Goal: Task Accomplishment & Management: Manage account settings

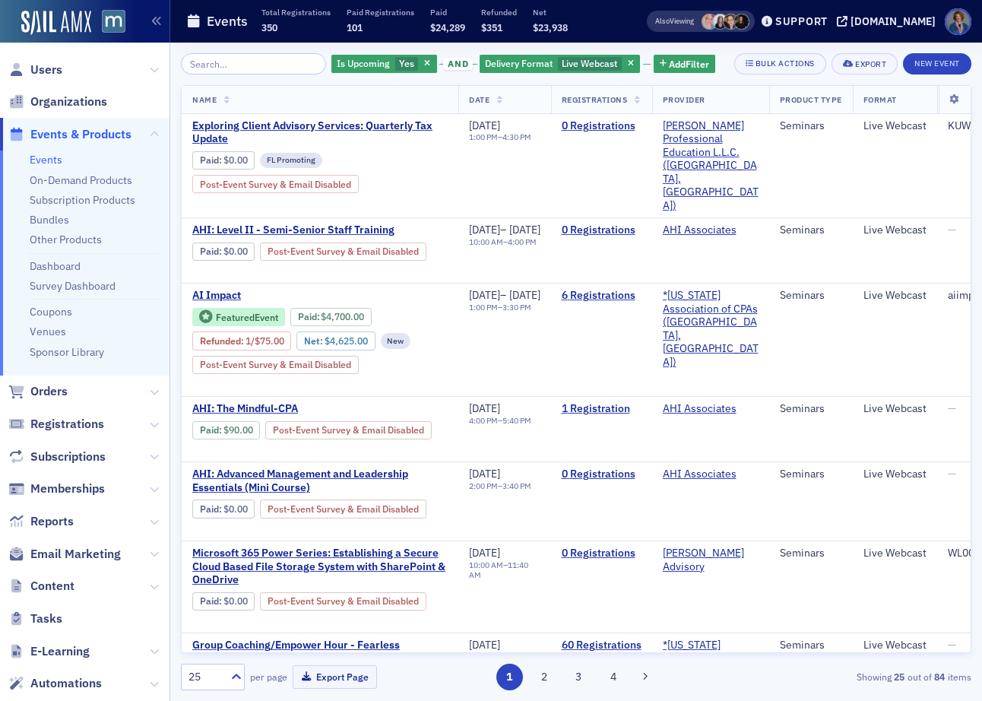
click at [52, 163] on link "Events" at bounding box center [46, 160] width 33 height 14
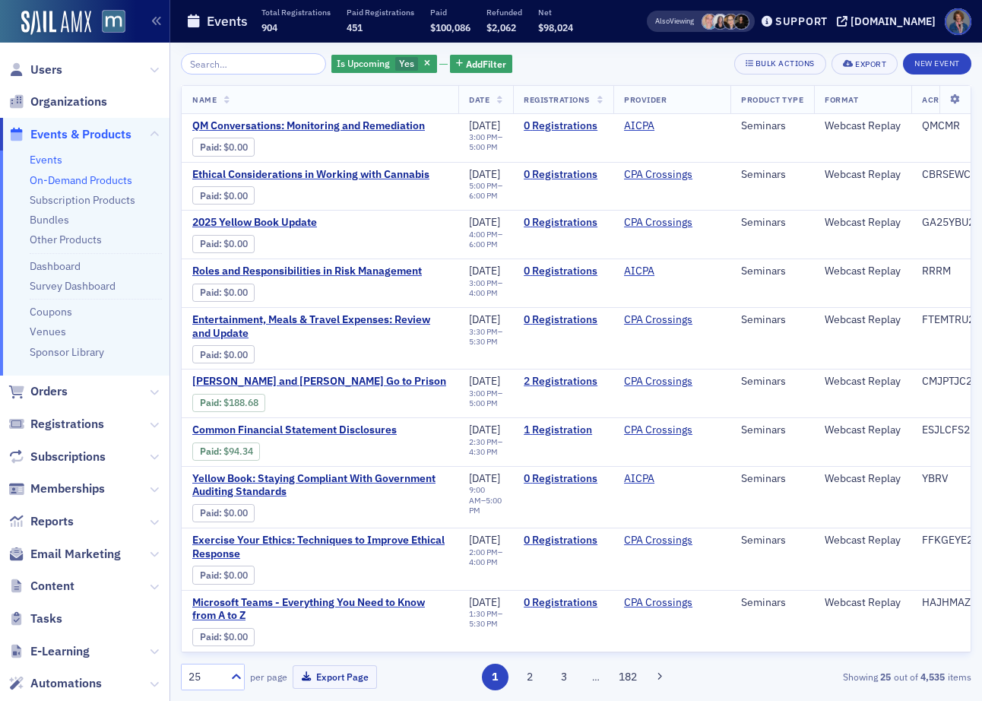
click at [73, 182] on link "On-Demand Products" at bounding box center [81, 180] width 103 height 14
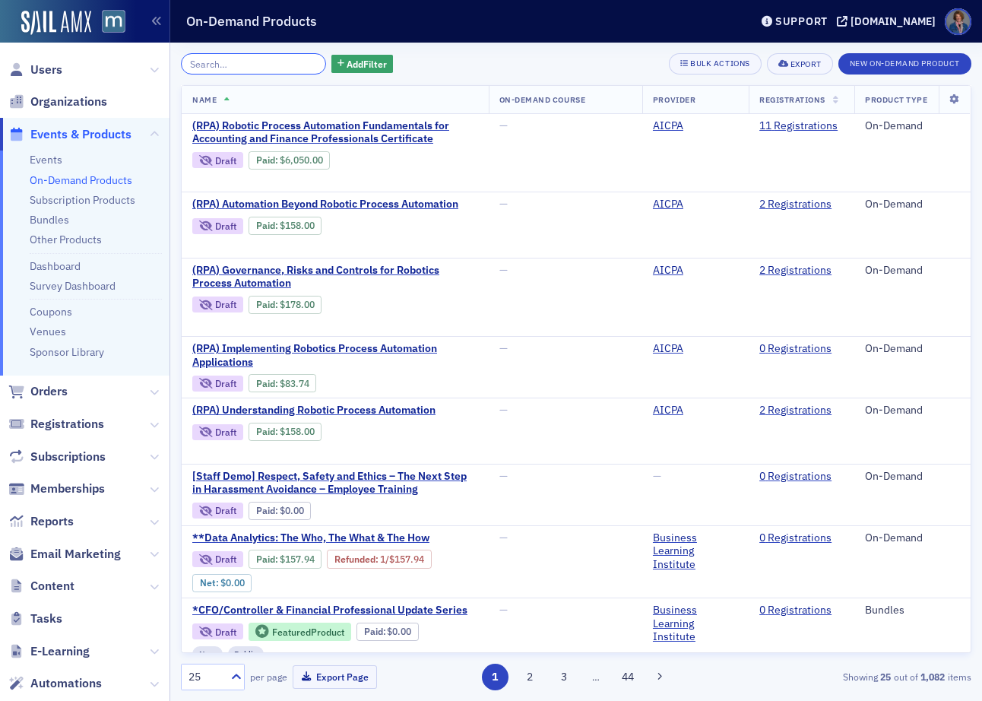
paste input "Power BI - Bringing It All Together for Data Analysis"
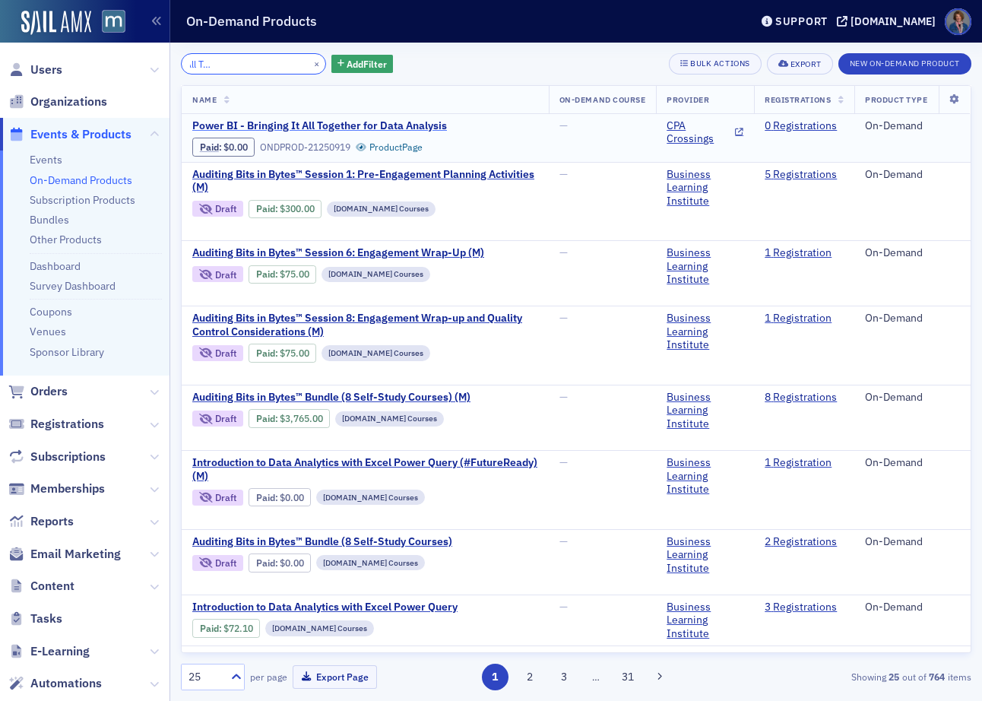
type input "Power BI - Bringing It All Together for Data Analysis"
click at [346, 128] on span "Power BI - Bringing It All Together for Data Analysis" at bounding box center [319, 126] width 255 height 14
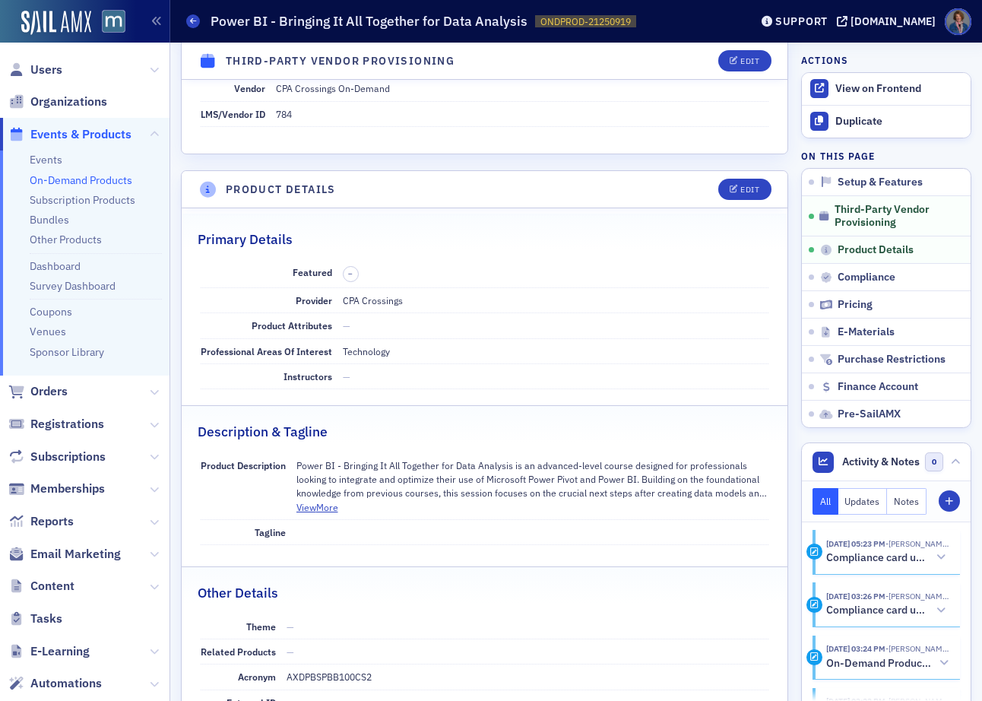
scroll to position [436, 0]
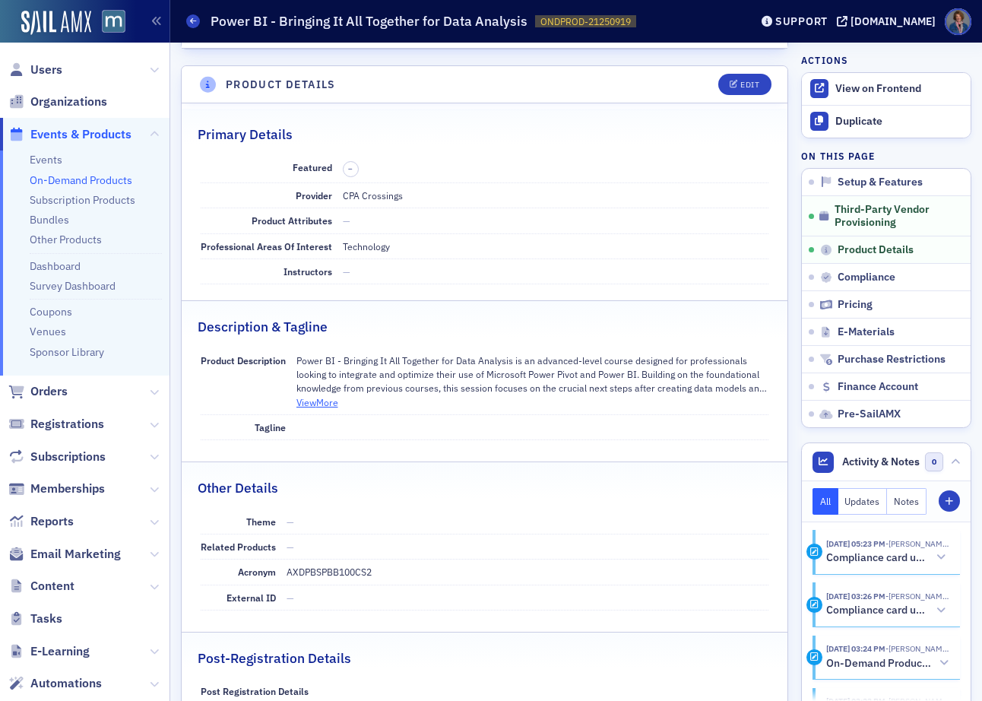
click at [322, 401] on button "View More" at bounding box center [317, 402] width 42 height 14
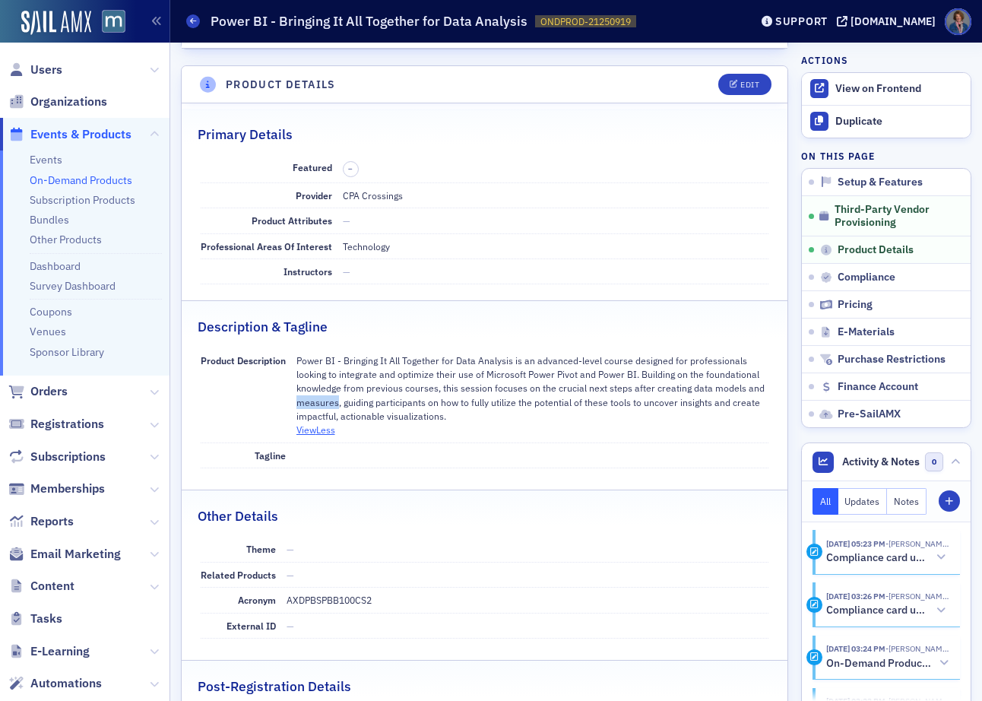
click at [322, 401] on p "Power BI - Bringing It All Together for Data Analysis is an advanced-level cour…" at bounding box center [532, 388] width 473 height 70
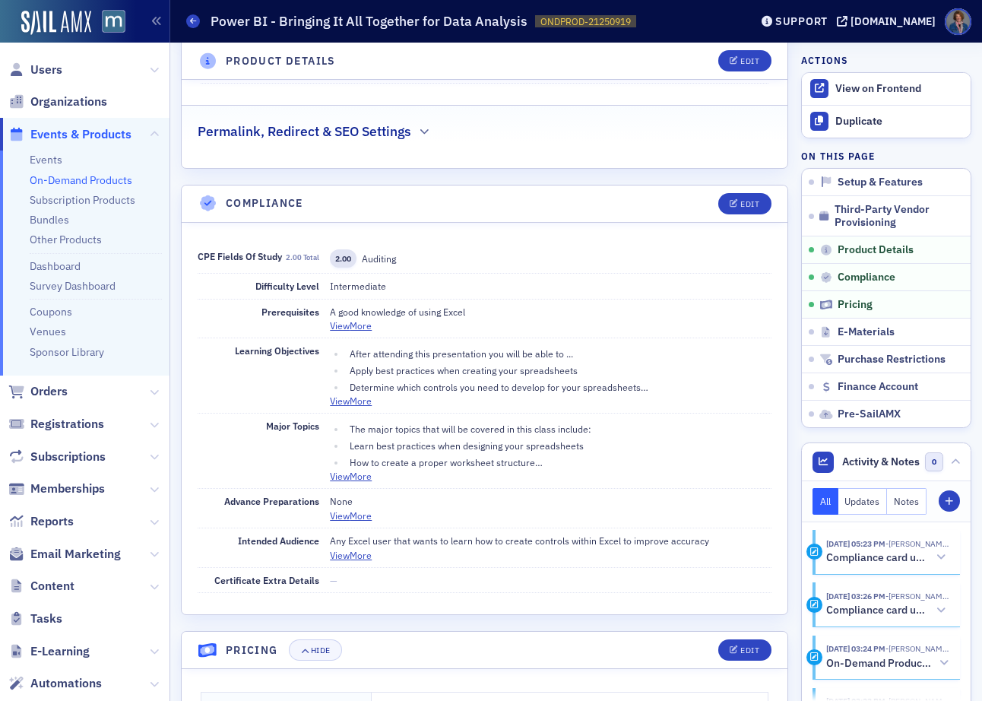
scroll to position [1085, 0]
click at [740, 204] on div "Edit" at bounding box center [749, 204] width 19 height 8
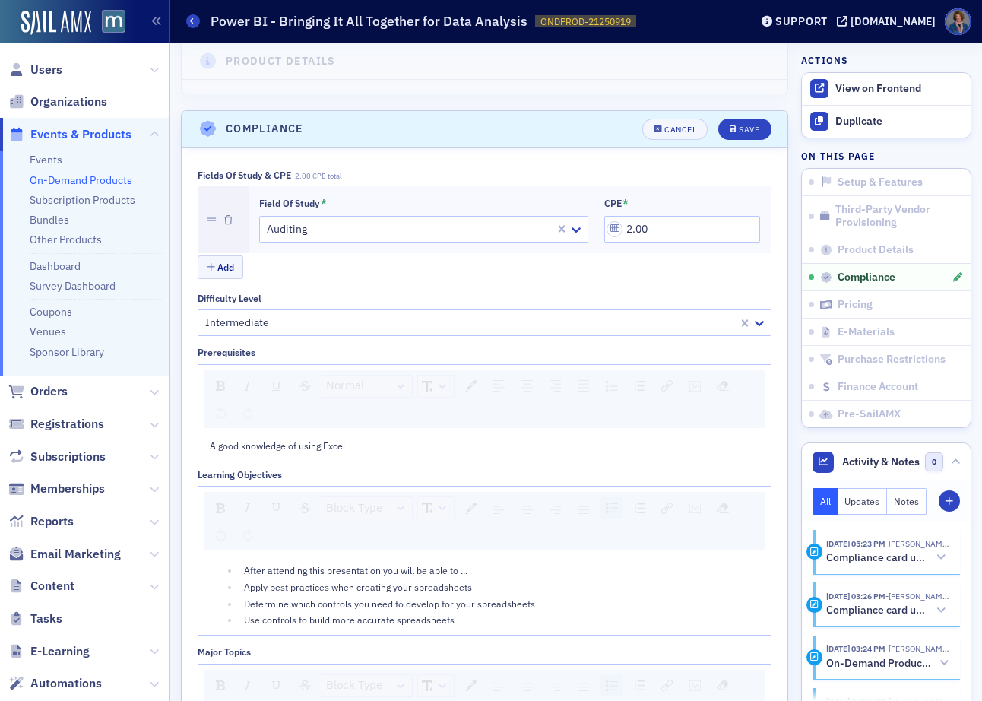
scroll to position [1219, 0]
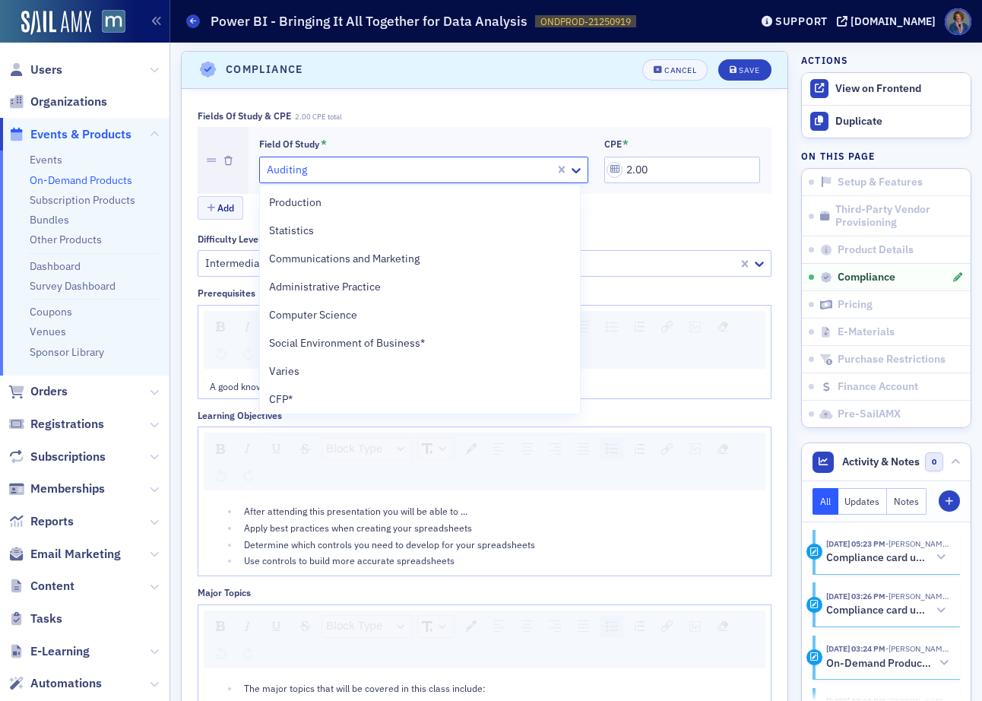
click at [484, 167] on div at bounding box center [409, 169] width 288 height 19
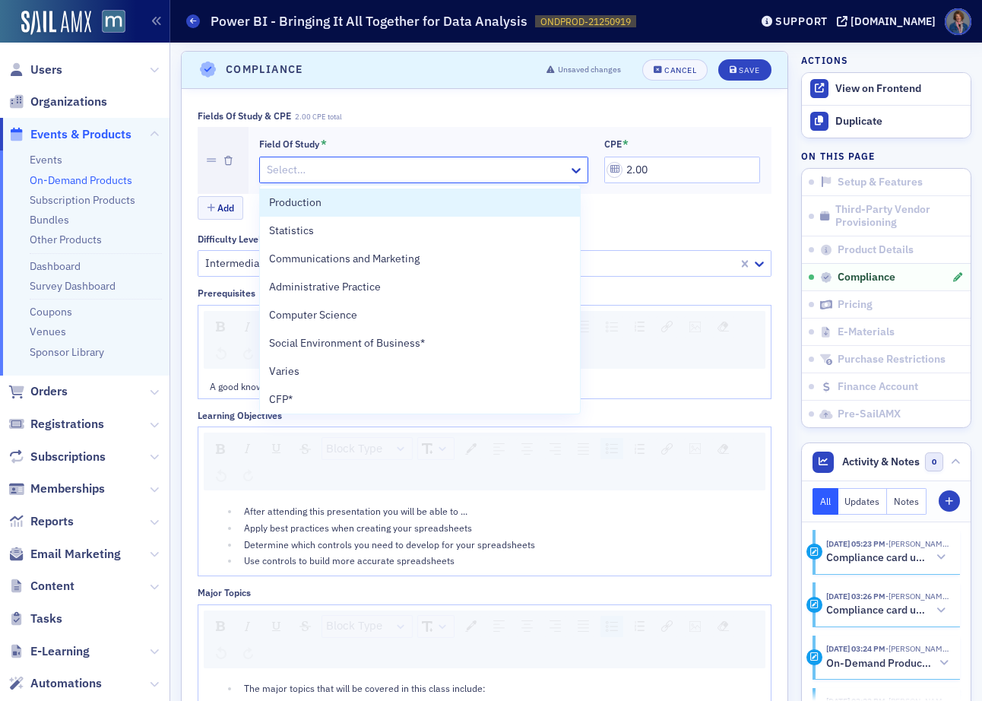
drag, startPoint x: 555, startPoint y: 169, endPoint x: 543, endPoint y: 175, distance: 12.9
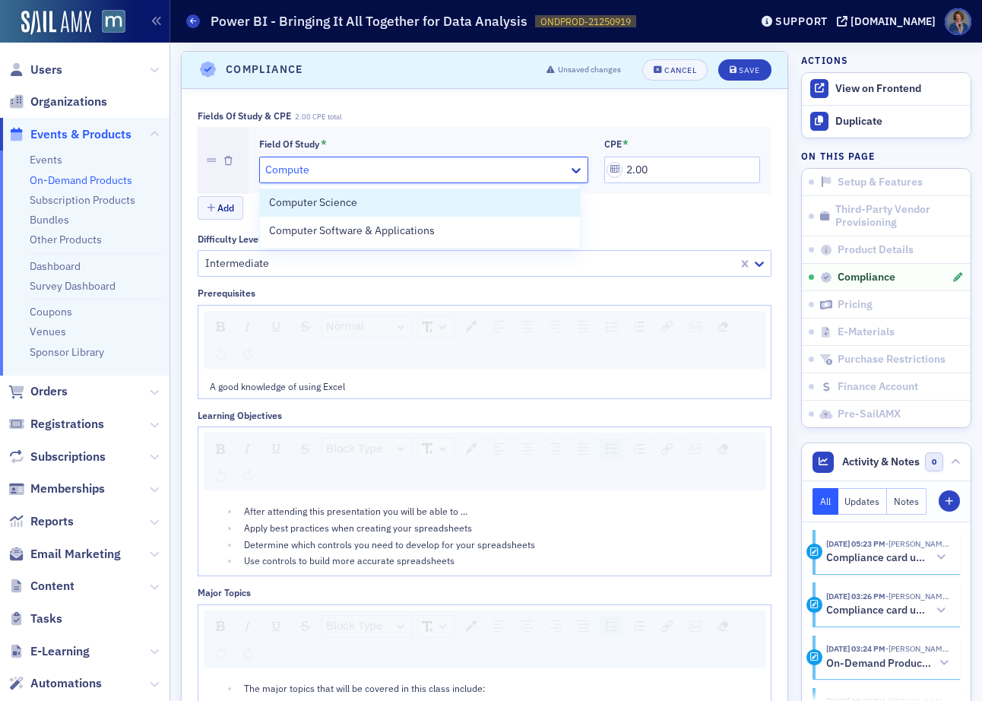
type input "Computer"
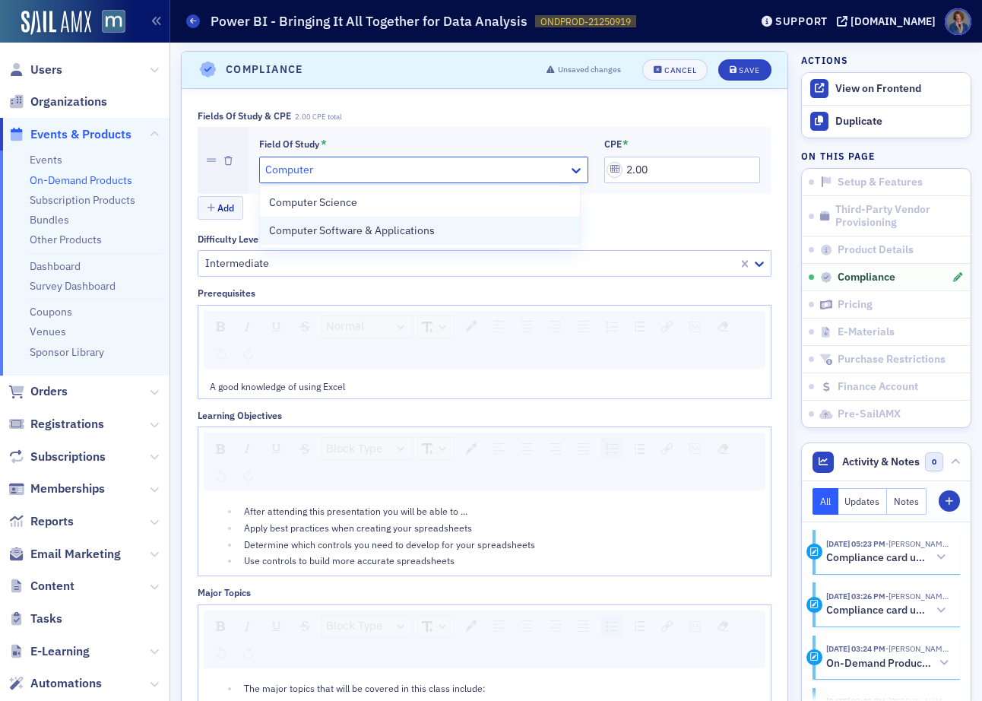
click at [334, 232] on span "Computer Software & Applications" at bounding box center [352, 231] width 166 height 16
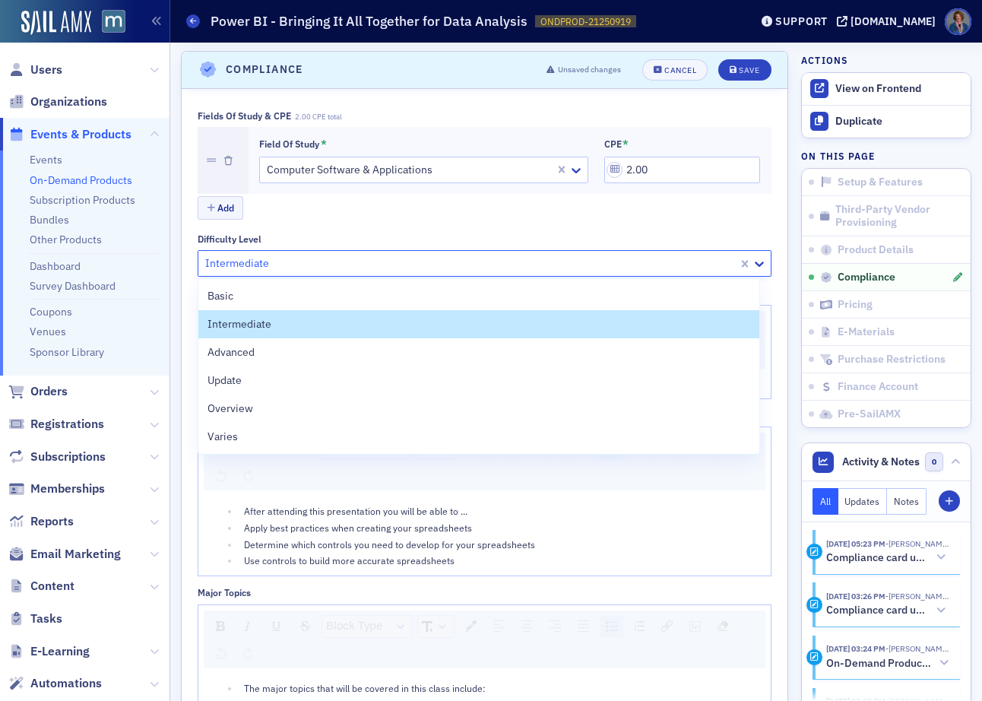
click at [443, 256] on div at bounding box center [470, 263] width 533 height 19
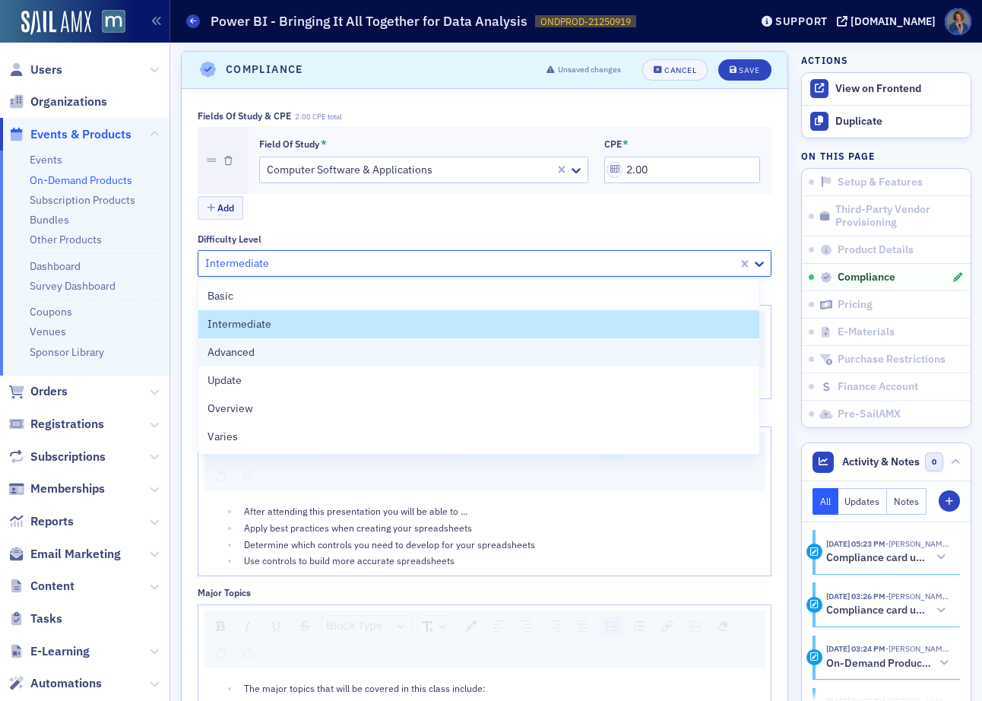
click at [246, 351] on span "Advanced" at bounding box center [230, 352] width 47 height 16
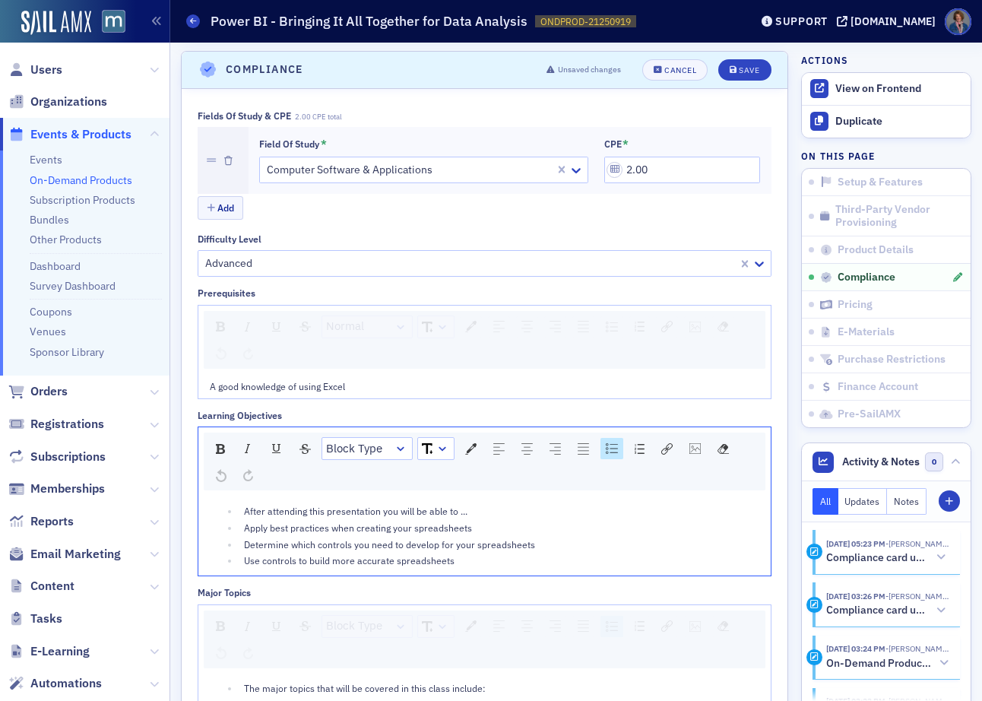
click at [356, 511] on span "After attending this presentation you will be able to ..." at bounding box center [355, 511] width 223 height 12
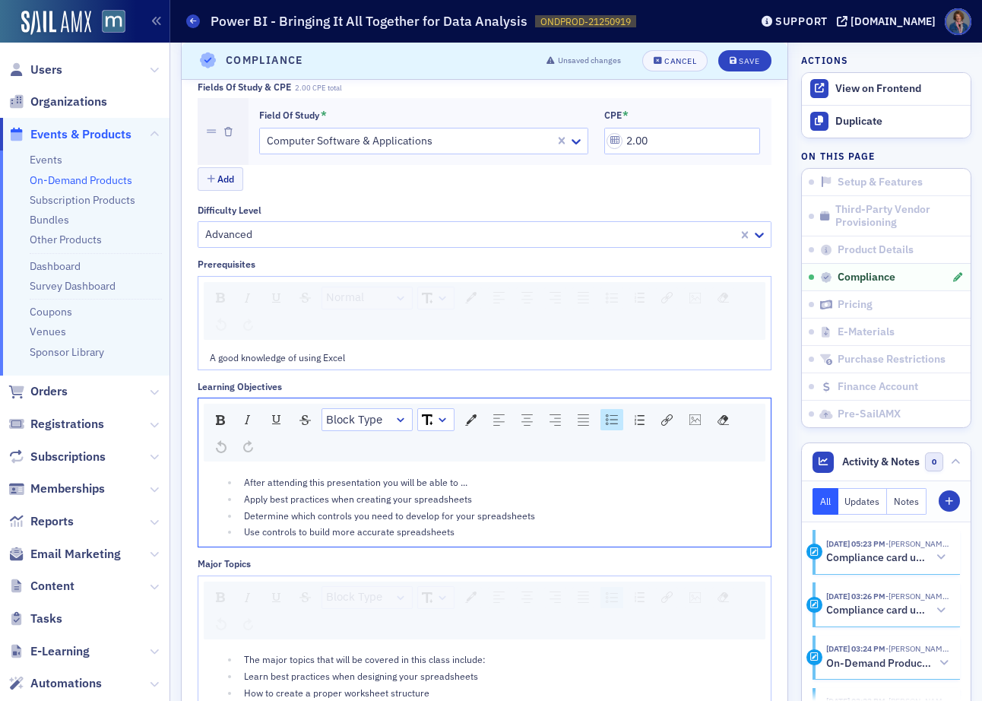
scroll to position [1283, 0]
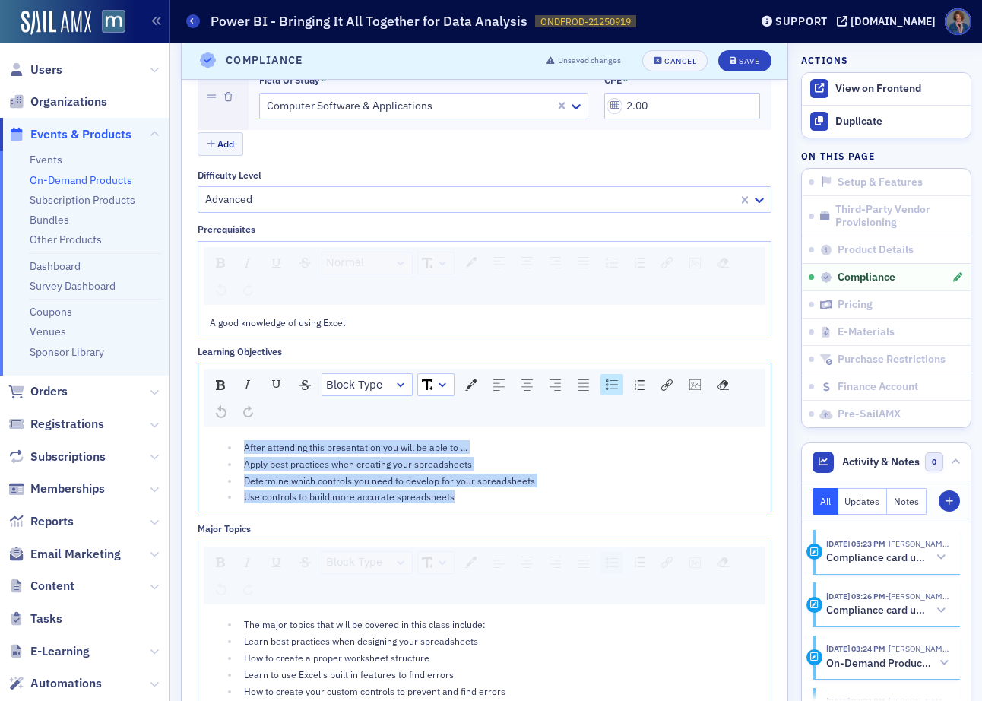
drag, startPoint x: 241, startPoint y: 443, endPoint x: 502, endPoint y: 496, distance: 266.7
click at [502, 496] on ul "After attending this presentation you will be able to ... Apply best practices …" at bounding box center [485, 472] width 550 height 64
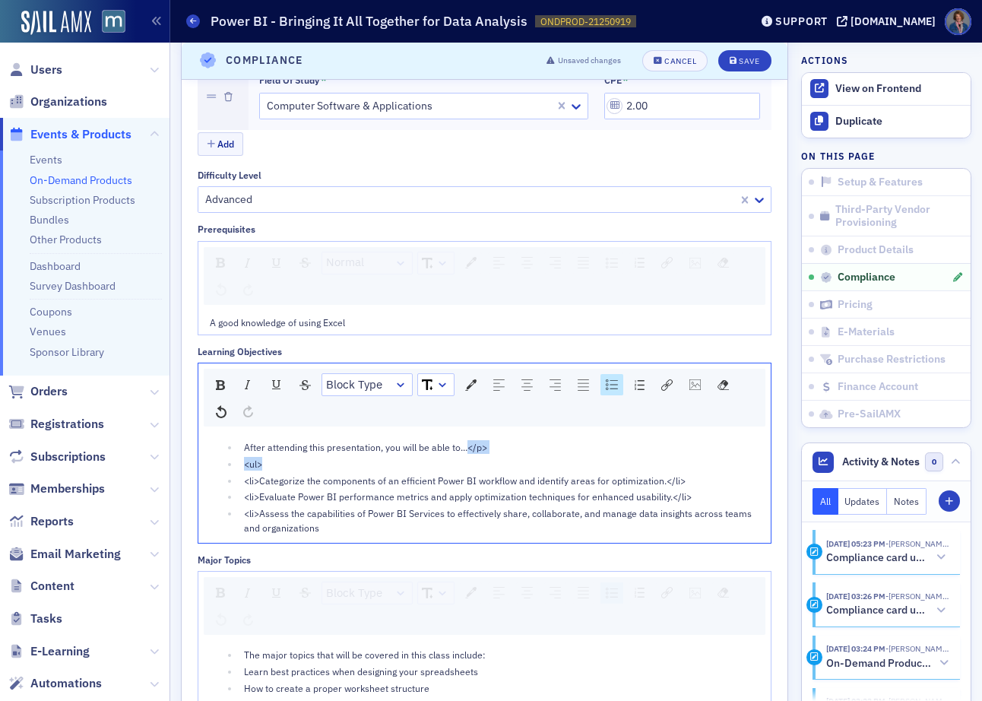
drag, startPoint x: 468, startPoint y: 447, endPoint x: 501, endPoint y: 460, distance: 35.4
click at [501, 460] on ul "After attending this presentation, you will be able to...</p> <ul> <li>Categori…" at bounding box center [485, 487] width 550 height 94
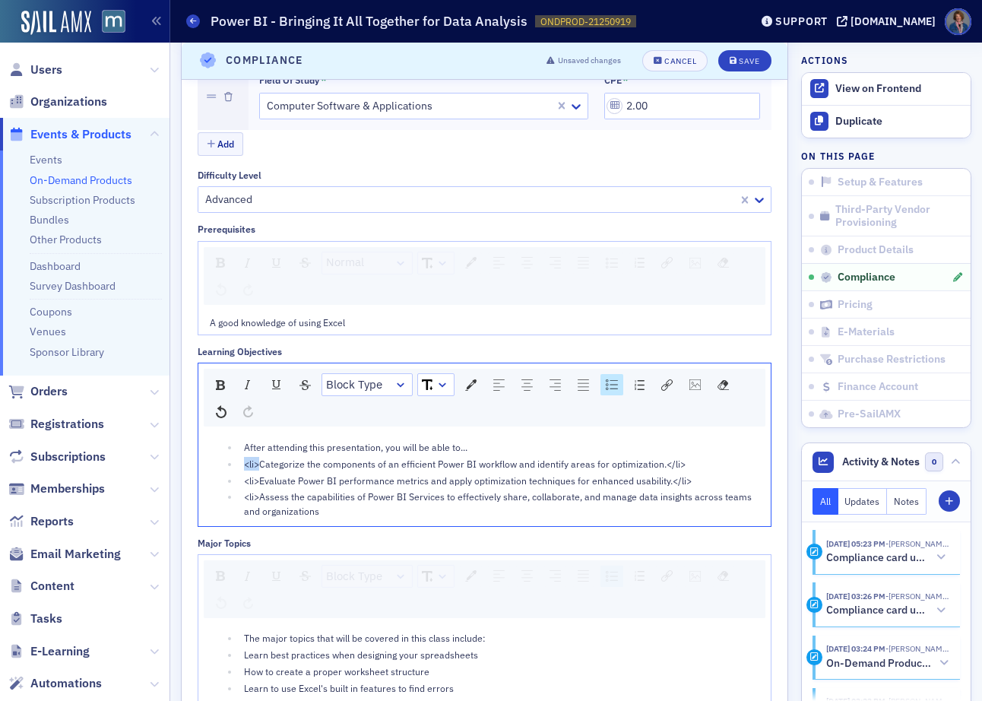
drag, startPoint x: 261, startPoint y: 461, endPoint x: 242, endPoint y: 464, distance: 19.2
click at [242, 464] on li "<li>Categorize the components of an efficient Power BI workflow and identify ar…" at bounding box center [499, 464] width 520 height 14
drag, startPoint x: 647, startPoint y: 463, endPoint x: 678, endPoint y: 462, distance: 31.2
click at [244, 465] on span "ategorize the components of an efficient Power BI workflow and identify areas f…" at bounding box center [444, 463] width 401 height 12
drag, startPoint x: 260, startPoint y: 479, endPoint x: 232, endPoint y: 479, distance: 28.1
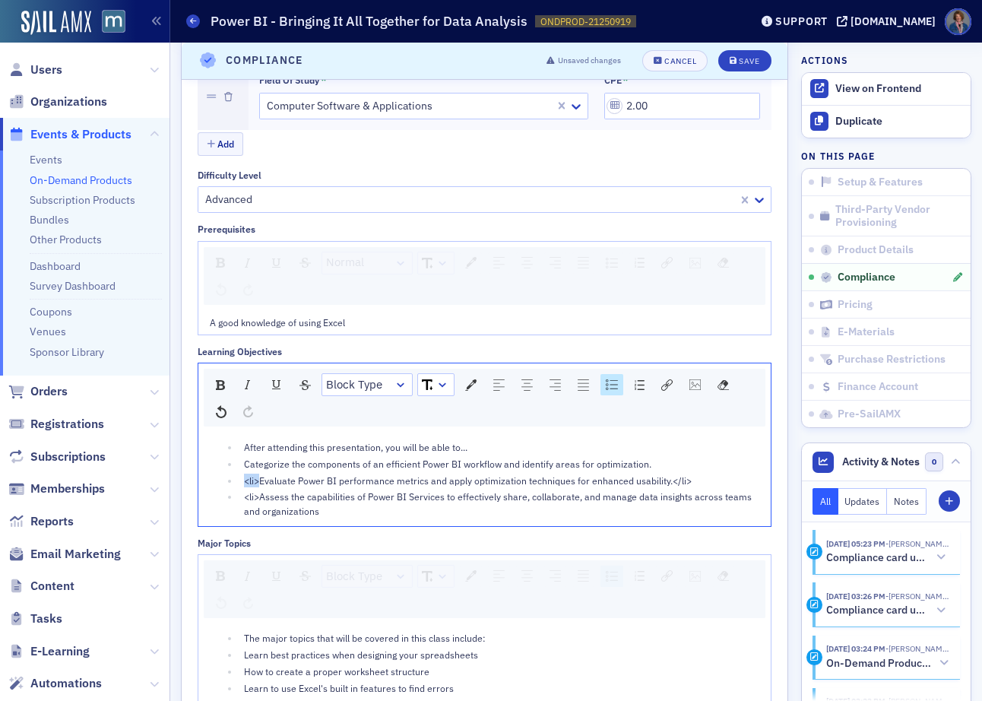
click at [239, 479] on li "<li>Evaluate Power BI performance metrics and apply optimization techniques for…" at bounding box center [499, 480] width 520 height 14
drag, startPoint x: 653, startPoint y: 482, endPoint x: 689, endPoint y: 482, distance: 36.5
click at [689, 482] on div "Evaluate Power BI performance metrics and apply optimization techniques for enh…" at bounding box center [502, 480] width 516 height 14
drag, startPoint x: 261, startPoint y: 496, endPoint x: 243, endPoint y: 501, distance: 19.0
click at [244, 496] on span "<li>Assess the capabilities of Power BI Services to effectively share, collabor…" at bounding box center [499, 503] width 510 height 26
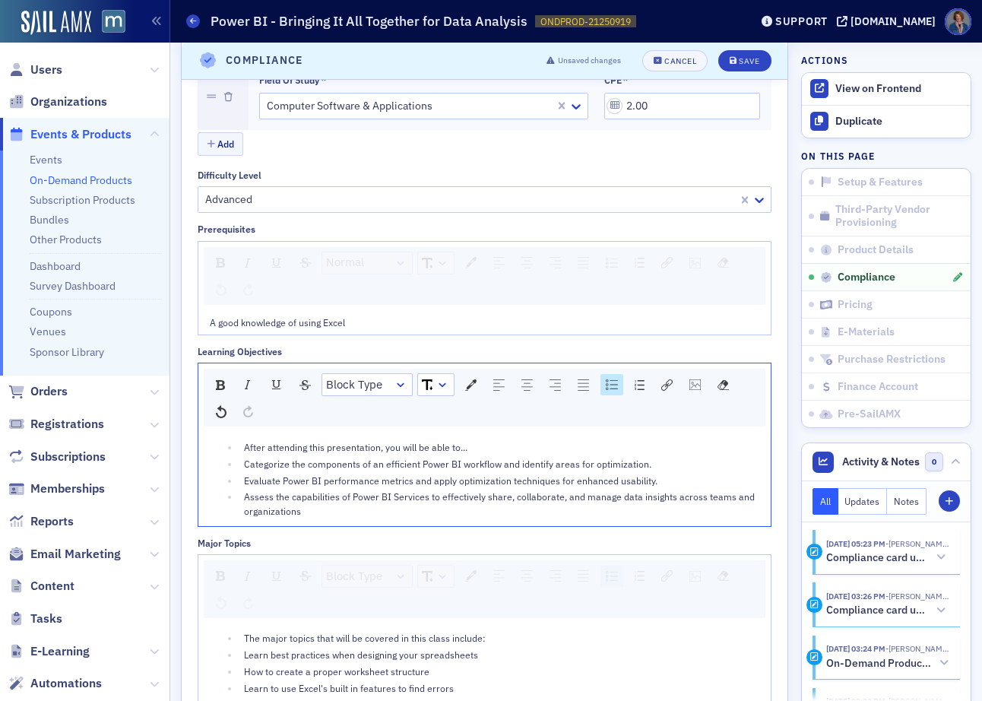
click at [332, 513] on div "Assess the capabilities of Power BI Services to effectively share, collaborate,…" at bounding box center [502, 503] width 516 height 28
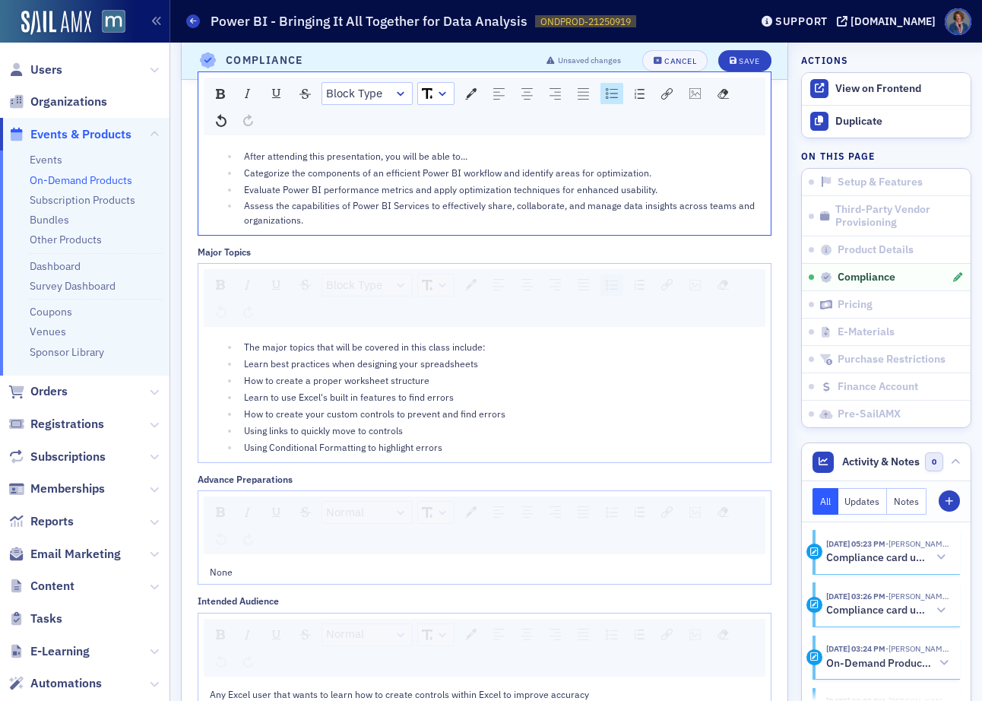
scroll to position [1574, 0]
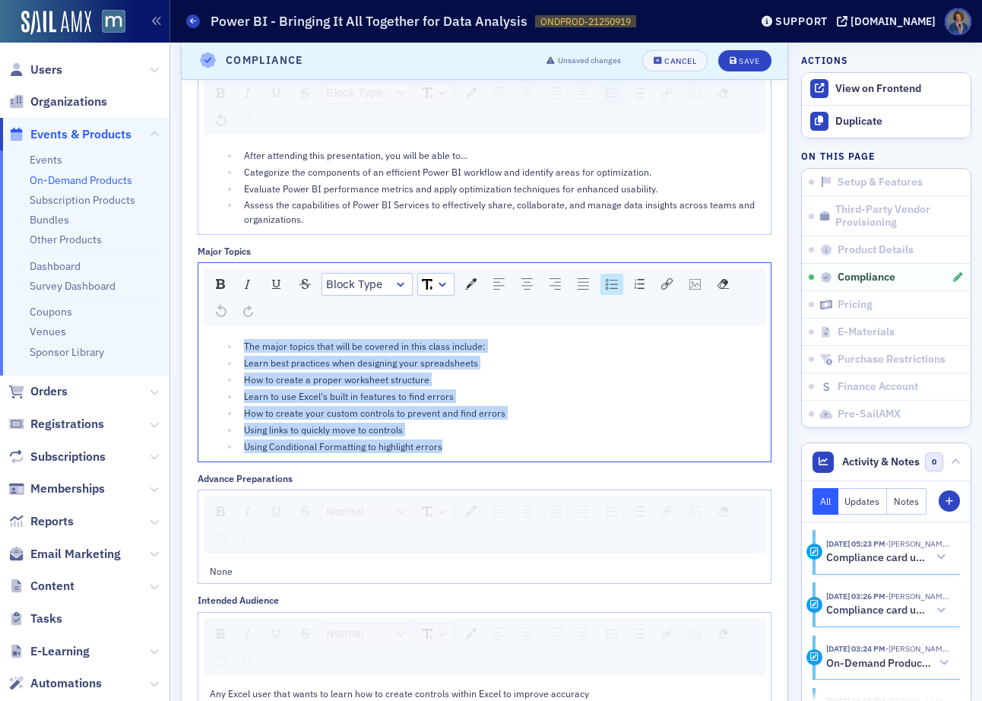
drag, startPoint x: 241, startPoint y: 342, endPoint x: 476, endPoint y: 444, distance: 255.9
click at [476, 444] on ul "The major topics that will be covered in this class include: Learn best practic…" at bounding box center [485, 396] width 550 height 114
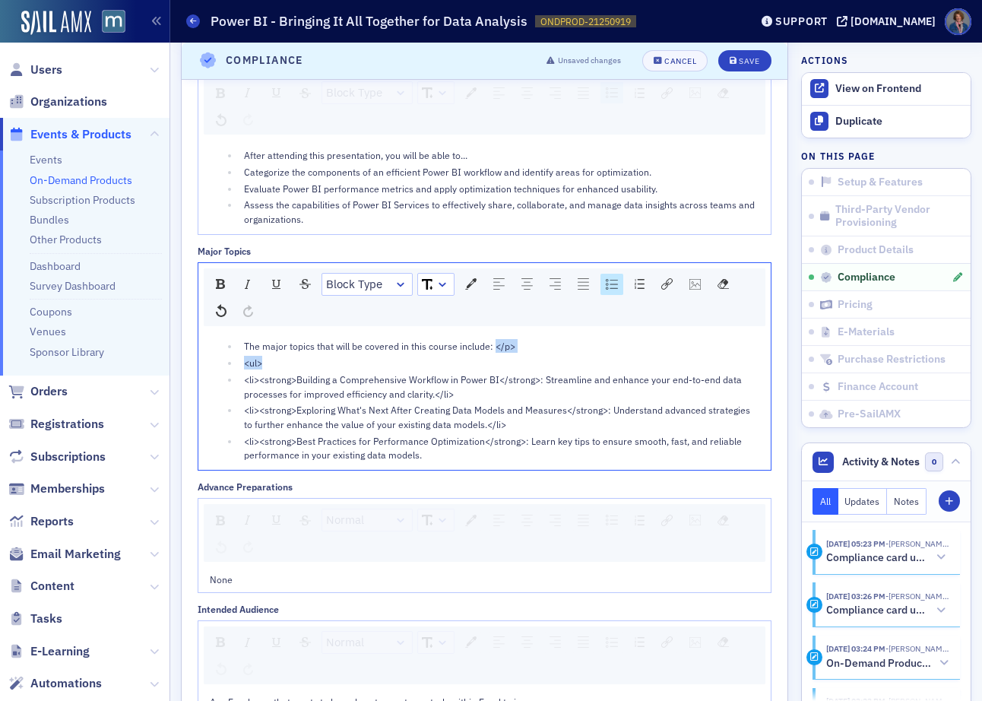
drag, startPoint x: 493, startPoint y: 347, endPoint x: 513, endPoint y: 359, distance: 22.8
click at [513, 359] on ul "The major topics that will be covered in this course include: </p> <ul> <li><st…" at bounding box center [485, 400] width 550 height 122
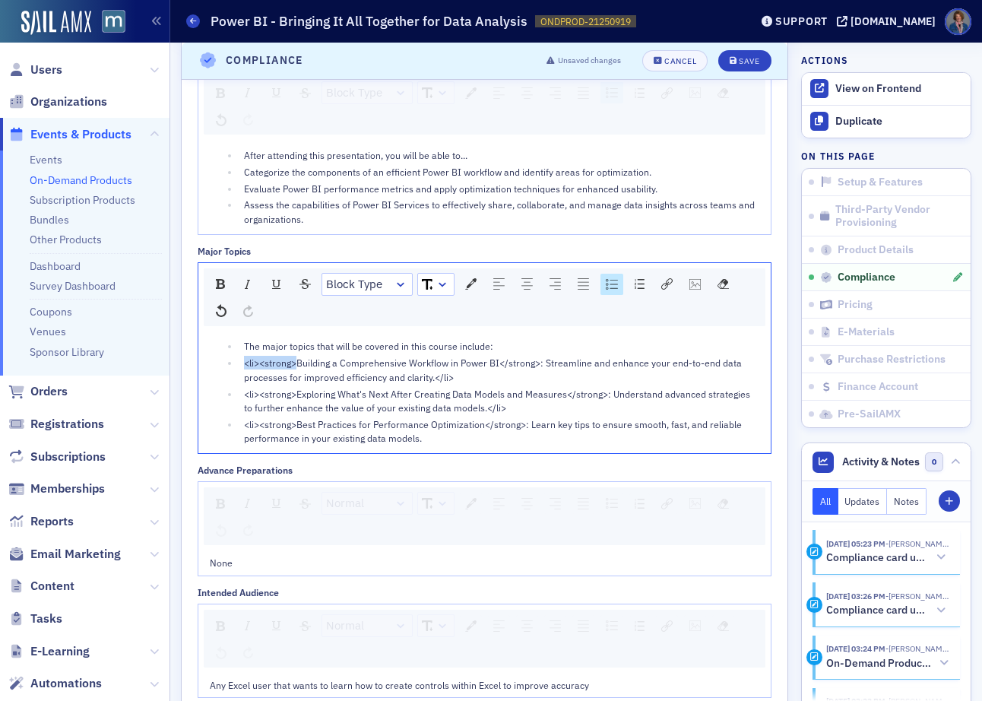
drag, startPoint x: 296, startPoint y: 362, endPoint x: 232, endPoint y: 362, distance: 63.8
click at [239, 362] on li "<li><strong>Building a Comprehensive Workflow in Power BI</strong>: Streamline …" at bounding box center [499, 370] width 520 height 28
drag, startPoint x: 374, startPoint y: 380, endPoint x: 412, endPoint y: 378, distance: 38.1
click at [412, 378] on div "Building a Comprehensive Workflow in Power BI</strong>: Streamline and enhance …" at bounding box center [502, 370] width 516 height 28
drag, startPoint x: 299, startPoint y: 394, endPoint x: 315, endPoint y: 430, distance: 39.5
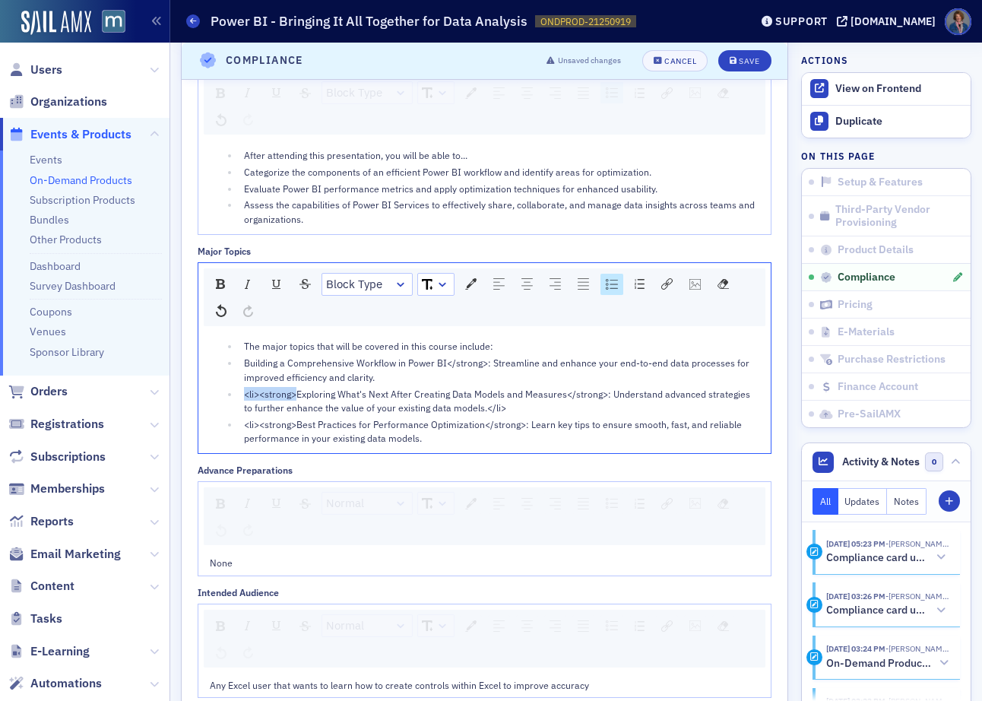
click at [226, 394] on ul "The major topics that will be covered in this course include: Building a Compre…" at bounding box center [485, 392] width 550 height 106
drag, startPoint x: 441, startPoint y: 406, endPoint x: 489, endPoint y: 416, distance: 48.1
click at [490, 410] on div "Exploring What's Next After Creating Data Models and Measures</strong>: Underst…" at bounding box center [502, 401] width 516 height 28
drag, startPoint x: 299, startPoint y: 425, endPoint x: 244, endPoint y: 420, distance: 55.0
click at [244, 420] on span "<li><strong>Best Practices for Performance Optimization</strong>: Learn key tip…" at bounding box center [494, 431] width 500 height 26
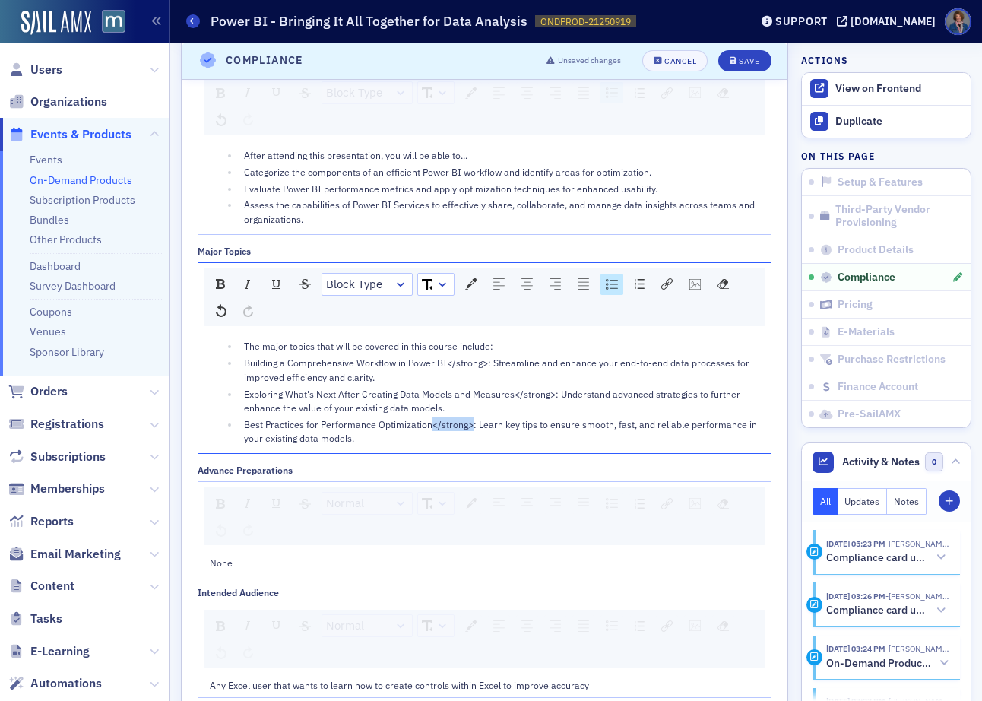
drag, startPoint x: 427, startPoint y: 422, endPoint x: 468, endPoint y: 421, distance: 41.1
click at [468, 421] on span "Best Practices for Performance Optimization</strong>: Learn key tips to ensure …" at bounding box center [501, 431] width 515 height 26
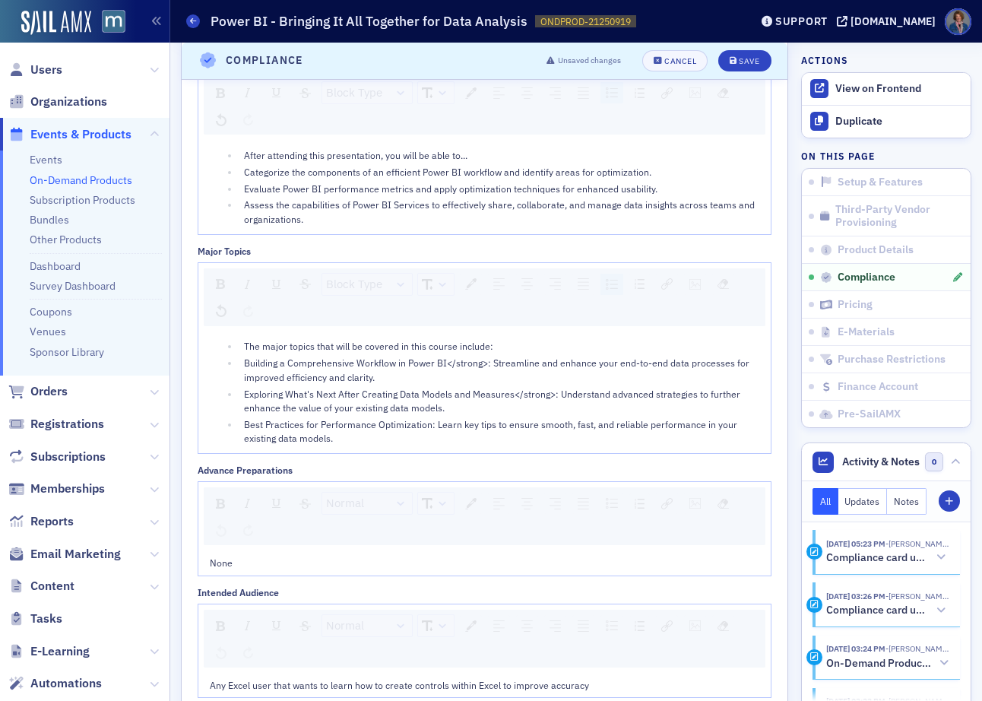
click at [415, 446] on div "The major topics that will be covered in this course include: Building a Compre…" at bounding box center [484, 392] width 572 height 122
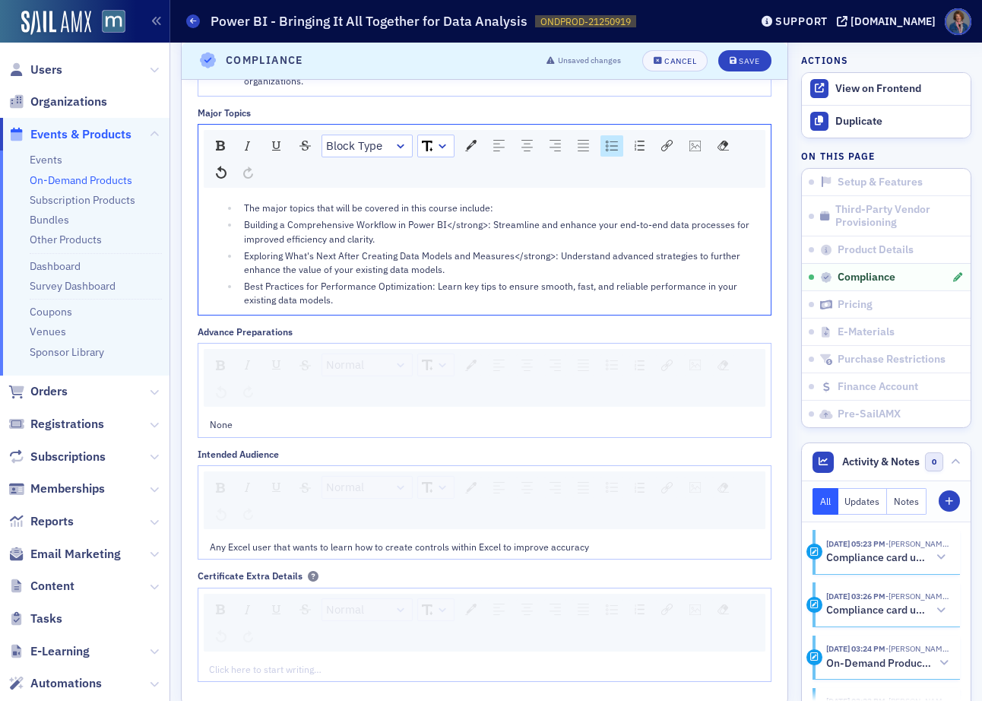
scroll to position [1795, 0]
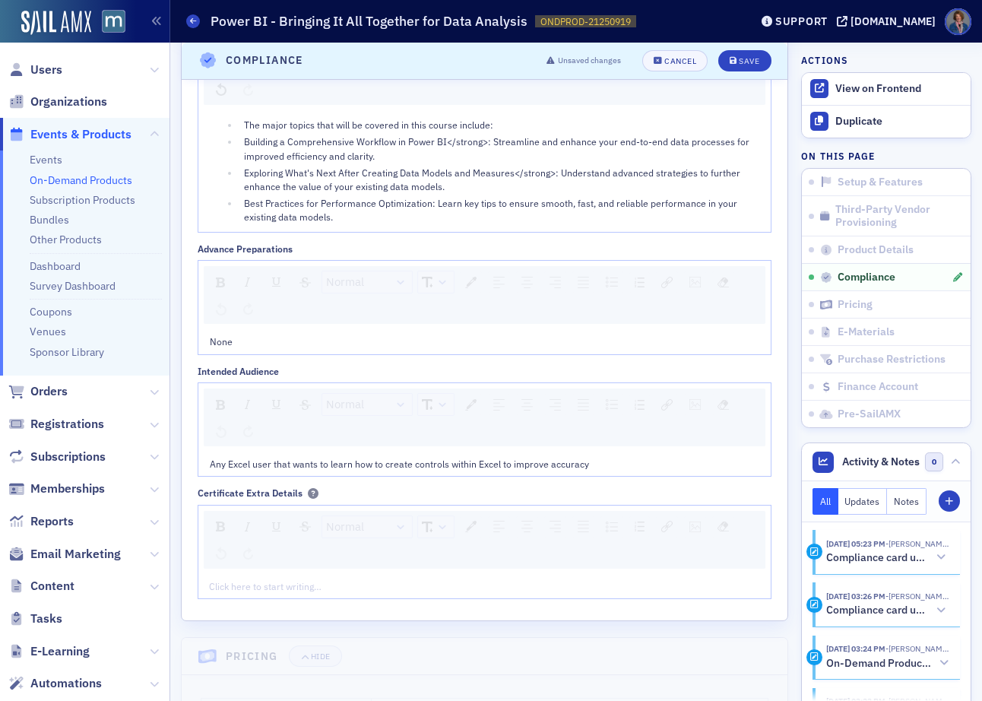
click at [207, 459] on div "Any Excel user that wants to learn how to create controls within Excel to impro…" at bounding box center [484, 463] width 572 height 24
drag, startPoint x: 207, startPoint y: 463, endPoint x: 482, endPoint y: 467, distance: 275.1
click at [472, 463] on div "Any Excel user that wants to learn how to create controls within Excel to impro…" at bounding box center [484, 463] width 572 height 24
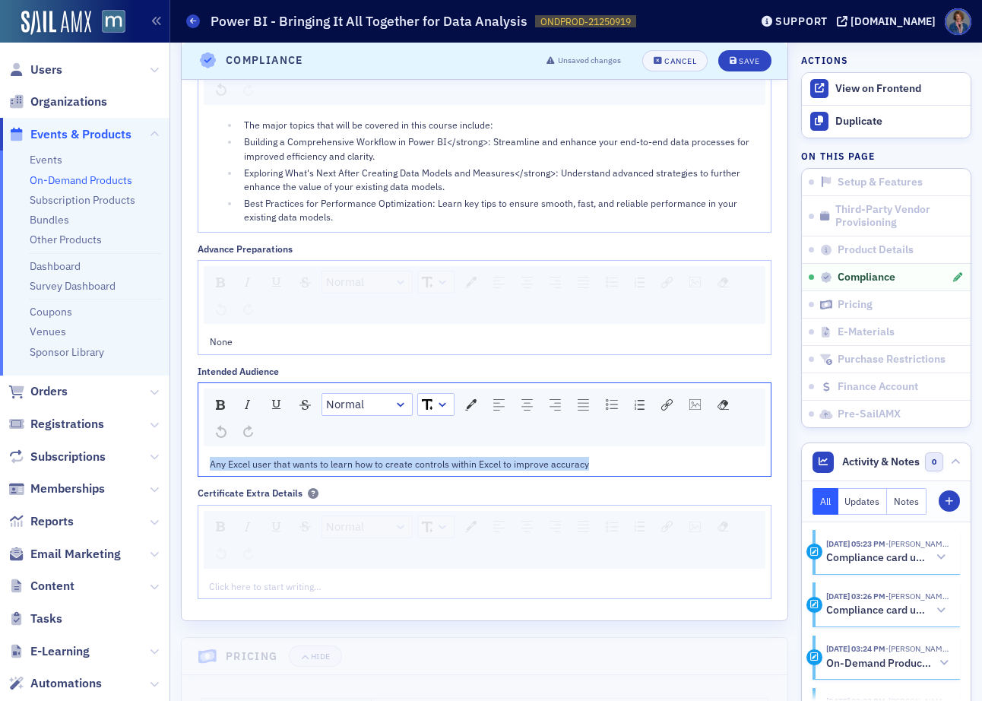
drag, startPoint x: 641, startPoint y: 460, endPoint x: 164, endPoint y: 465, distance: 476.4
click at [164, 463] on div "Users Organizations Events & Products Events On-Demand Products Subscription Pr…" at bounding box center [491, 350] width 982 height 701
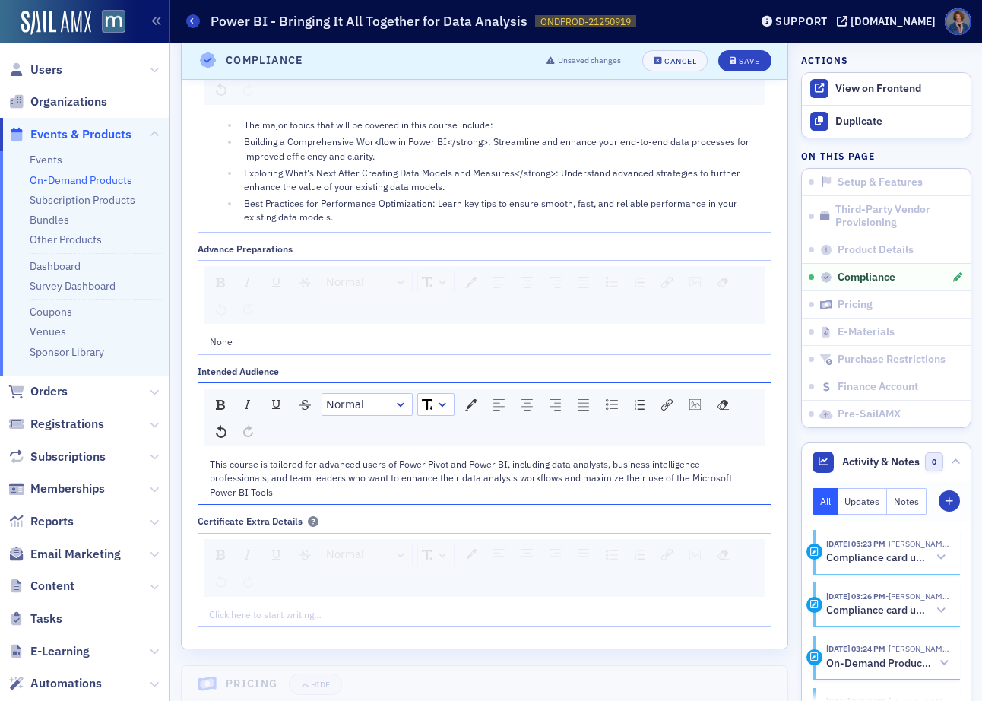
scroll to position [1283, 0]
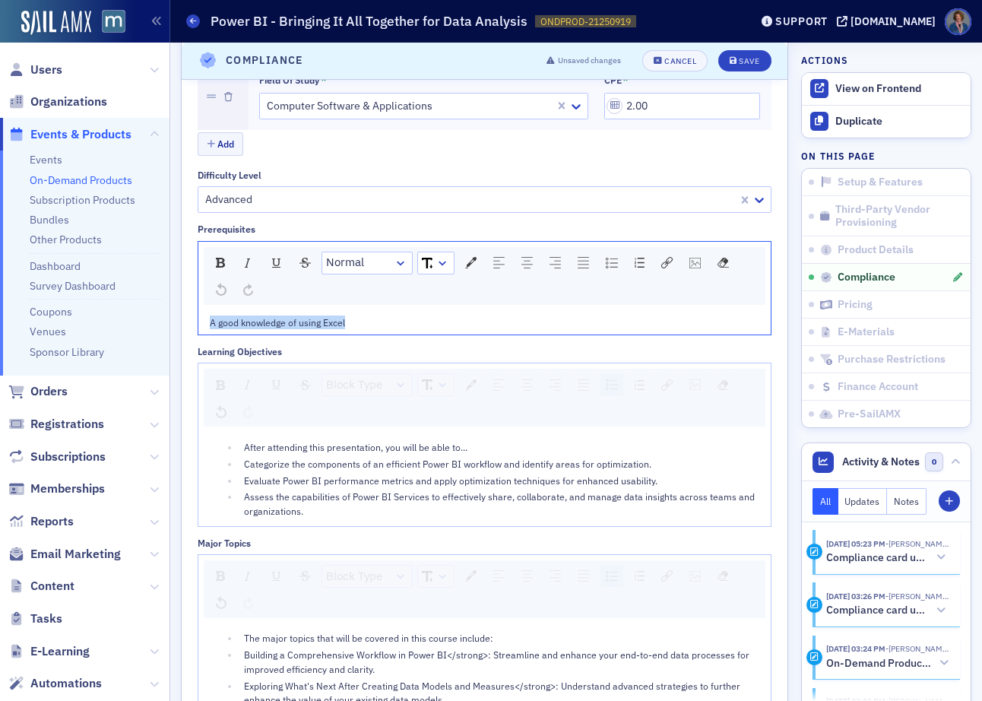
drag, startPoint x: 210, startPoint y: 322, endPoint x: 377, endPoint y: 322, distance: 167.2
click at [377, 322] on div "A good knowledge of using Excel" at bounding box center [485, 322] width 550 height 14
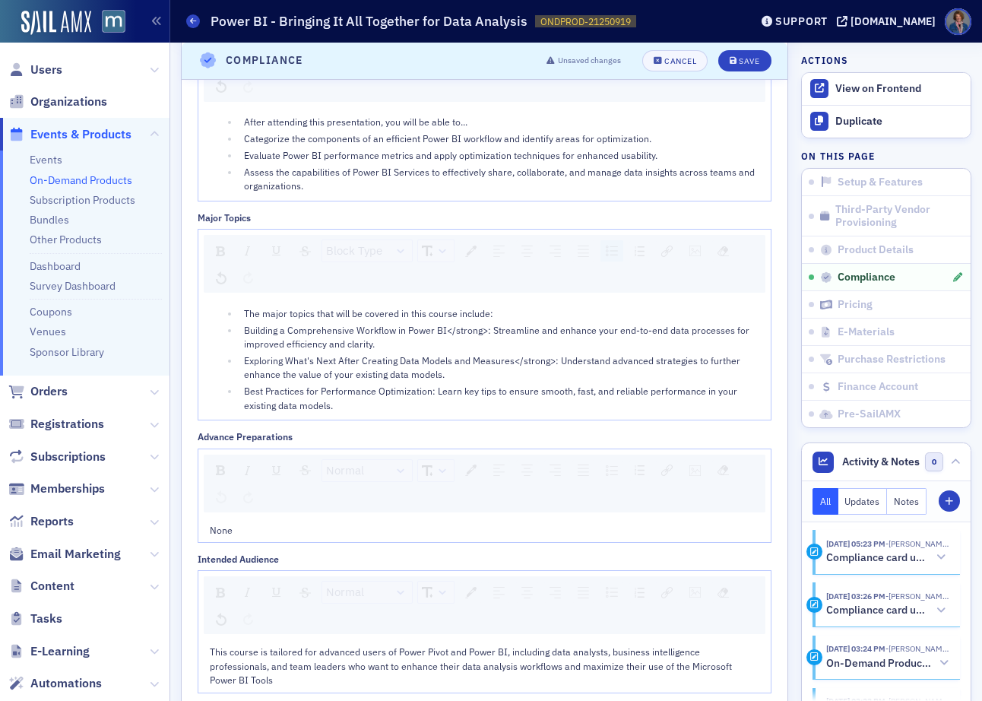
scroll to position [1622, 0]
drag, startPoint x: 264, startPoint y: 529, endPoint x: 205, endPoint y: 533, distance: 58.7
click at [181, 529] on section "Compliance Unsaved changes Cancel Save Fields of Study & CPE 2.00 CPE total Fie…" at bounding box center [484, 241] width 607 height 1188
click at [742, 63] on div "Save" at bounding box center [749, 61] width 21 height 8
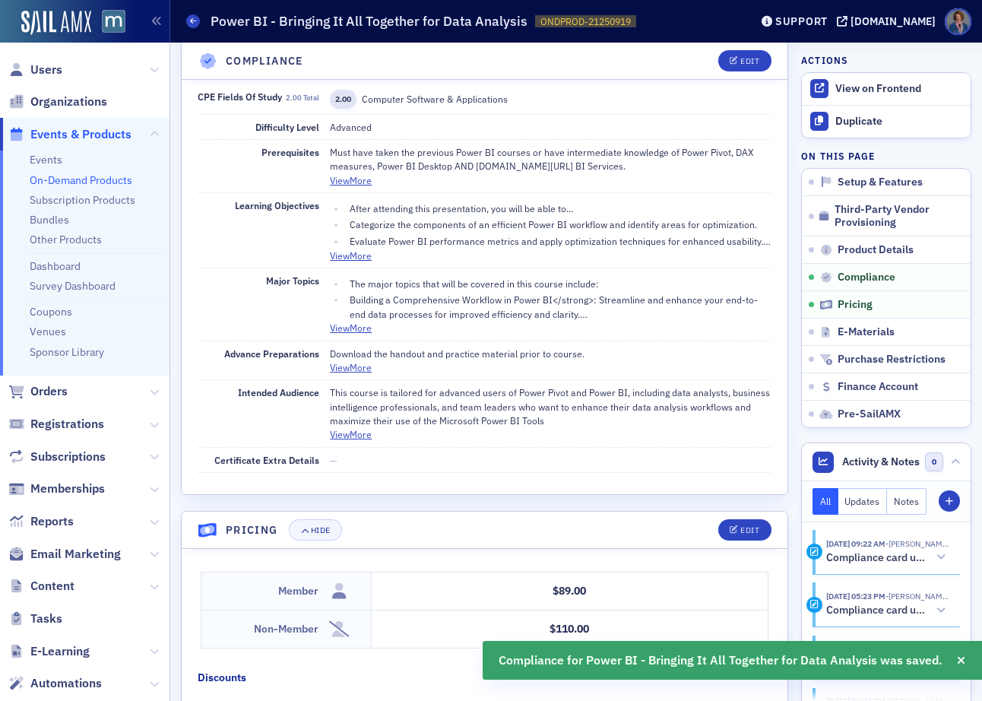
scroll to position [1191, 0]
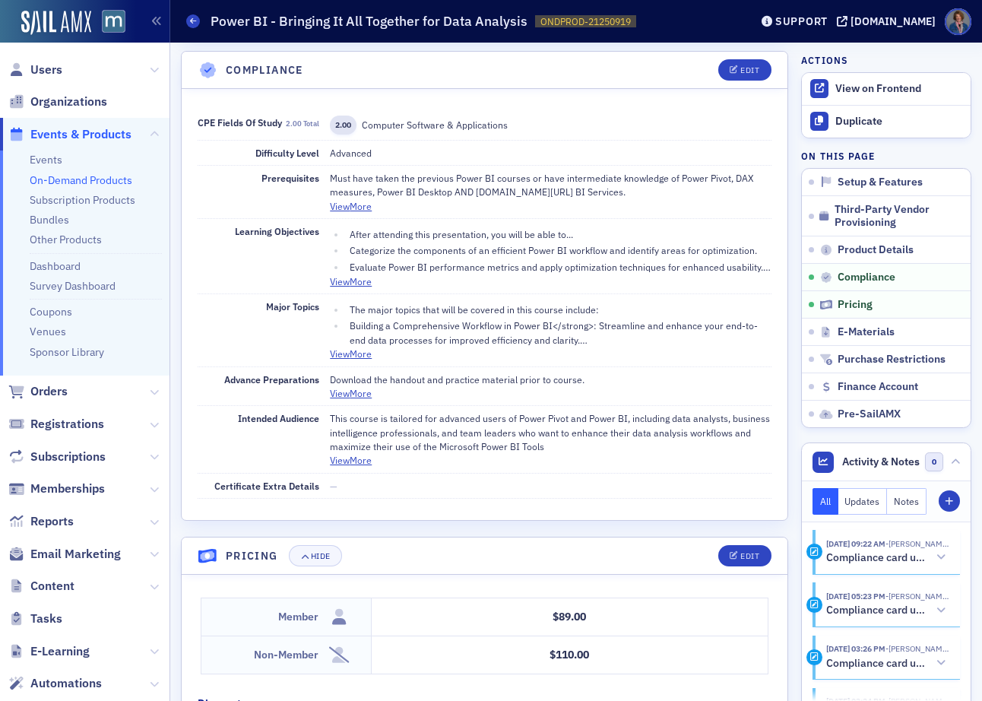
click at [61, 177] on link "On-Demand Products" at bounding box center [81, 180] width 103 height 14
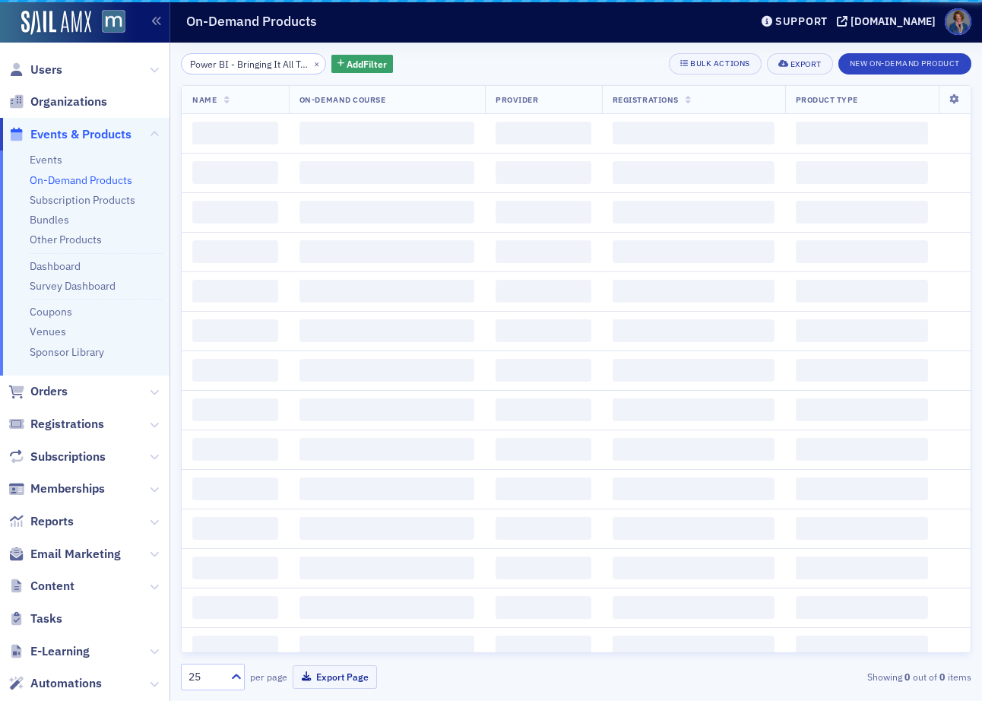
scroll to position [0, 115]
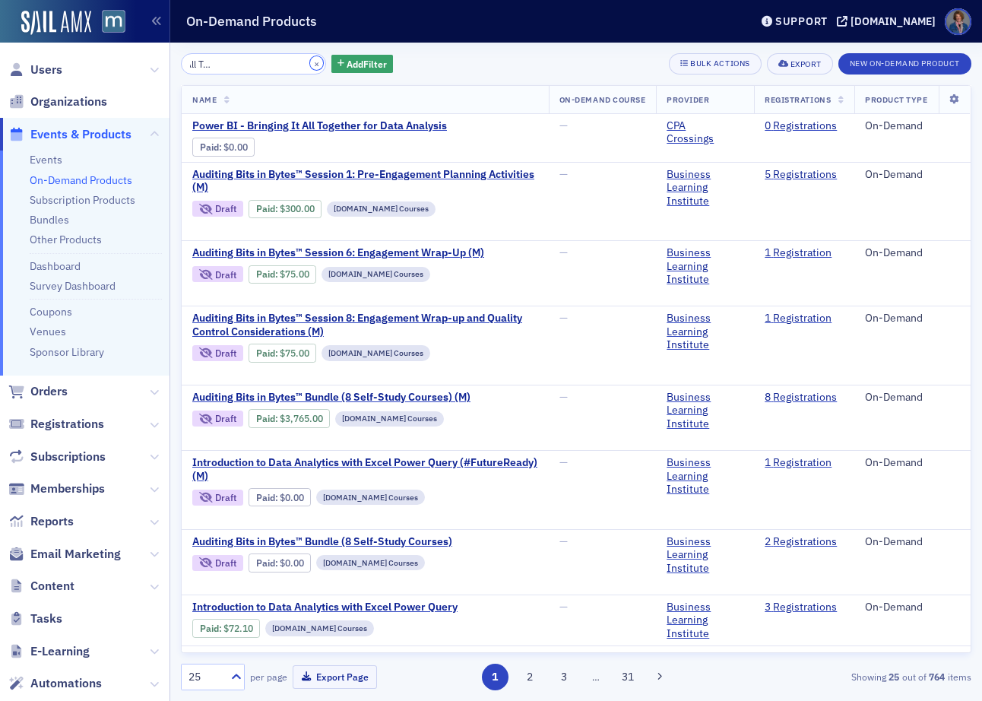
drag, startPoint x: 298, startPoint y: 59, endPoint x: 291, endPoint y: 68, distance: 12.0
click at [310, 59] on button "×" at bounding box center [317, 63] width 14 height 14
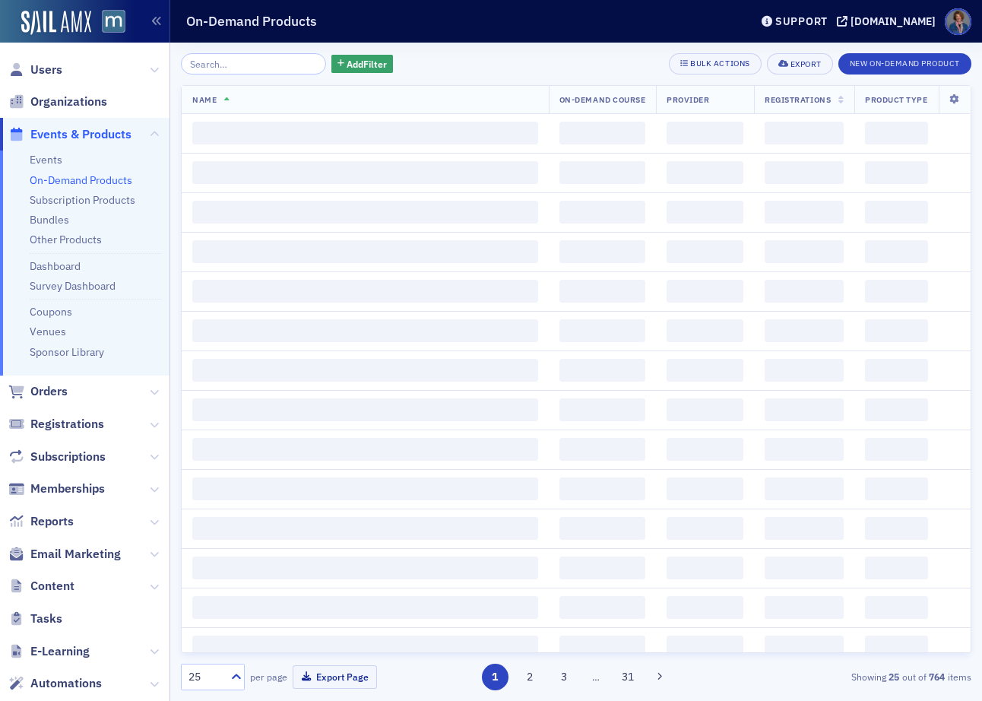
scroll to position [0, 0]
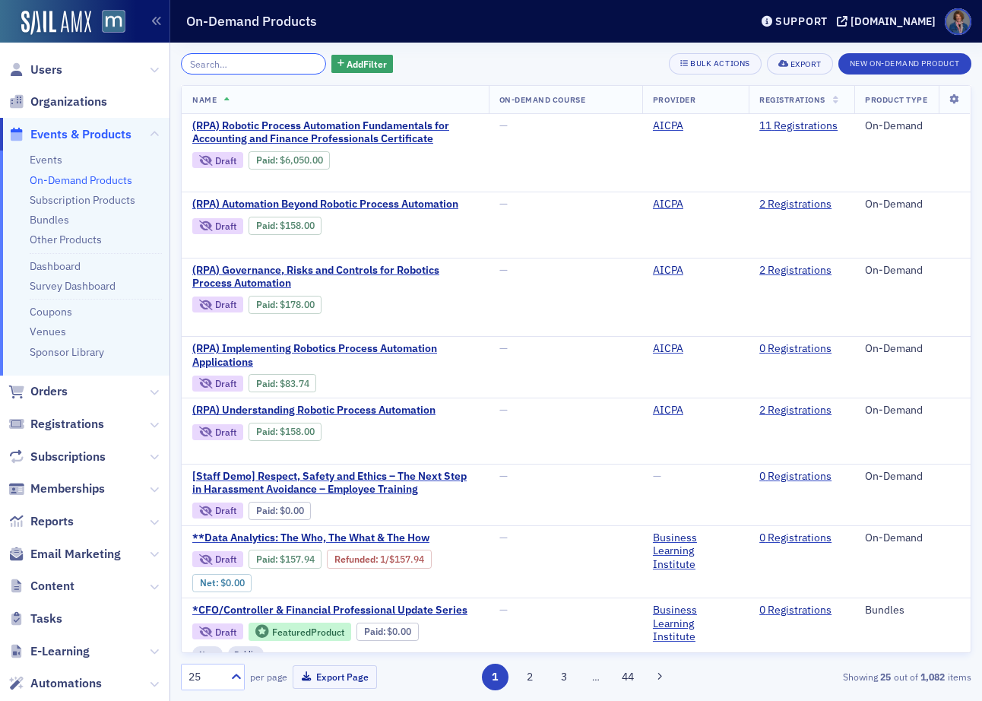
click at [228, 59] on input "search" at bounding box center [253, 63] width 145 height 21
paste input "Build a Data Model for Analysis in Power BI"
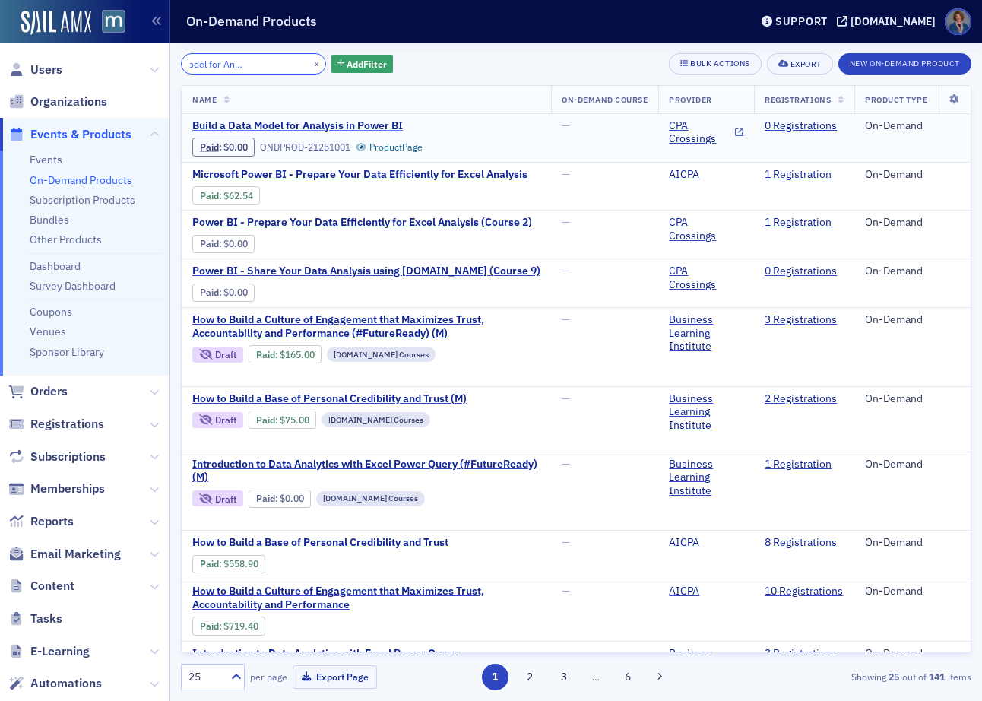
type input "Build a Data Model for Analysis in Power BI"
click at [363, 123] on span "Build a Data Model for Analysis in Power BI" at bounding box center [319, 126] width 255 height 14
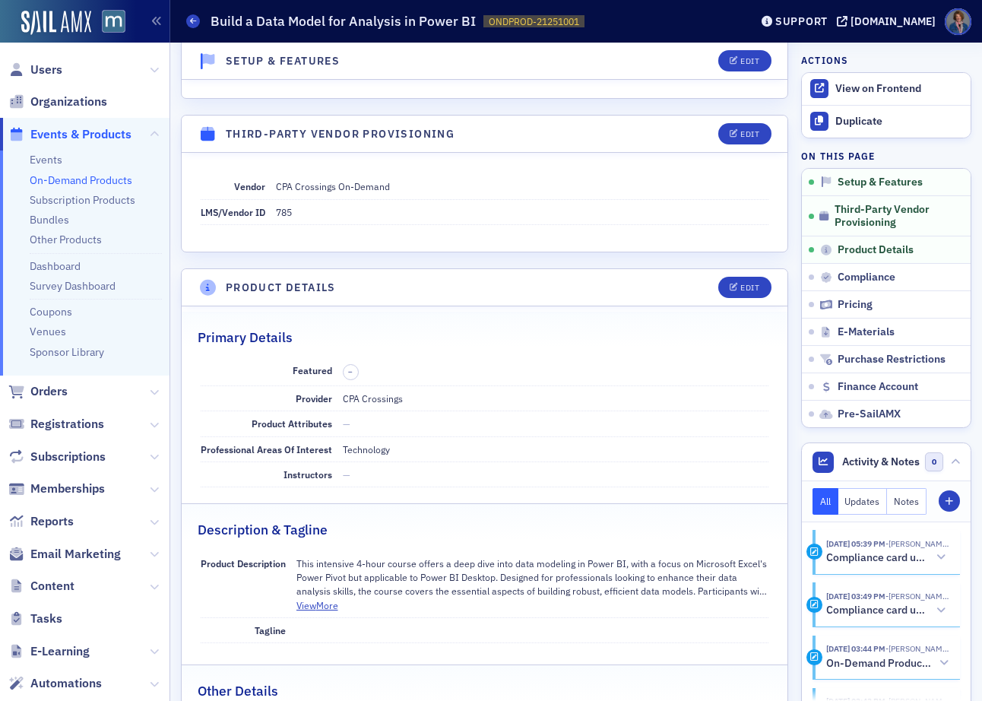
scroll to position [238, 0]
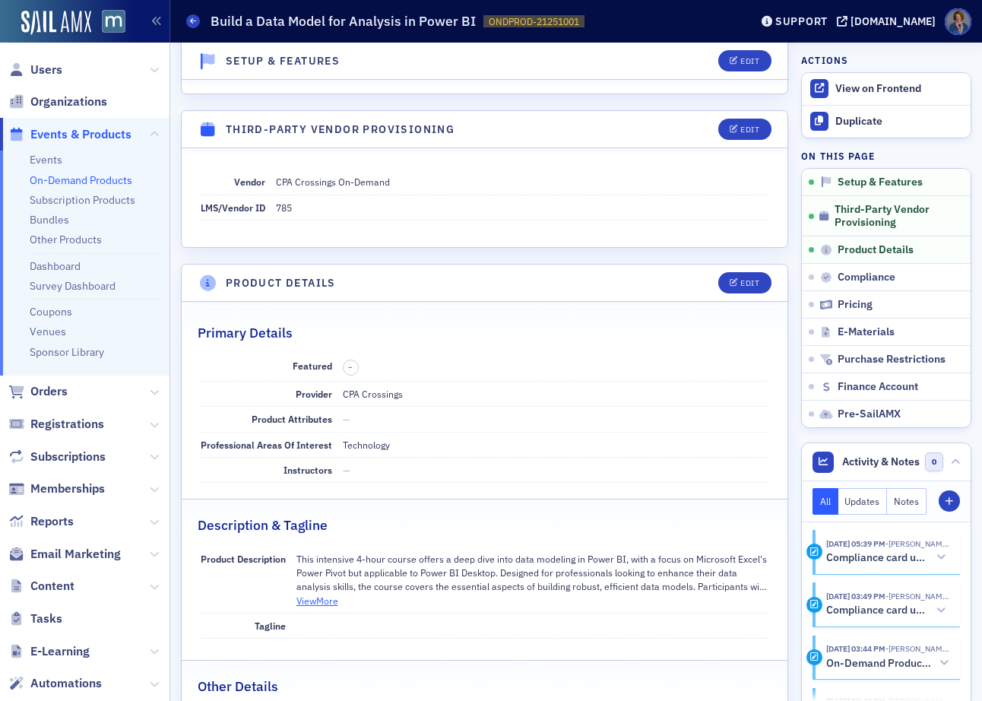
click at [333, 601] on button "View More" at bounding box center [317, 600] width 42 height 14
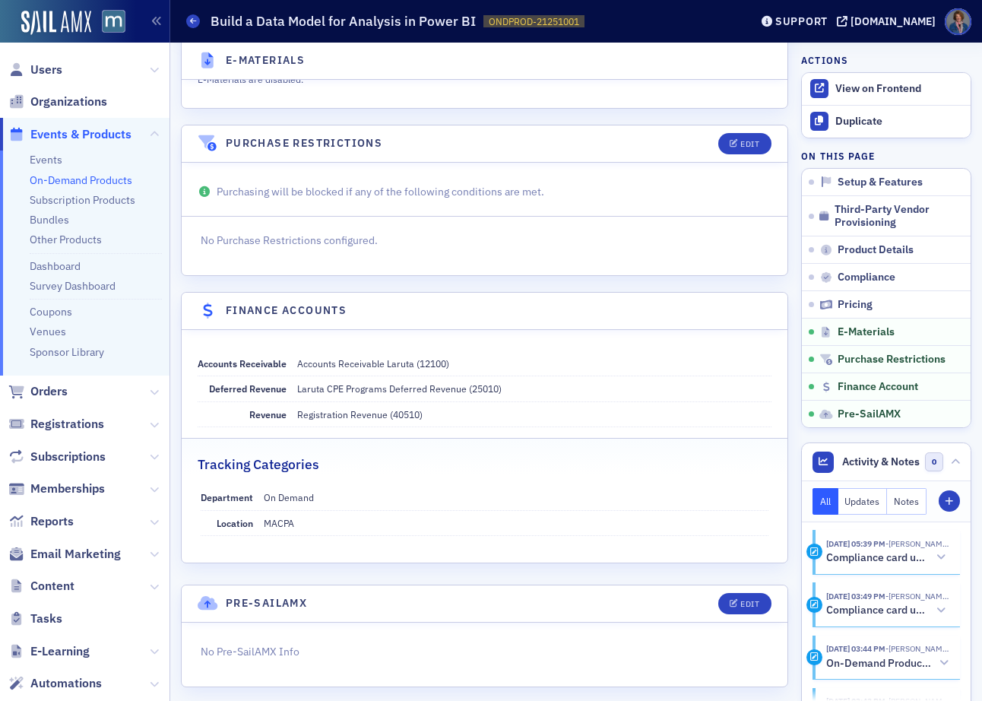
scroll to position [2070, 0]
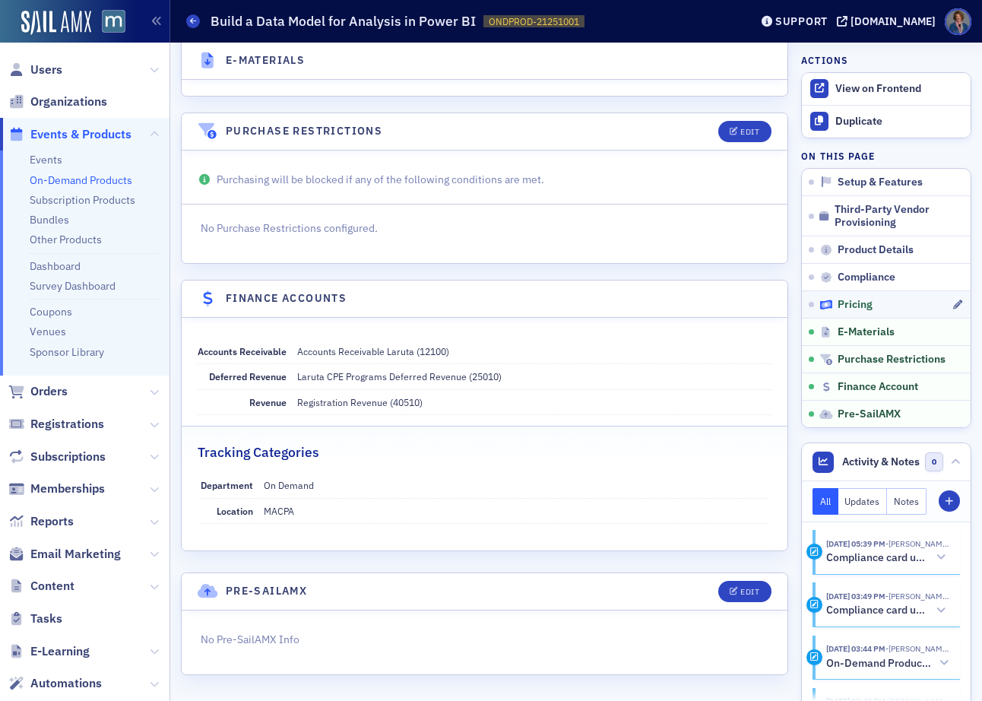
click at [862, 303] on div "Pricing" at bounding box center [884, 305] width 131 height 14
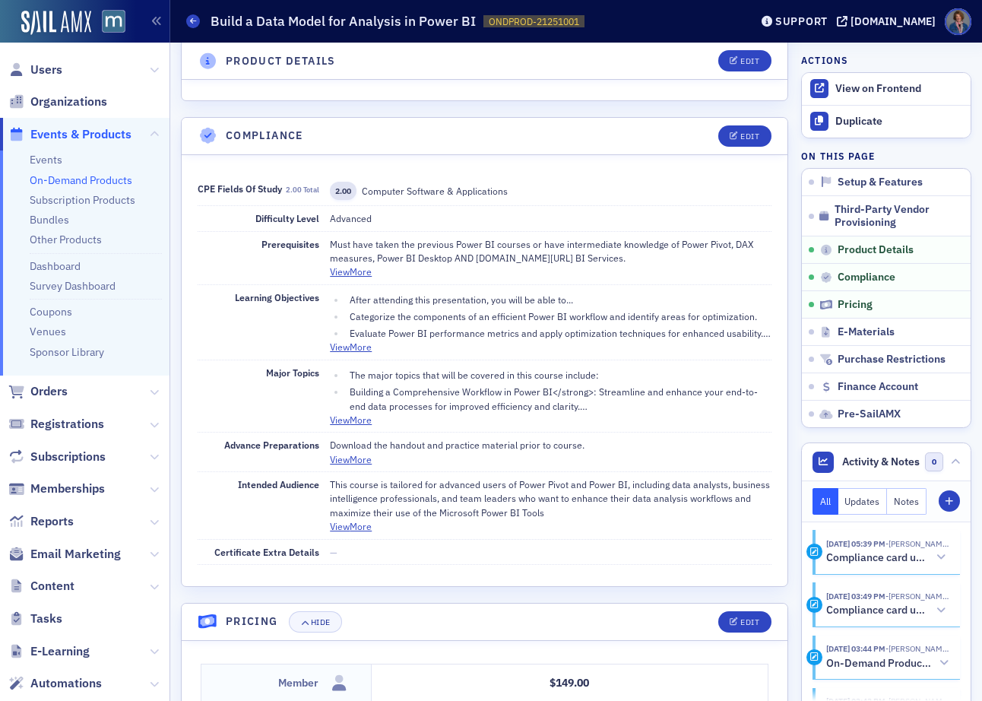
scroll to position [1167, 0]
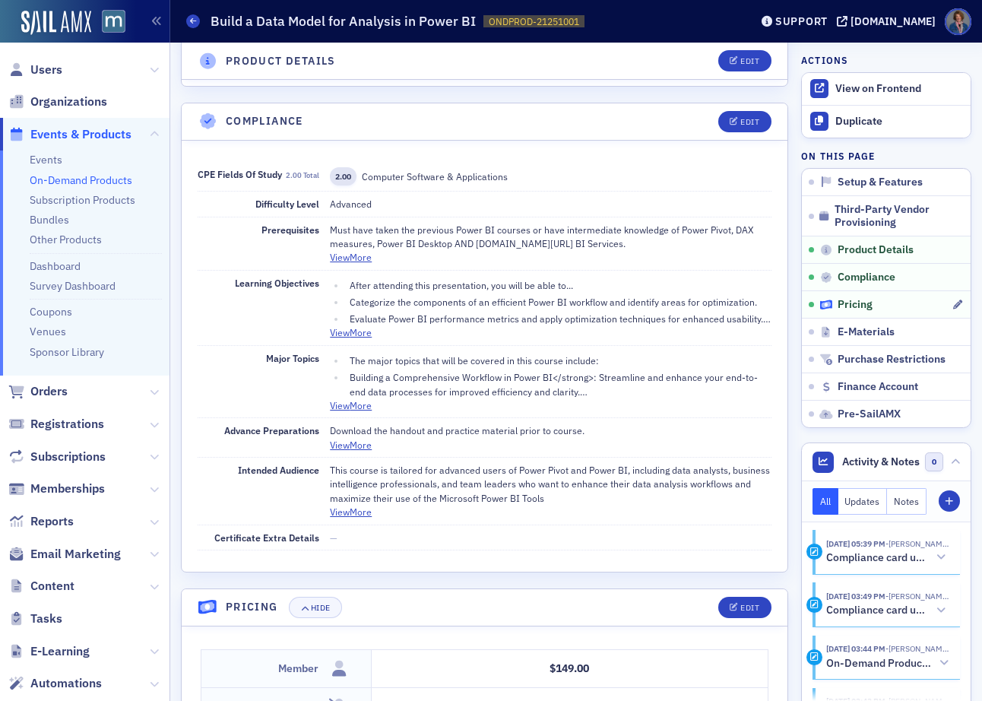
click at [854, 307] on span "Pricing" at bounding box center [854, 305] width 35 height 14
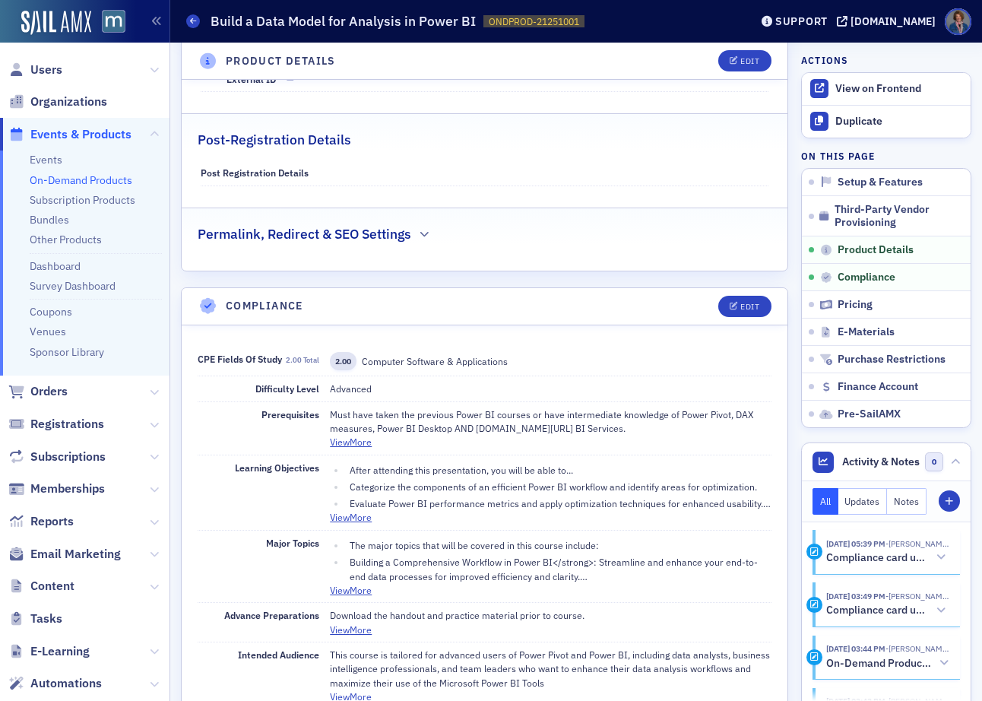
scroll to position [632, 0]
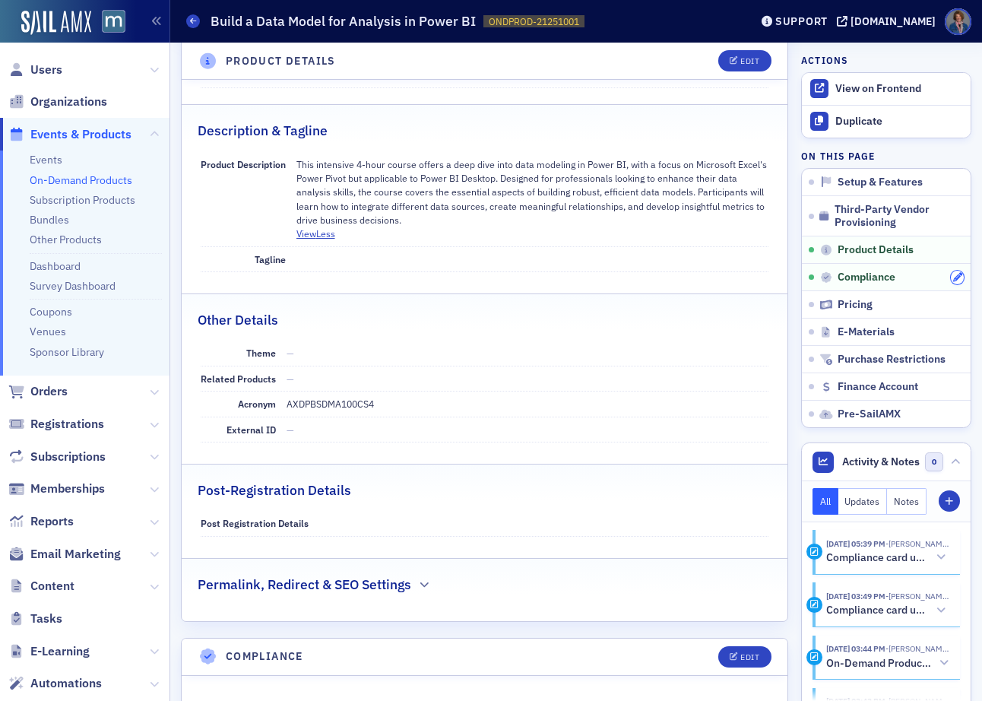
click at [953, 277] on icon "button" at bounding box center [957, 277] width 9 height 9
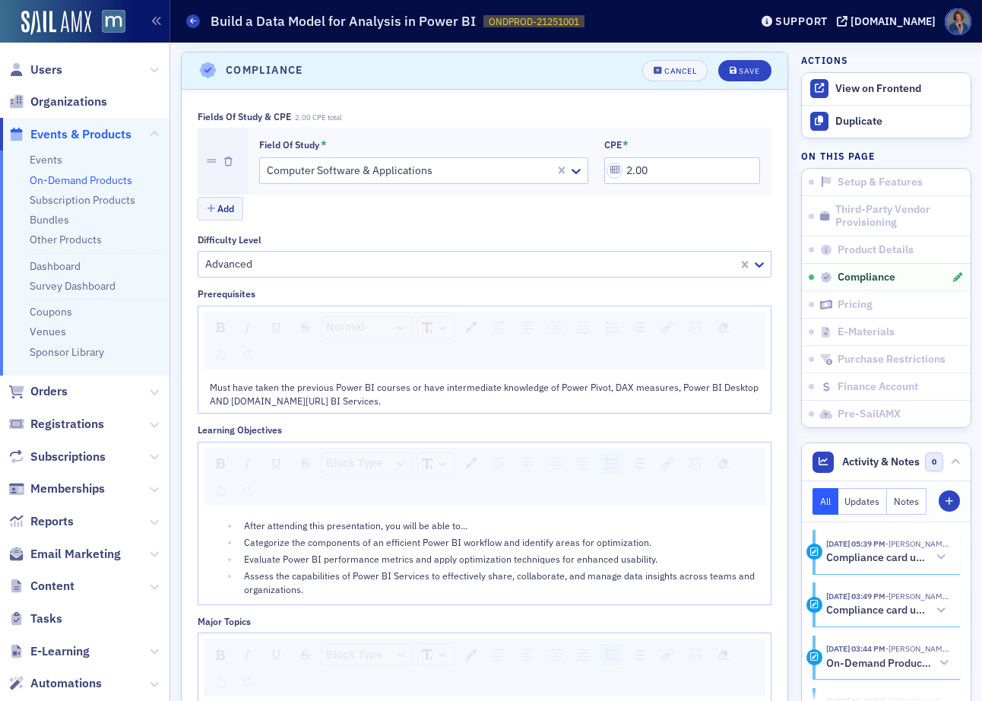
scroll to position [1219, 0]
click at [660, 169] on input "2.00" at bounding box center [682, 170] width 157 height 27
click at [625, 168] on input "2.00" at bounding box center [682, 170] width 157 height 27
type input "4.00"
drag, startPoint x: 659, startPoint y: 214, endPoint x: 600, endPoint y: 236, distance: 62.5
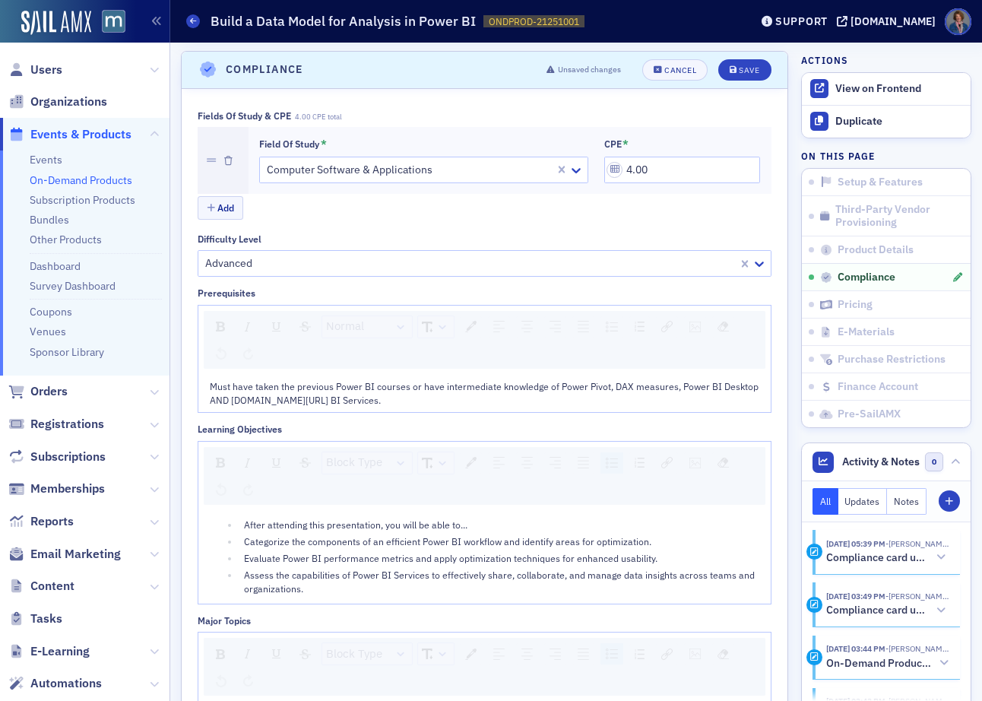
click at [659, 214] on div "Add" at bounding box center [485, 209] width 574 height 27
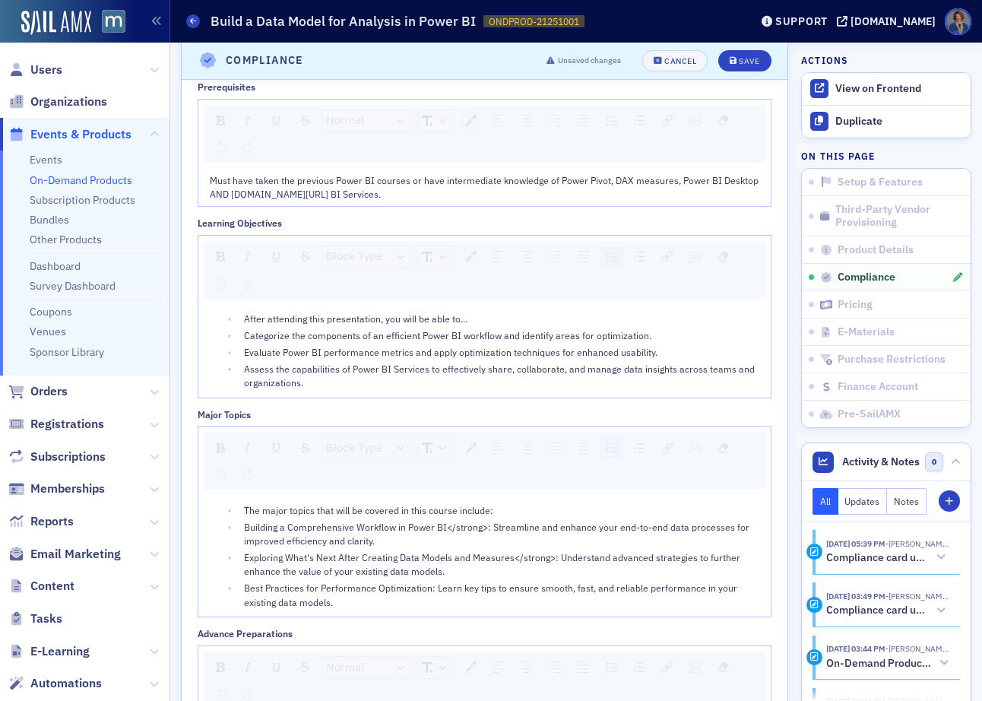
scroll to position [1428, 0]
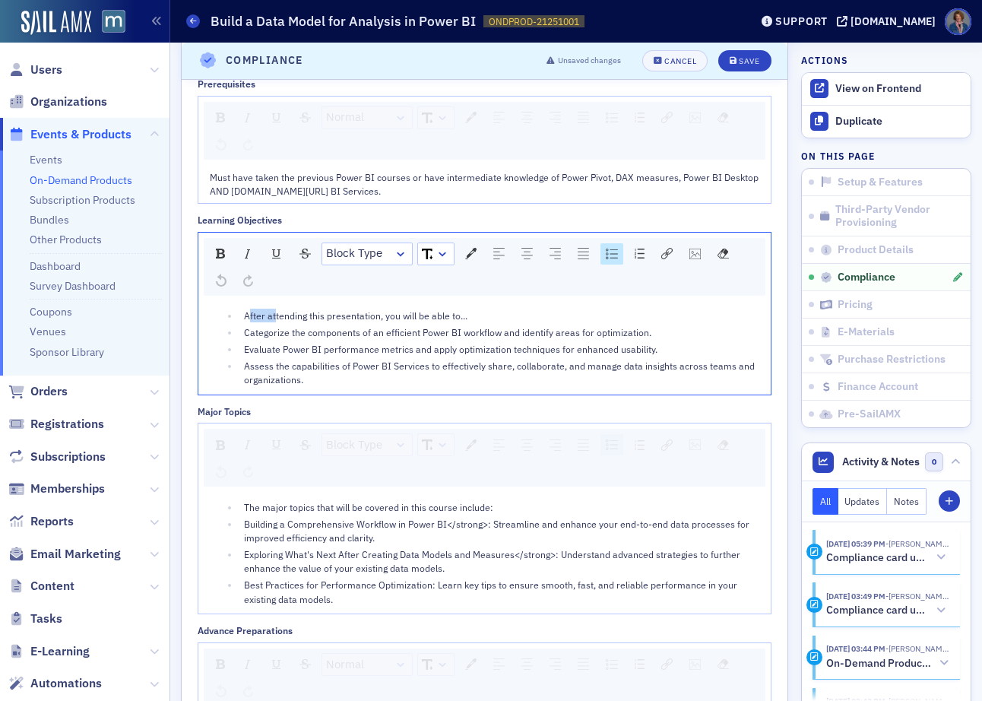
drag, startPoint x: 246, startPoint y: 313, endPoint x: 255, endPoint y: 320, distance: 10.8
click at [275, 310] on span "After attending this presentation, you will be able to..." at bounding box center [355, 315] width 223 height 12
click at [242, 318] on li "After attending this presentation, you will be able to..." at bounding box center [499, 315] width 520 height 14
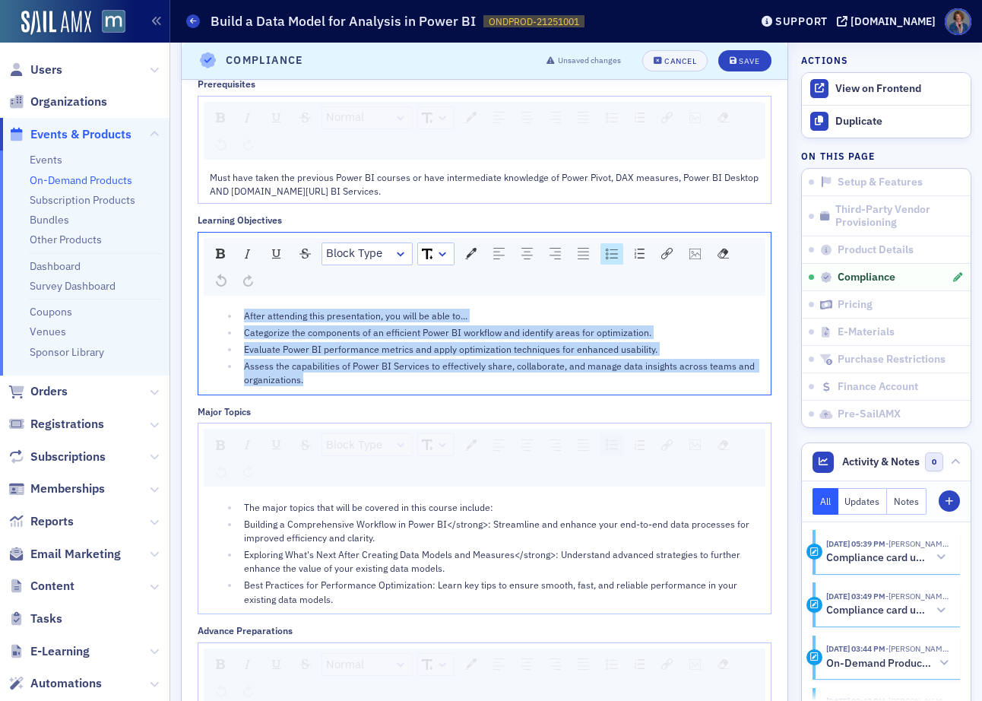
drag, startPoint x: 242, startPoint y: 318, endPoint x: 335, endPoint y: 390, distance: 117.0
click at [335, 390] on div "After attending this presentation, you will be able to... Categorize the compon…" at bounding box center [484, 347] width 572 height 93
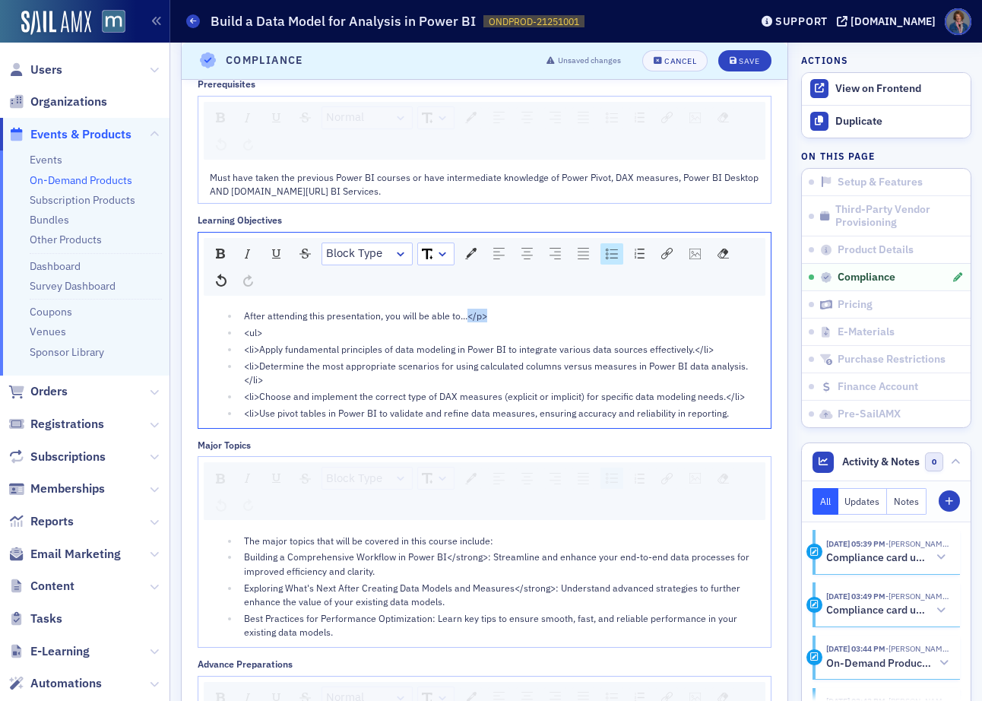
drag, startPoint x: 467, startPoint y: 312, endPoint x: 489, endPoint y: 312, distance: 21.3
click at [489, 312] on div "After attending this presentation, you will be able to...</p>" at bounding box center [502, 315] width 516 height 14
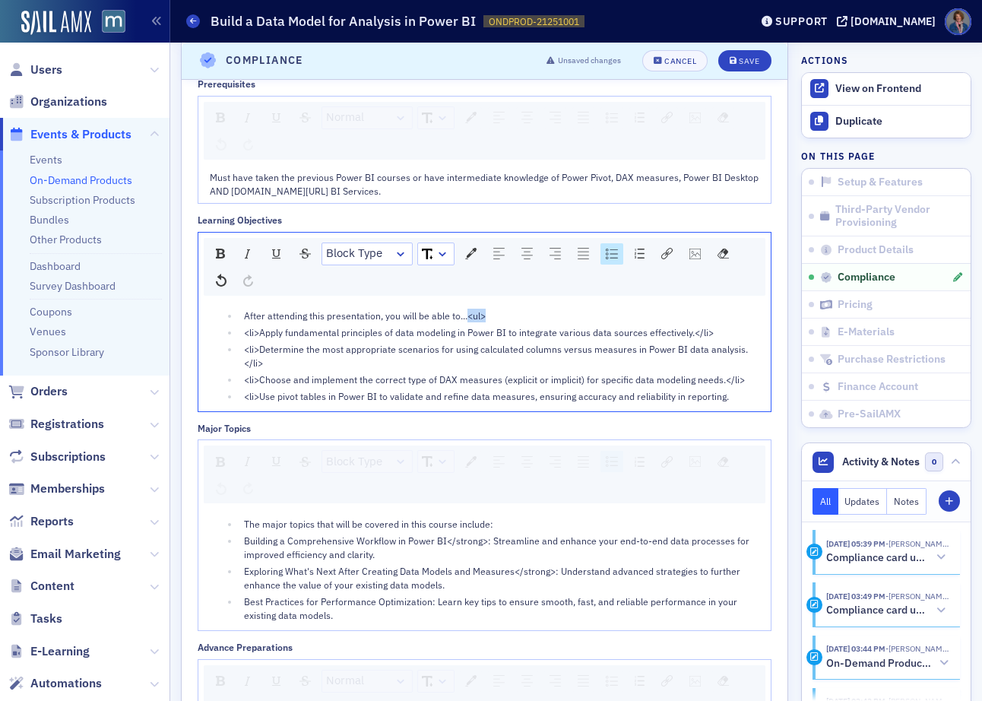
drag, startPoint x: 491, startPoint y: 315, endPoint x: 465, endPoint y: 318, distance: 26.1
click at [465, 318] on div "After attending this presentation, you will be able to...<ul>" at bounding box center [502, 315] width 516 height 14
drag, startPoint x: 242, startPoint y: 332, endPoint x: 261, endPoint y: 329, distance: 18.5
click at [261, 329] on li "<li>Apply fundamental principles of data modeling in Power BI to integrate vari…" at bounding box center [499, 332] width 520 height 14
drag, startPoint x: 676, startPoint y: 335, endPoint x: 701, endPoint y: 332, distance: 24.5
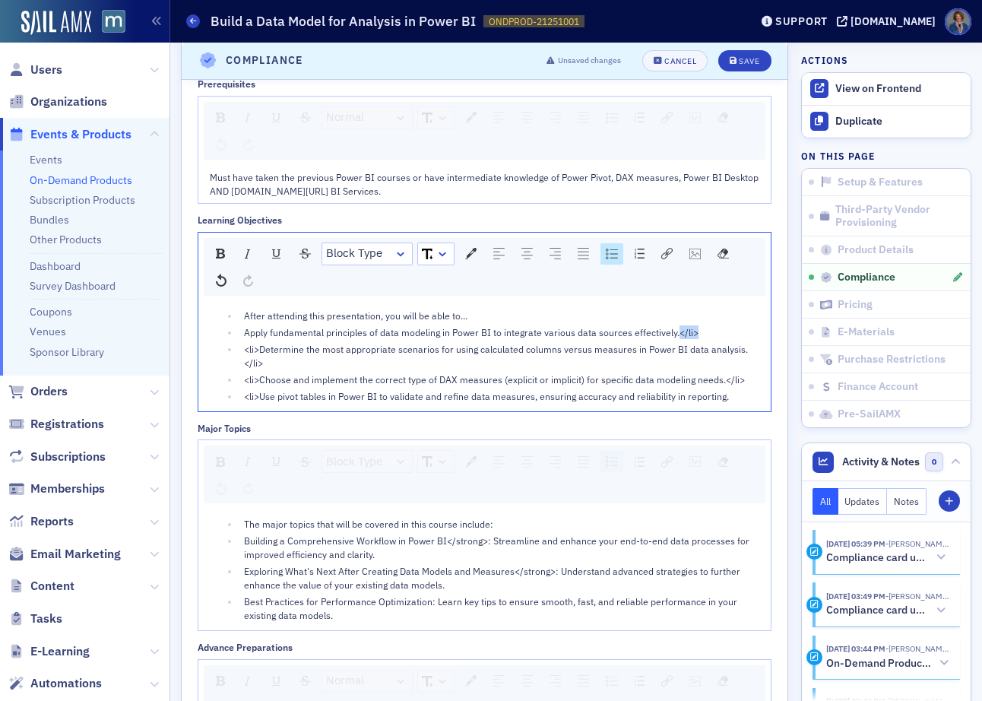
click at [701, 332] on div "Apply fundamental principles of data modeling in Power BI to integrate various …" at bounding box center [502, 332] width 516 height 14
drag, startPoint x: 258, startPoint y: 348, endPoint x: 243, endPoint y: 349, distance: 14.5
click at [244, 349] on span "<li>Determine the most appropriate scenarios for using calculated columns versu…" at bounding box center [496, 356] width 504 height 26
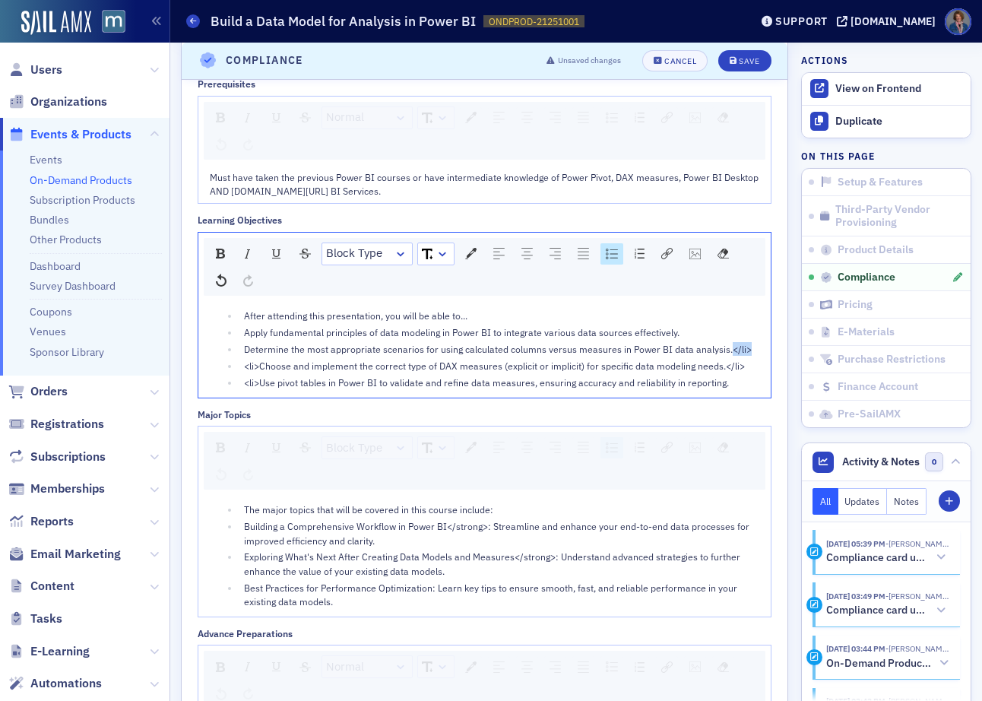
drag, startPoint x: 723, startPoint y: 348, endPoint x: 745, endPoint y: 346, distance: 21.3
click at [745, 346] on div "Determine the most appropriate scenarios for using calculated columns versus me…" at bounding box center [502, 349] width 516 height 14
drag, startPoint x: 258, startPoint y: 366, endPoint x: 243, endPoint y: 366, distance: 14.4
click at [244, 366] on span "<li>Choose and implement the correct type of DAX measures (explicit or implicit…" at bounding box center [494, 365] width 501 height 12
drag, startPoint x: 707, startPoint y: 364, endPoint x: 716, endPoint y: 364, distance: 8.4
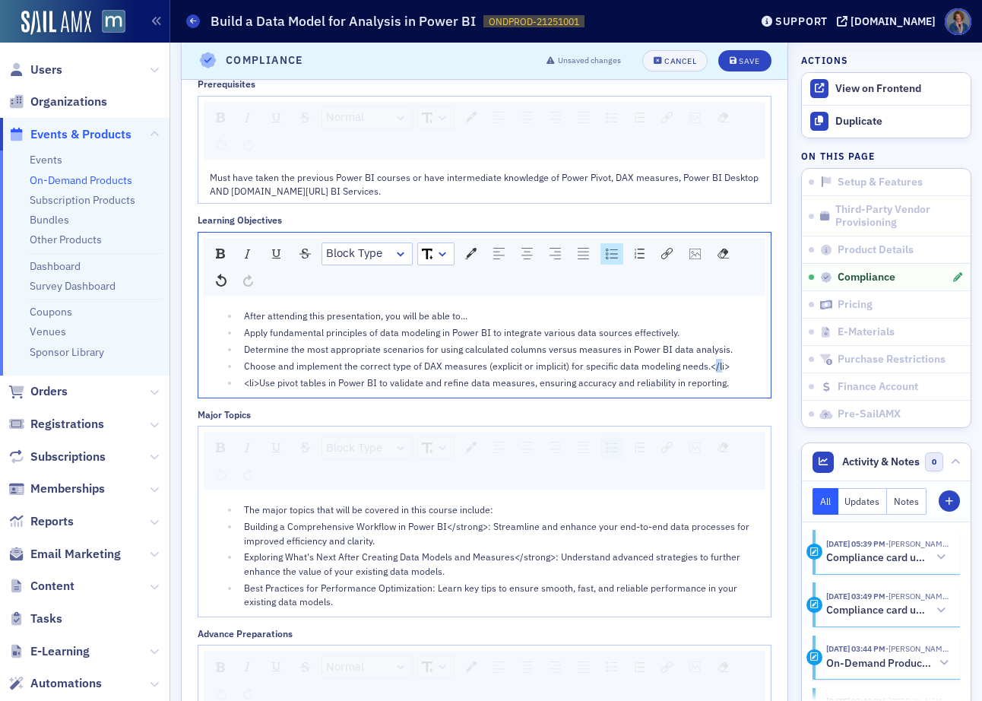
click at [716, 364] on span "Choose and implement the correct type of DAX measures (explicit or implicit) fo…" at bounding box center [487, 365] width 486 height 12
drag, startPoint x: 704, startPoint y: 366, endPoint x: 722, endPoint y: 365, distance: 17.5
click at [722, 365] on span "Choose and implement the correct type of DAX measures (explicit or implicit) fo…" at bounding box center [487, 365] width 486 height 12
drag, startPoint x: 260, startPoint y: 381, endPoint x: 239, endPoint y: 384, distance: 20.6
click at [239, 384] on li "<li>Use pivot tables in Power BI to validate and refine data measures, ensuring…" at bounding box center [499, 382] width 520 height 14
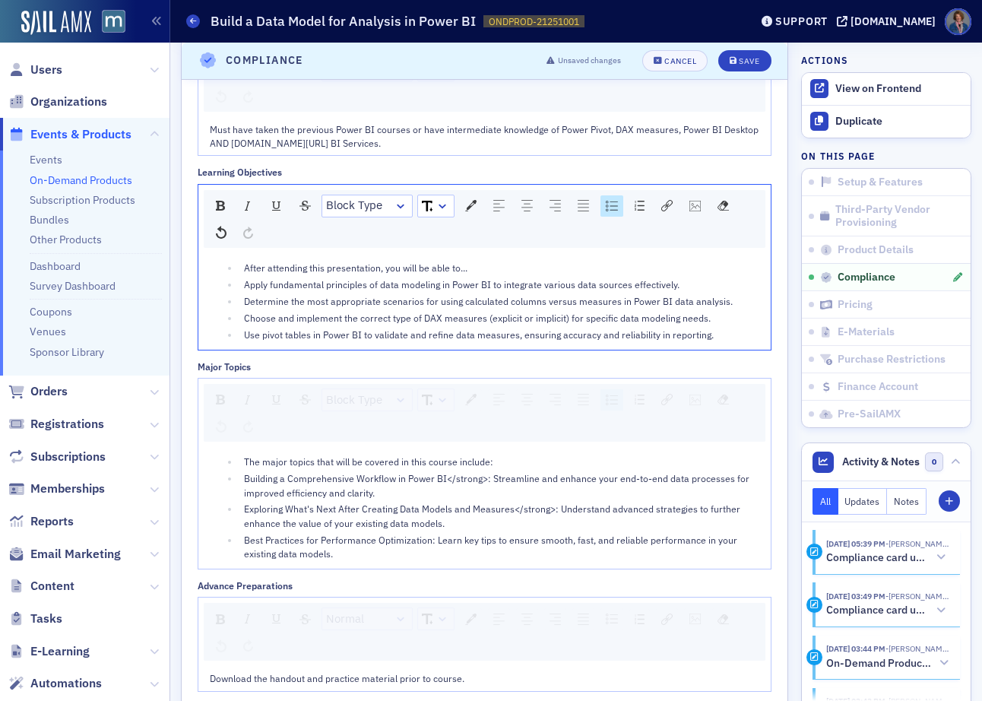
scroll to position [1503, 0]
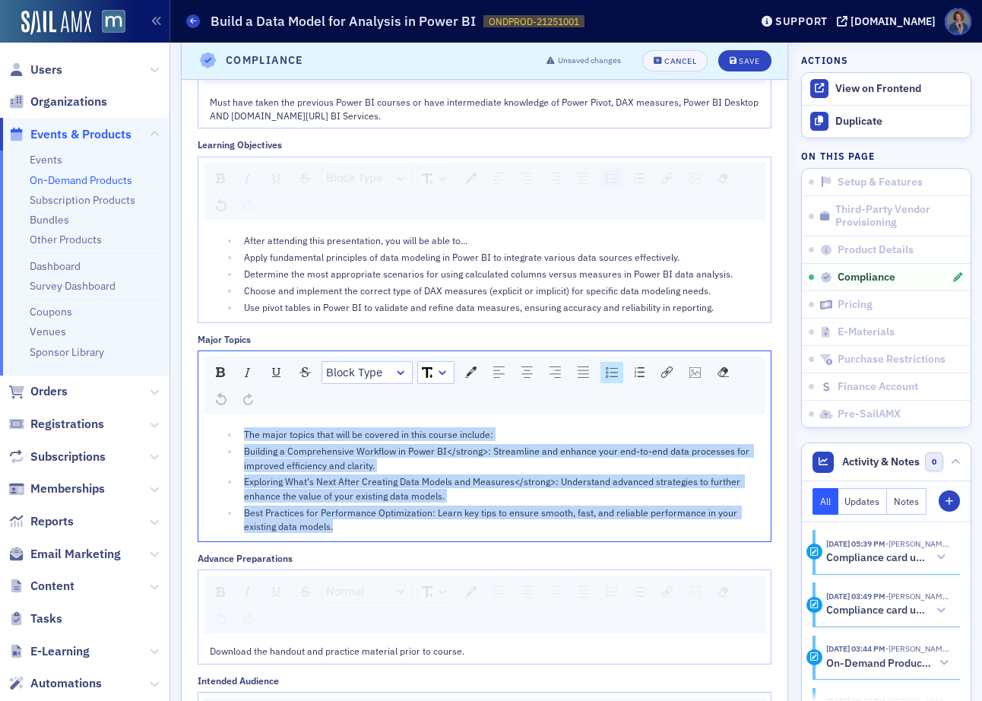
drag, startPoint x: 244, startPoint y: 435, endPoint x: 364, endPoint y: 528, distance: 152.1
click at [363, 527] on ul "The major topics that will be covered in this course include: Building a Compre…" at bounding box center [485, 480] width 550 height 106
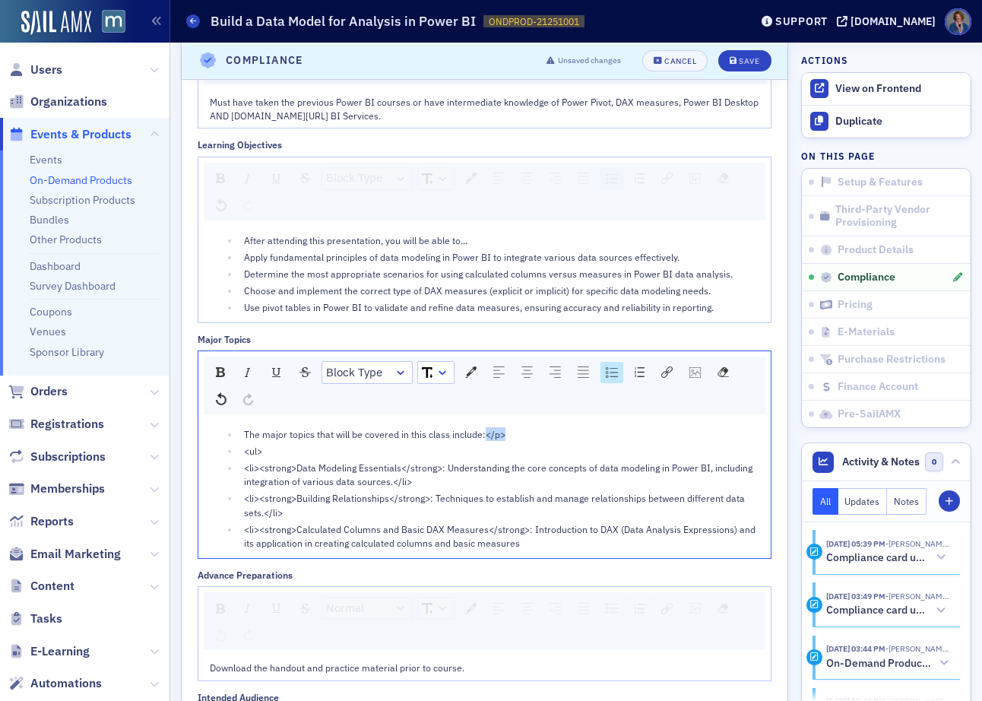
drag, startPoint x: 484, startPoint y: 436, endPoint x: 520, endPoint y: 433, distance: 36.6
click at [520, 433] on div "The major topics that will be covered in this class include:</p>" at bounding box center [502, 434] width 516 height 14
drag, startPoint x: 286, startPoint y: 449, endPoint x: 283, endPoint y: 473, distance: 24.5
click at [220, 454] on ul "The major topics that will be covered in this class include: <ul> <li><strong>D…" at bounding box center [485, 488] width 550 height 122
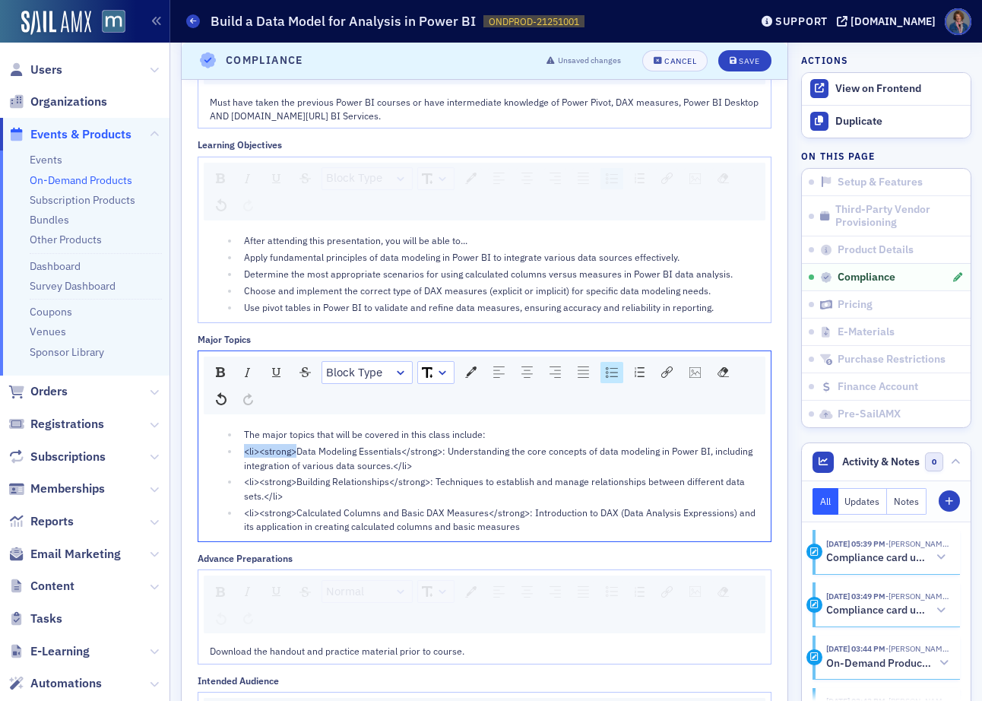
drag, startPoint x: 299, startPoint y: 449, endPoint x: 239, endPoint y: 460, distance: 60.2
click at [239, 451] on li "<li><strong>Data Modeling Essentials</strong>: Understanding the core concepts …" at bounding box center [499, 458] width 520 height 28
drag, startPoint x: 388, startPoint y: 451, endPoint x: 350, endPoint y: 452, distance: 38.8
click at [350, 452] on span "Data Modeling Essentials</strong>: Understanding the core concepts of data mode…" at bounding box center [502, 457] width 517 height 26
drag, startPoint x: 299, startPoint y: 466, endPoint x: 337, endPoint y: 465, distance: 38.0
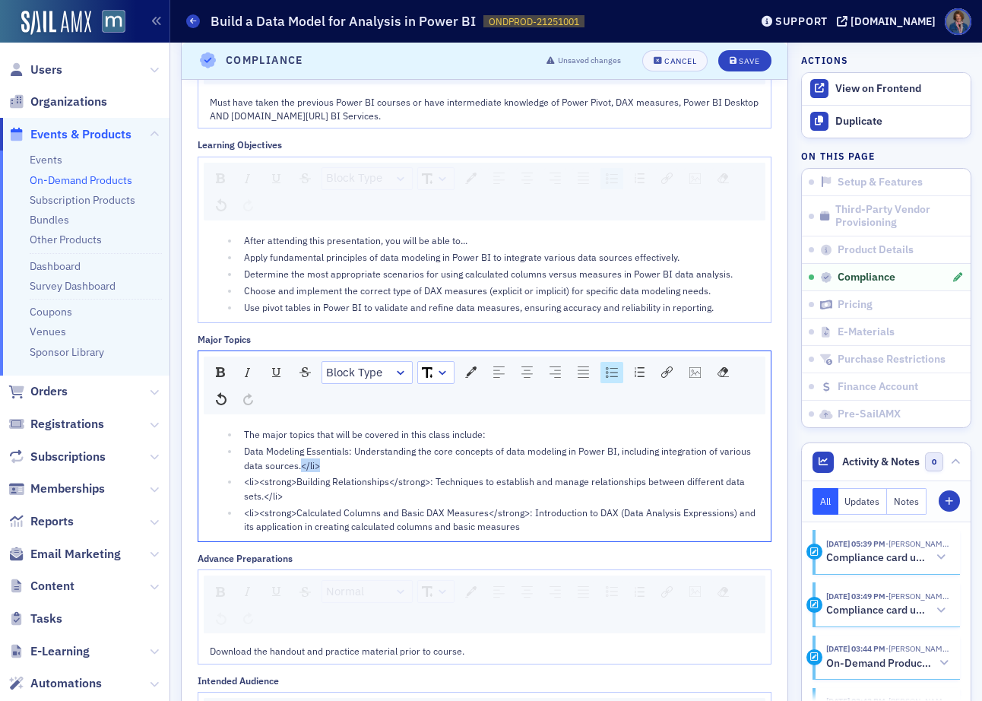
click at [337, 465] on div "Data Modeling Essentials: Understanding the core concepts of data modeling in P…" at bounding box center [502, 458] width 516 height 28
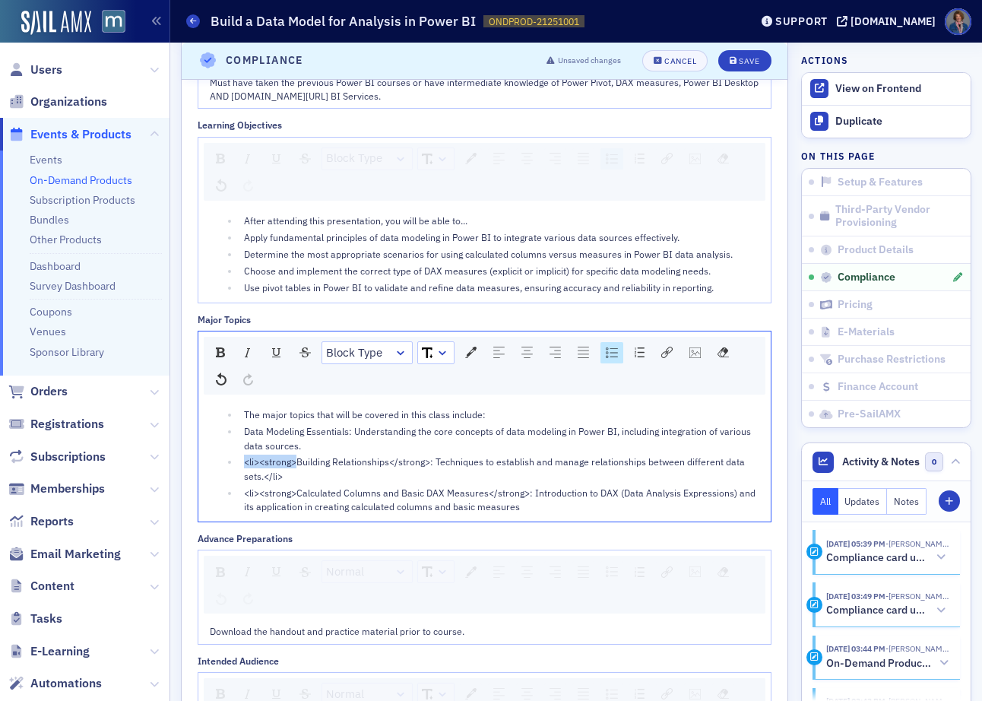
drag, startPoint x: 299, startPoint y: 459, endPoint x: 229, endPoint y: 459, distance: 69.9
click at [229, 459] on ul "The major topics that will be covered in this class include: Data Modeling Esse…" at bounding box center [485, 460] width 550 height 106
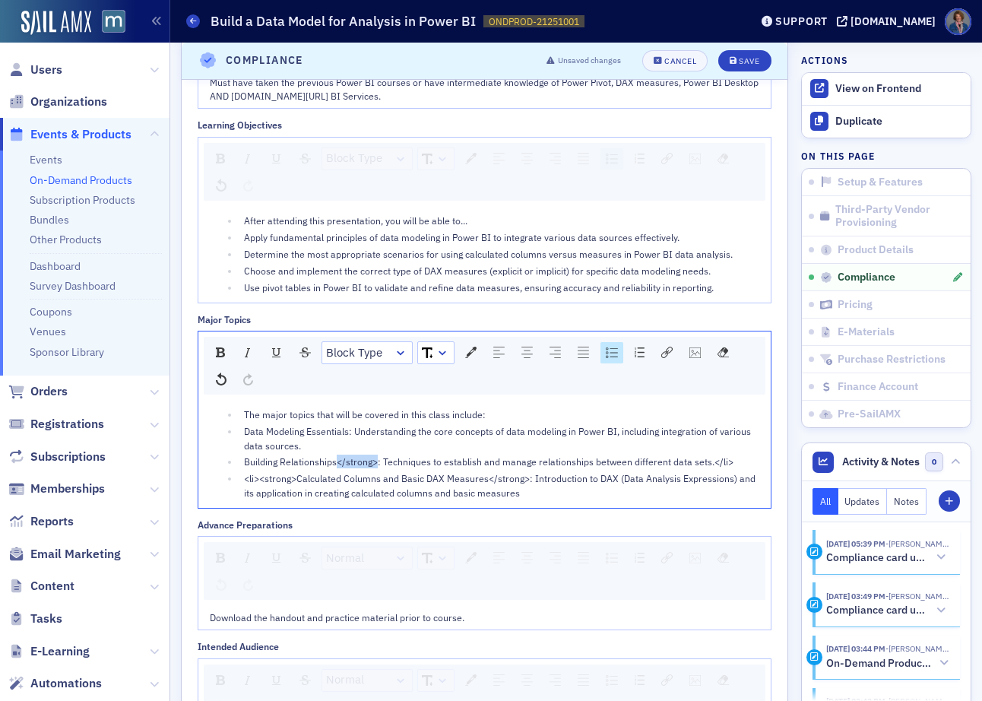
drag, startPoint x: 338, startPoint y: 462, endPoint x: 375, endPoint y: 463, distance: 37.2
click at [375, 463] on span "Building Relationships</strong>: Techniques to establish and manage relationshi…" at bounding box center [488, 461] width 489 height 12
drag, startPoint x: 671, startPoint y: 462, endPoint x: 688, endPoint y: 460, distance: 17.5
click at [688, 460] on div "Building Relationships: Techniques to establish and manage relationships betwee…" at bounding box center [502, 461] width 516 height 14
drag, startPoint x: 297, startPoint y: 477, endPoint x: 242, endPoint y: 476, distance: 54.7
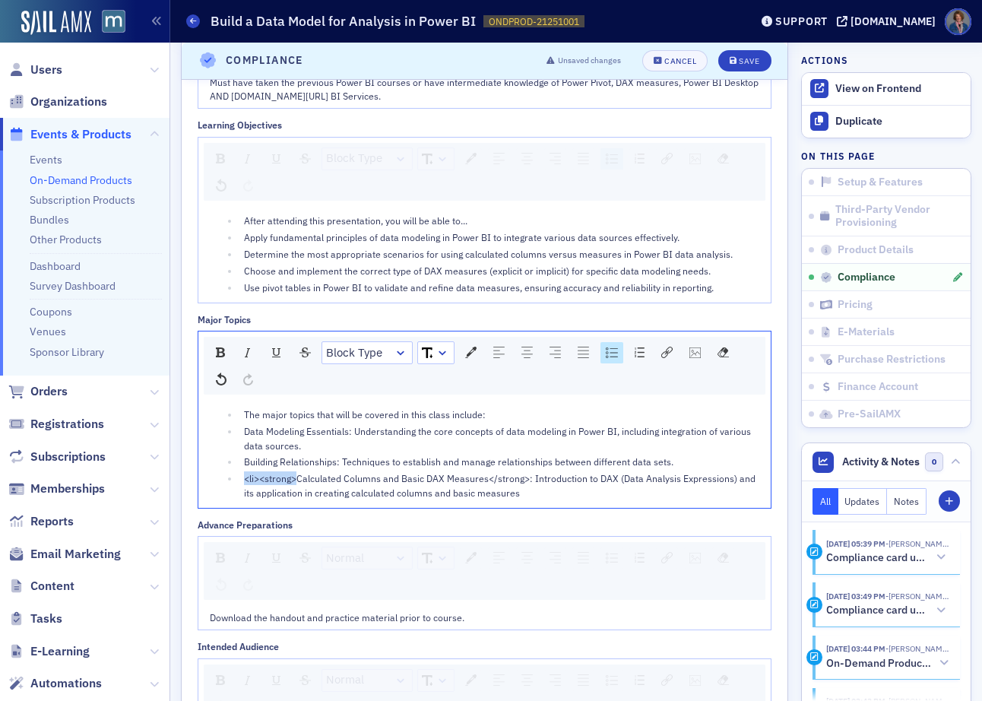
click at [244, 476] on span "<li><strong>Calculated Columns and Basic DAX Measures</strong>: Introduction to…" at bounding box center [501, 485] width 514 height 26
drag, startPoint x: 433, startPoint y: 481, endPoint x: 471, endPoint y: 479, distance: 38.1
click at [471, 479] on span "Calculated Columns and Basic DAX Measures</strong>: Introduction to DAX (Data A…" at bounding box center [480, 485] width 473 height 26
click at [451, 492] on div "Calculated Columns and Basic DAX Measures: Introduction to DAX (Data Analysis E…" at bounding box center [502, 485] width 516 height 28
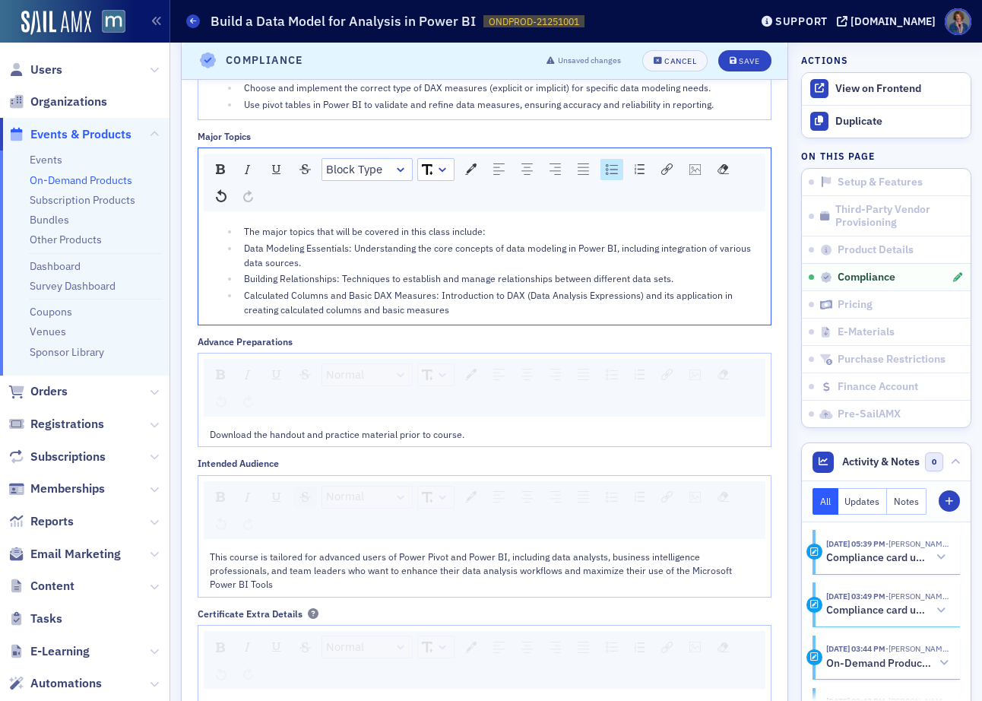
scroll to position [1789, 0]
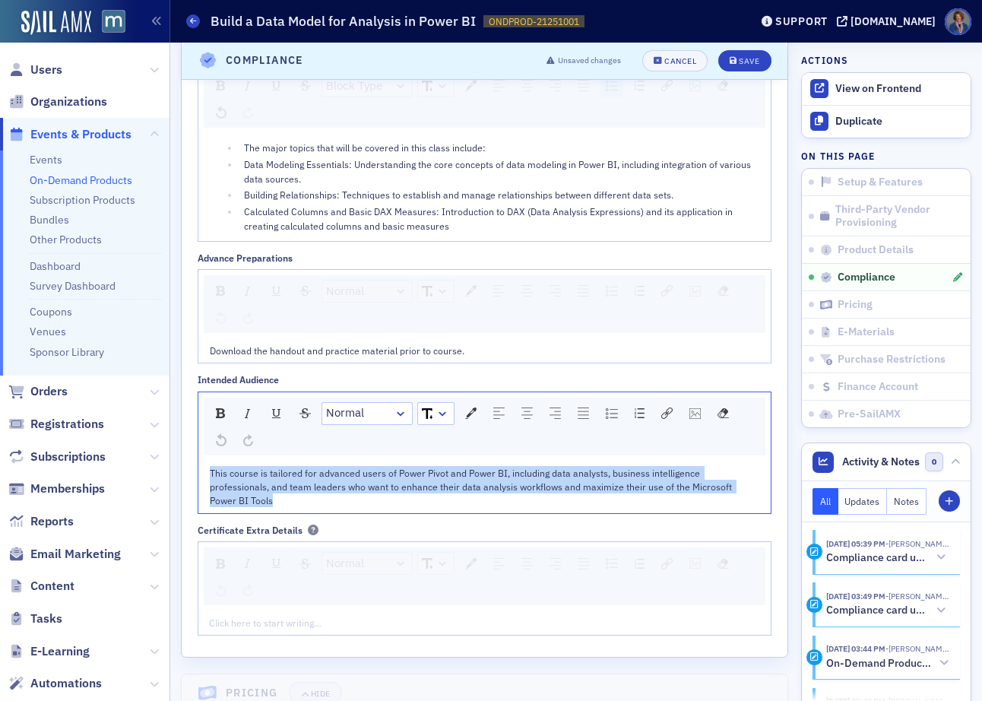
drag, startPoint x: 279, startPoint y: 503, endPoint x: 196, endPoint y: 472, distance: 88.5
click at [196, 472] on div "Fields of Study & CPE 4.00 CPE total Field of Study * Computer Software & Appli…" at bounding box center [485, 87] width 606 height 1139
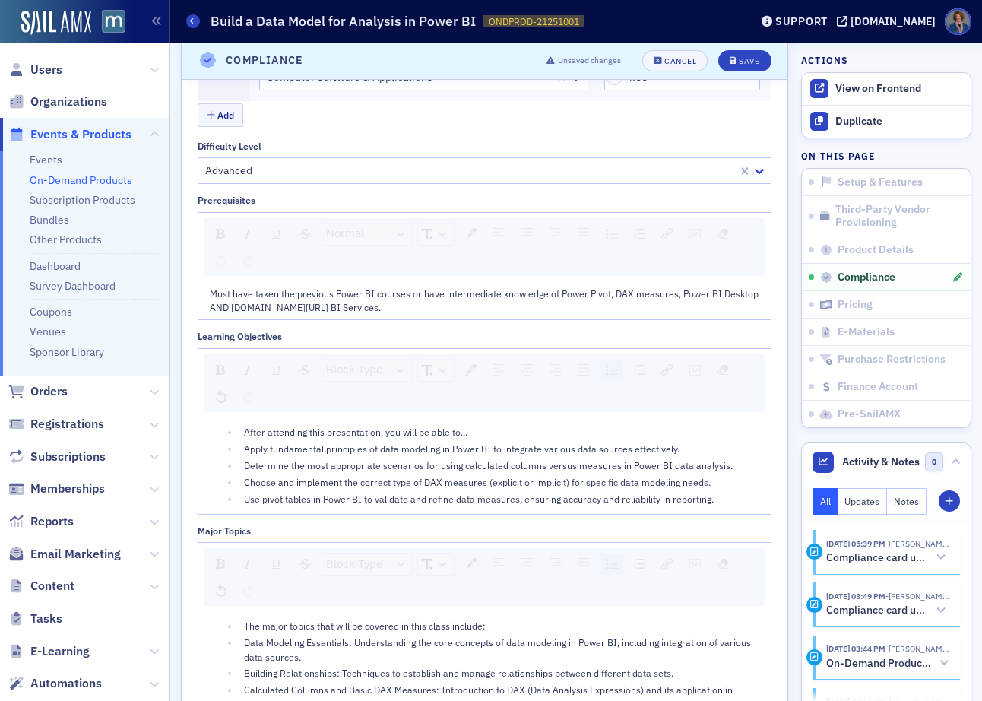
scroll to position [1293, 0]
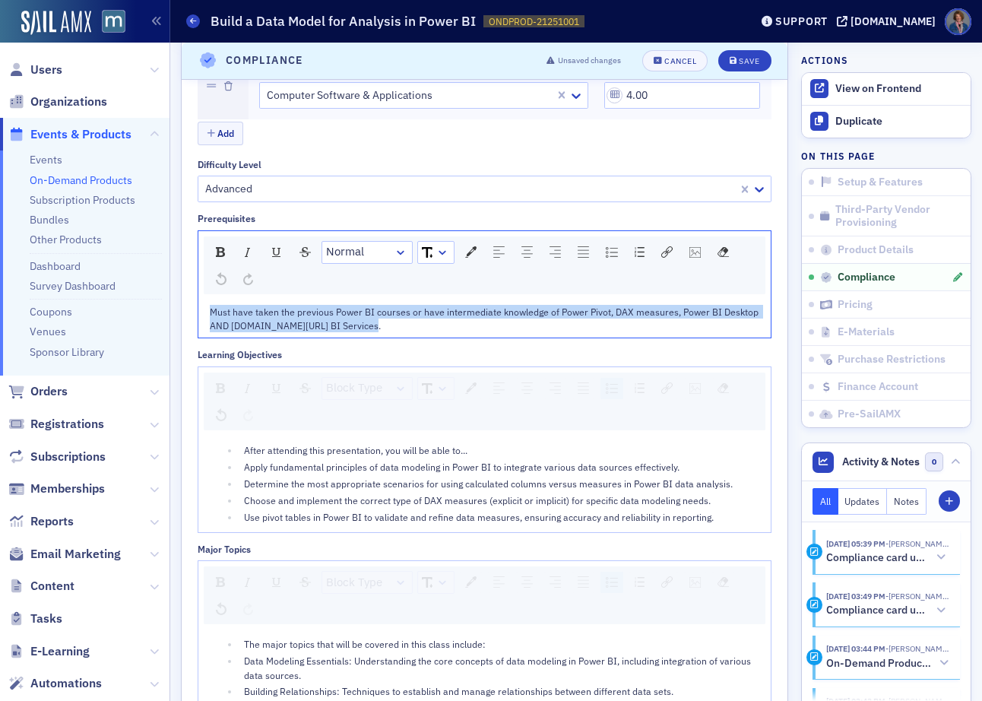
drag, startPoint x: 209, startPoint y: 308, endPoint x: 477, endPoint y: 344, distance: 270.6
click at [476, 343] on div "Fields of Study & CPE 4.00 CPE total Field of Study * Computer Software & Appli…" at bounding box center [485, 570] width 574 height 1068
paste div "rdw-editor"
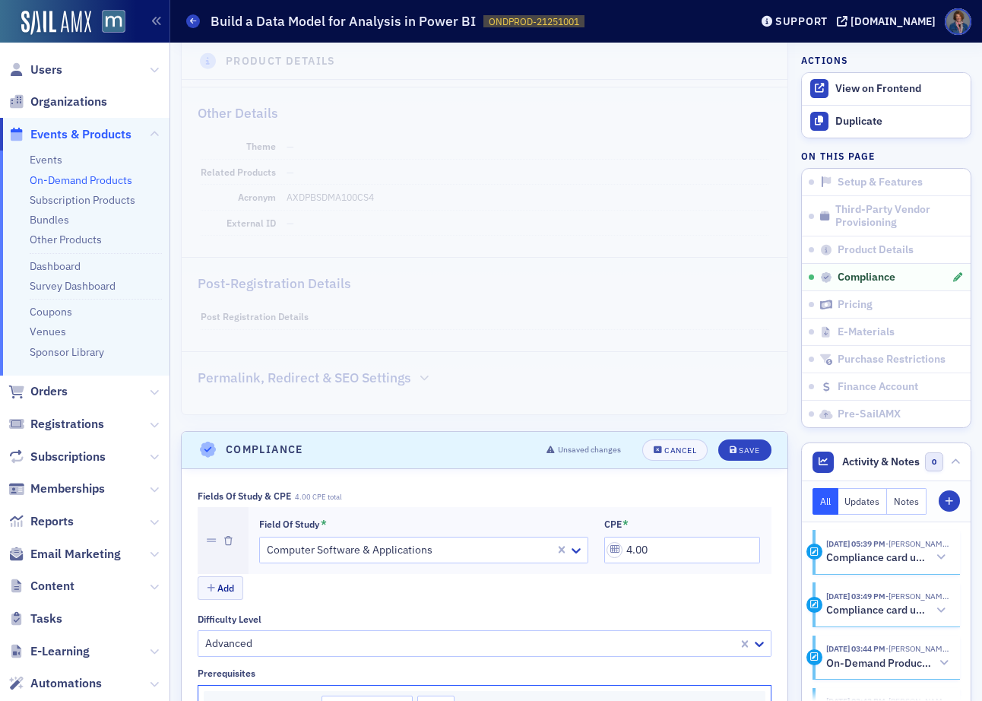
scroll to position [839, 0]
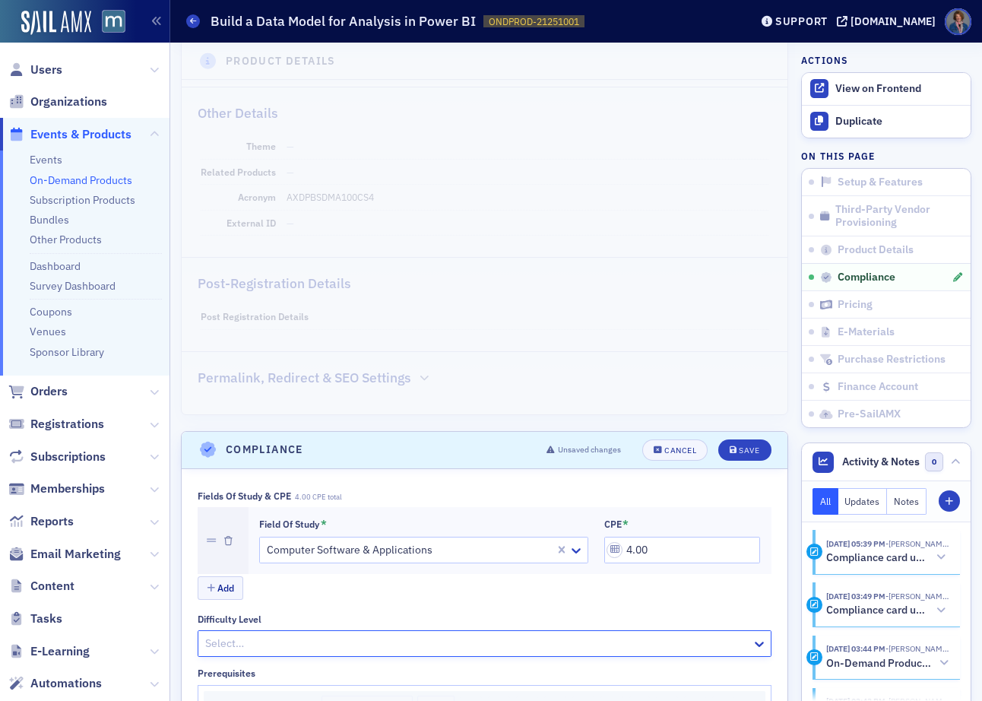
drag, startPoint x: 734, startPoint y: 646, endPoint x: 619, endPoint y: 638, distance: 115.0
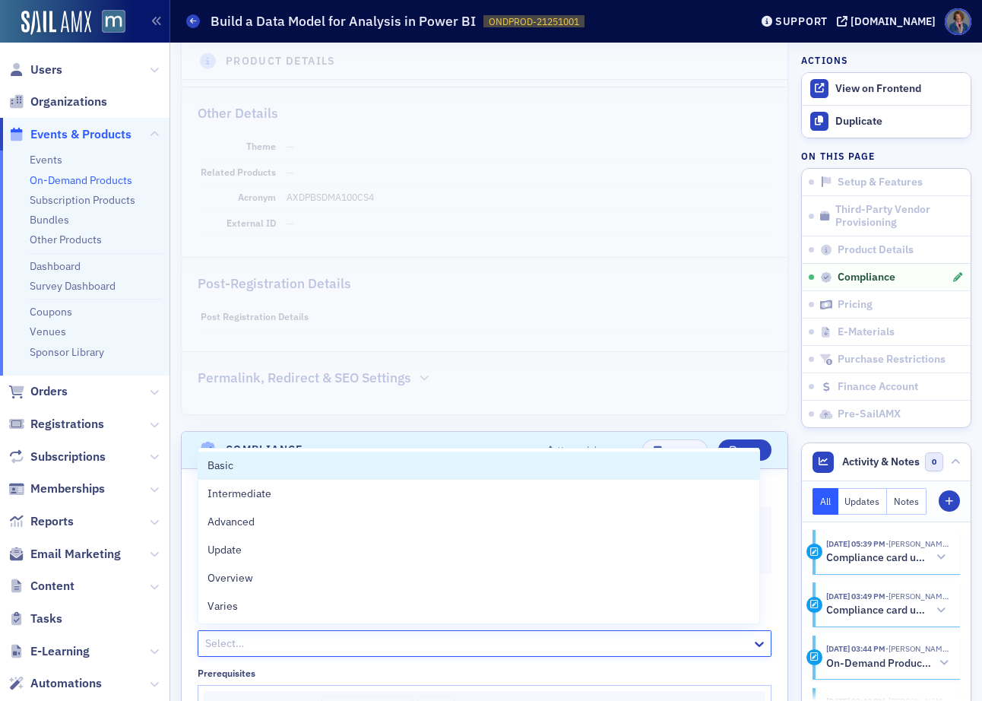
click at [527, 636] on div at bounding box center [477, 643] width 546 height 19
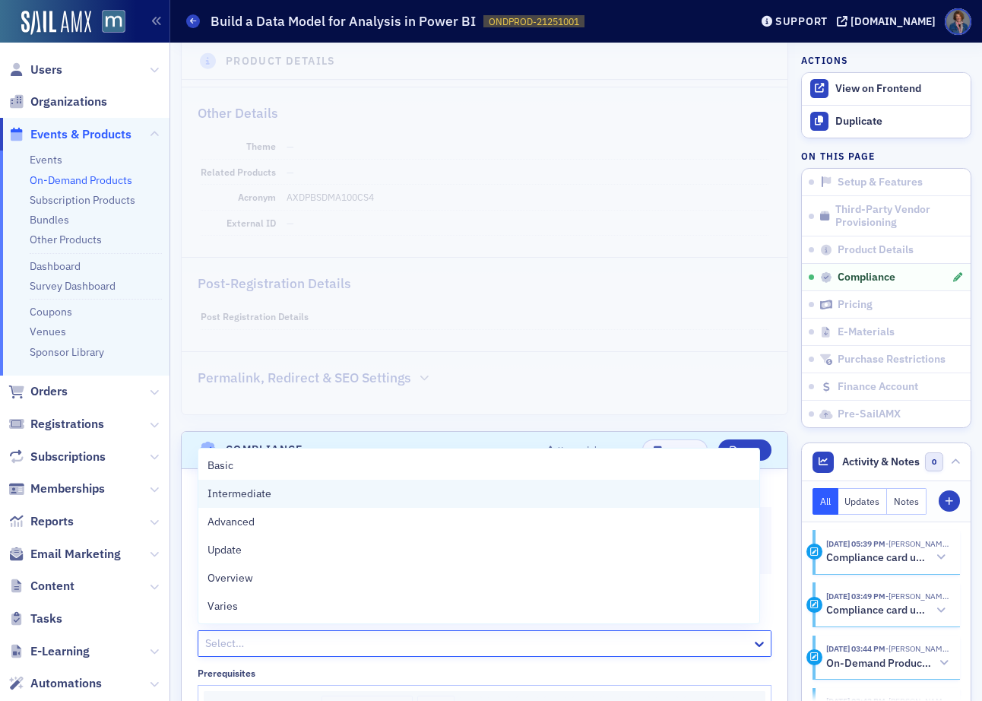
click at [240, 489] on span "Intermediate" at bounding box center [239, 494] width 64 height 16
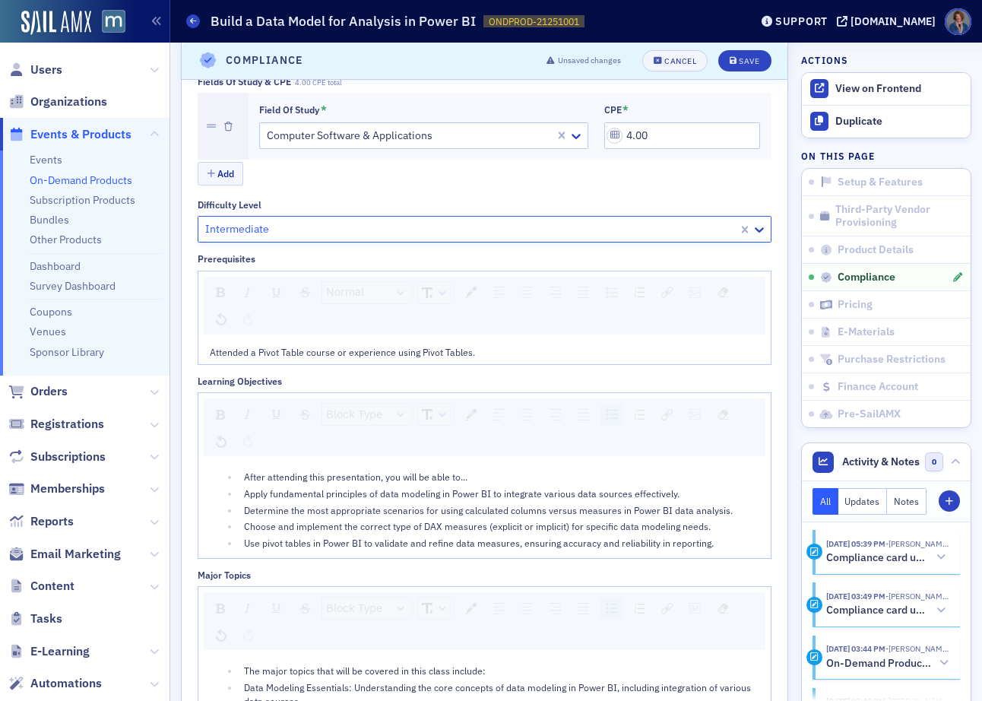
scroll to position [1256, 0]
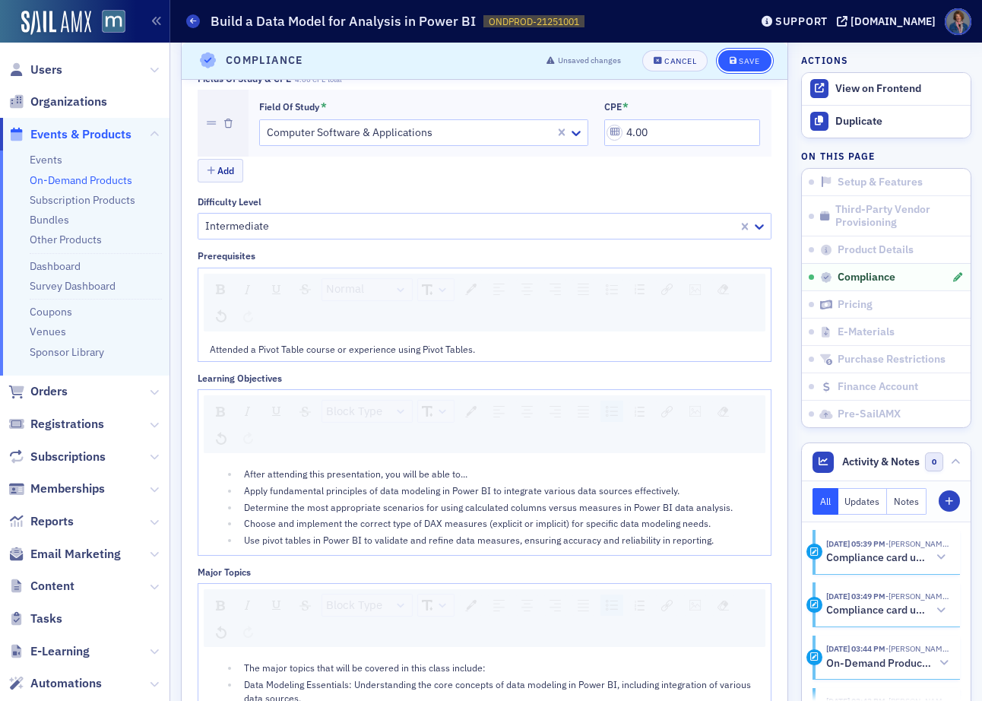
click at [739, 60] on div "Save" at bounding box center [749, 61] width 21 height 8
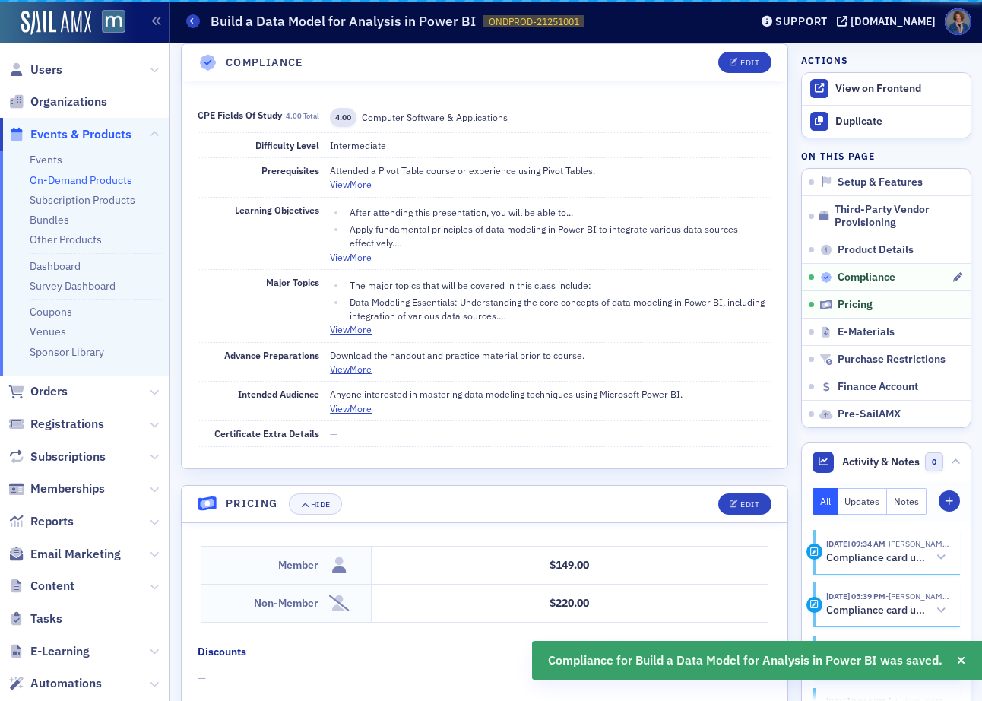
scroll to position [1191, 0]
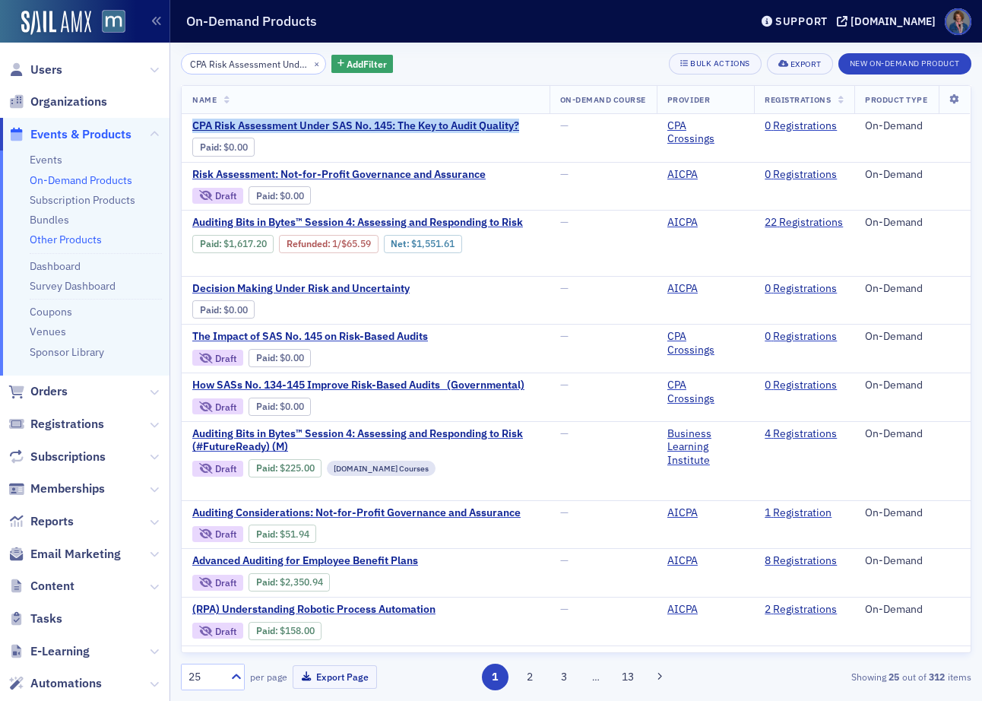
scroll to position [42, 0]
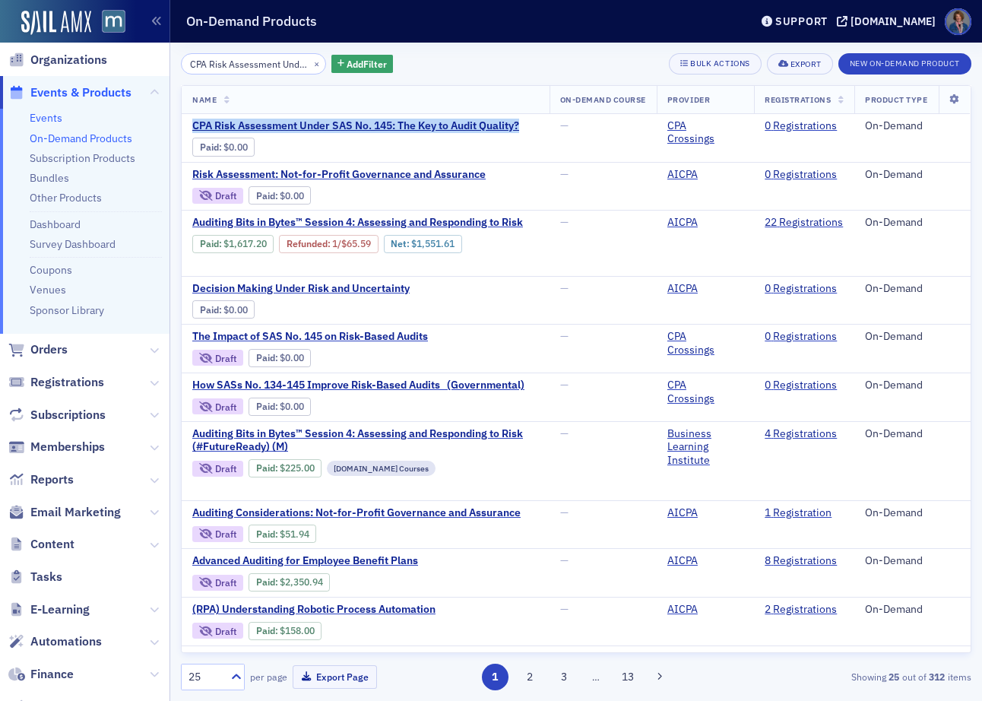
click at [46, 112] on link "Events" at bounding box center [46, 118] width 33 height 14
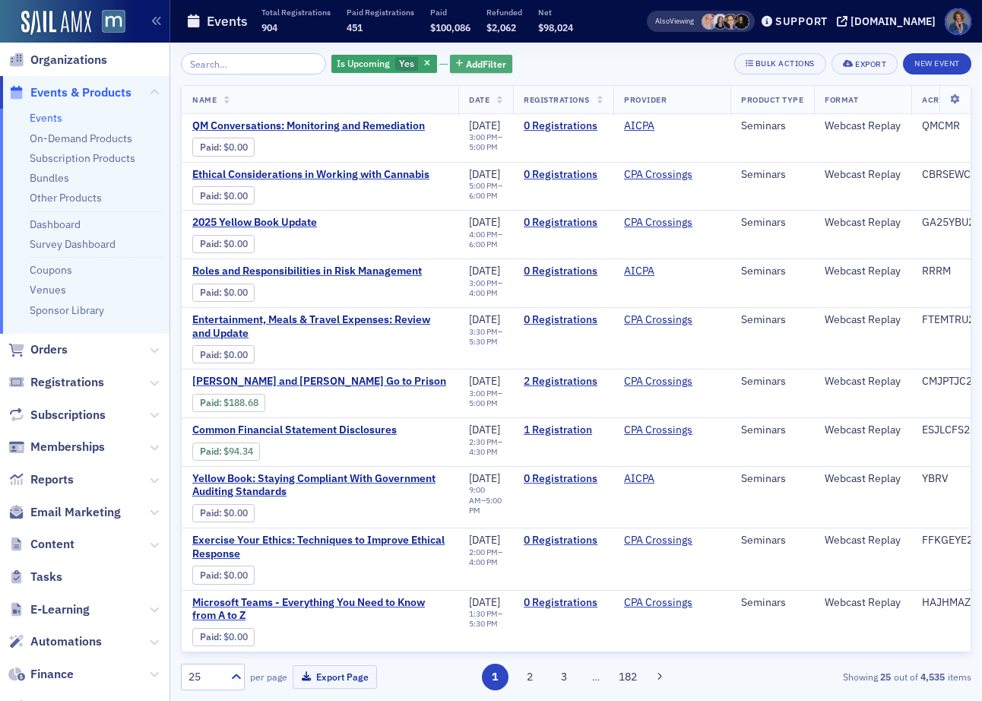
click at [483, 62] on span "Add Filter" at bounding box center [486, 64] width 40 height 14
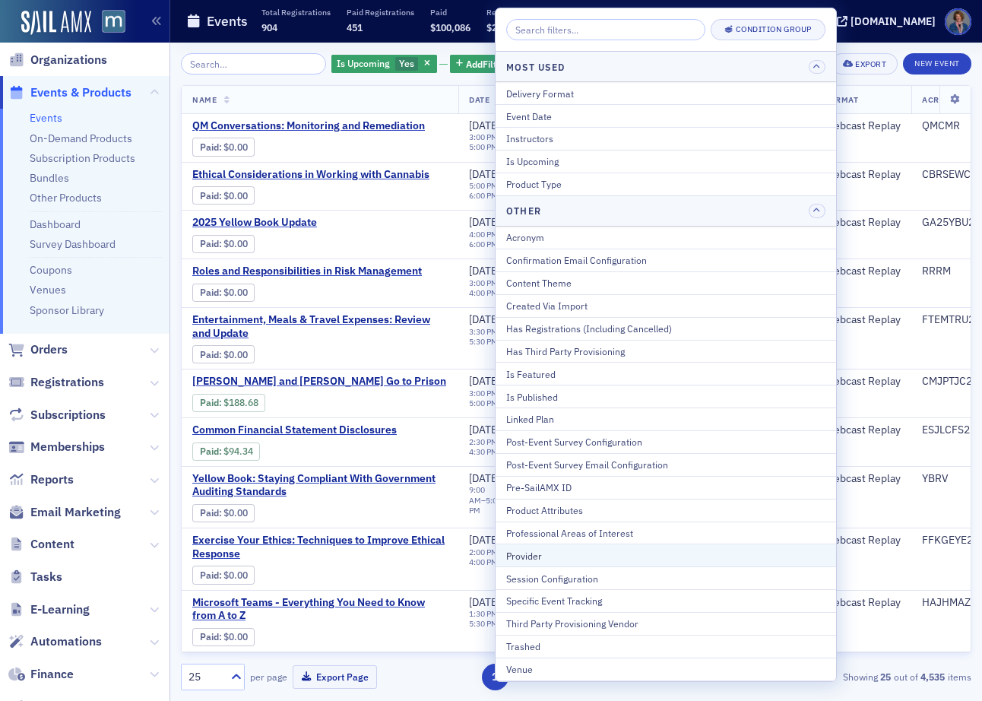
click at [533, 556] on div "Provider" at bounding box center [665, 556] width 319 height 14
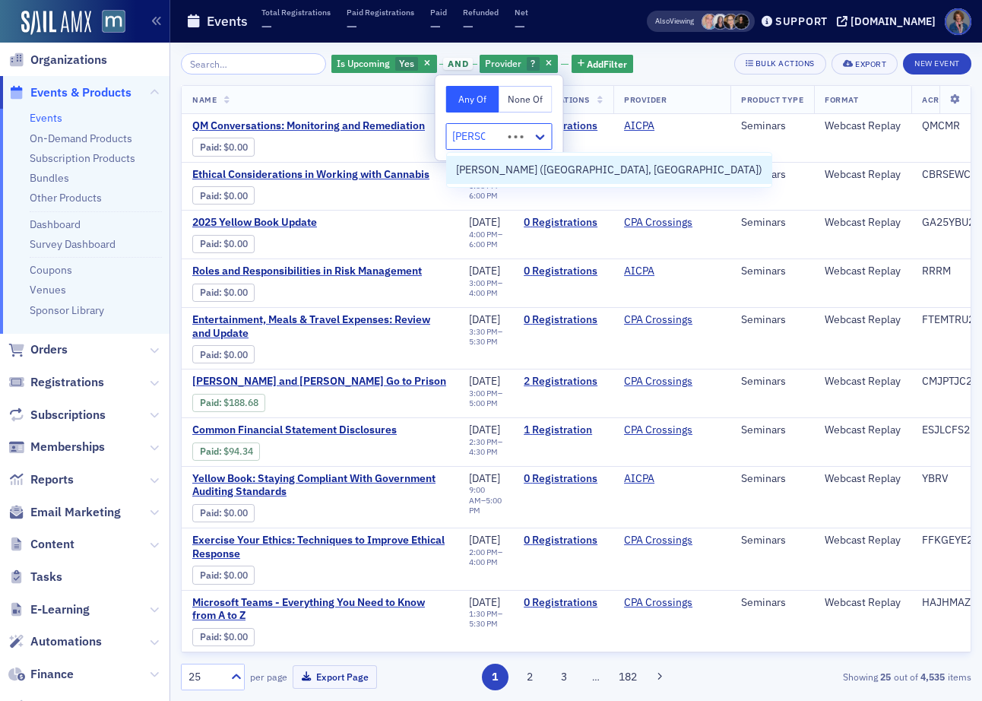
type input "[PERSON_NAME]"
click at [481, 169] on span "[PERSON_NAME] ([GEOGRAPHIC_DATA], [GEOGRAPHIC_DATA])" at bounding box center [609, 170] width 306 height 16
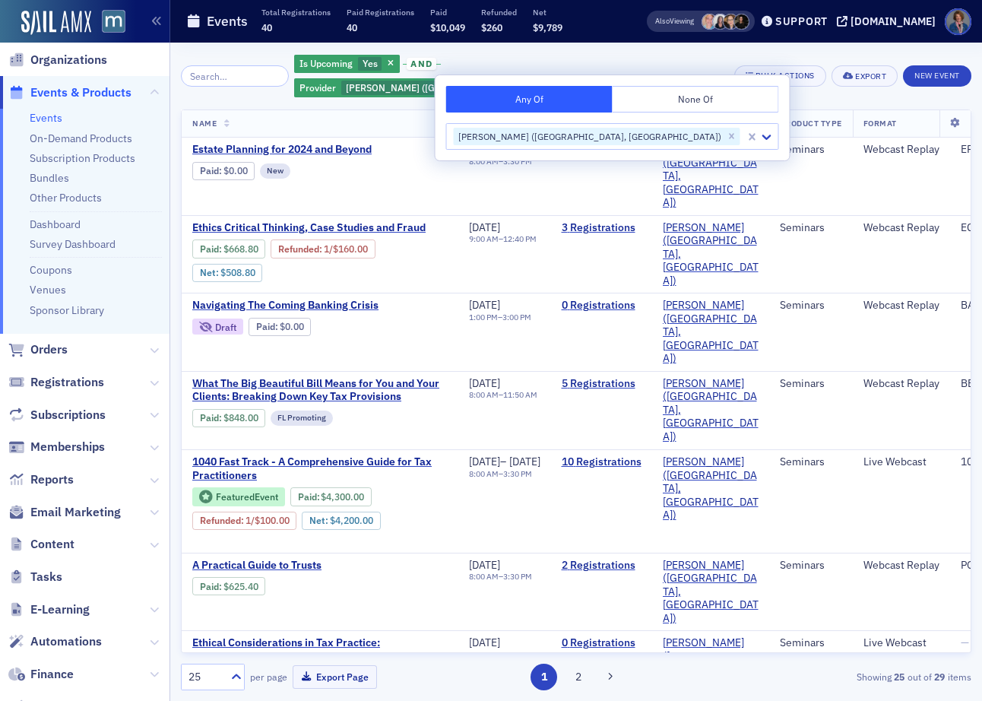
click at [691, 74] on div "Is Upcoming Yes and Provider [PERSON_NAME] ([GEOGRAPHIC_DATA], [GEOGRAPHIC_DATA…" at bounding box center [508, 76] width 429 height 46
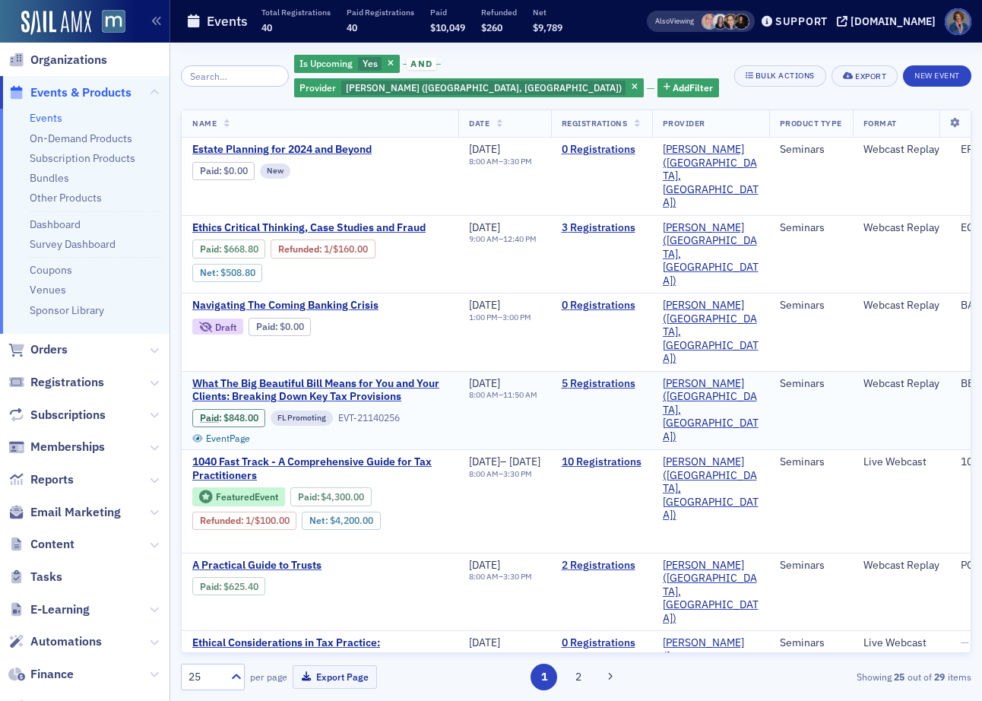
click at [476, 371] on td "[DATE] 8:00 AM – 11:50 AM" at bounding box center [504, 410] width 93 height 79
click at [340, 377] on span "What The Big Beautiful Bill Means for You and Your Clients: Breaking Down Key T…" at bounding box center [319, 390] width 255 height 27
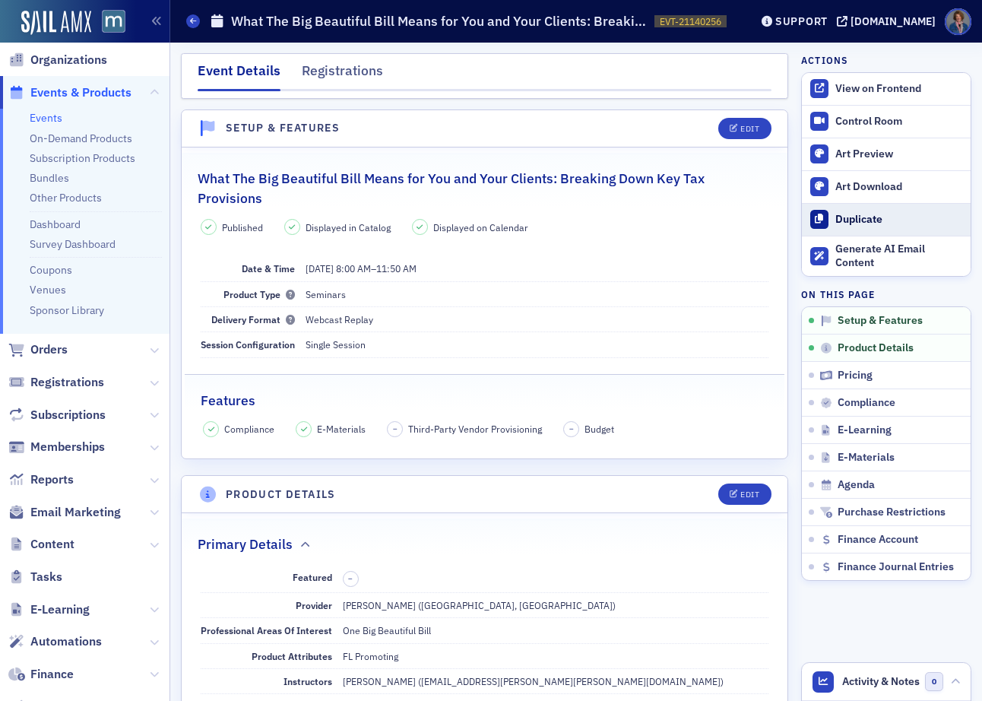
click at [837, 213] on div "Duplicate" at bounding box center [899, 220] width 128 height 14
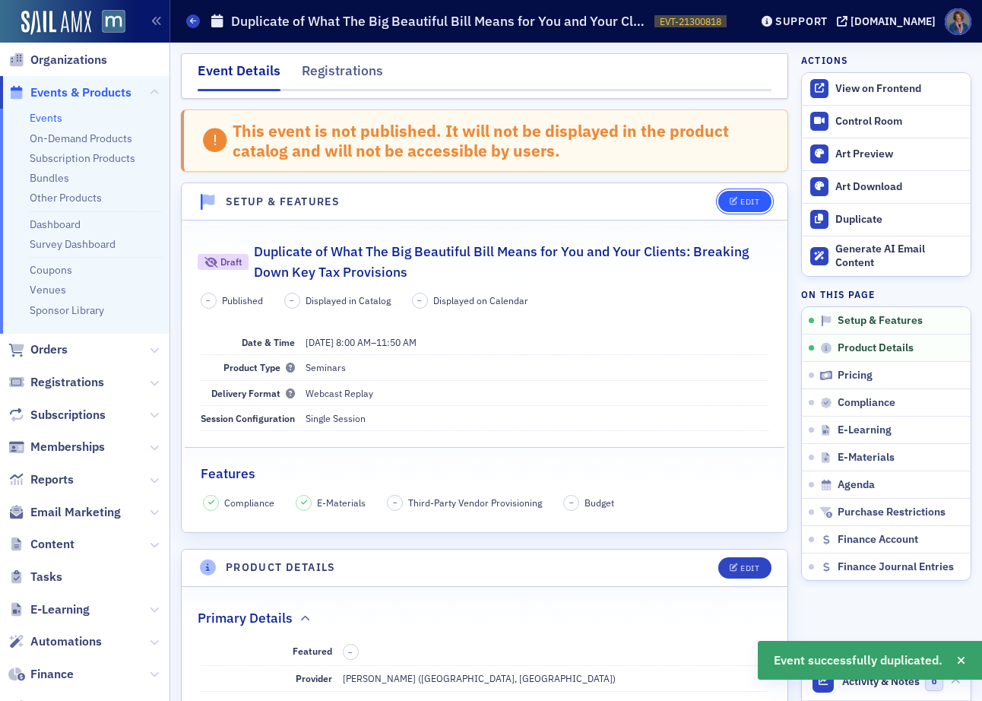
click at [751, 199] on button "Edit" at bounding box center [744, 201] width 52 height 21
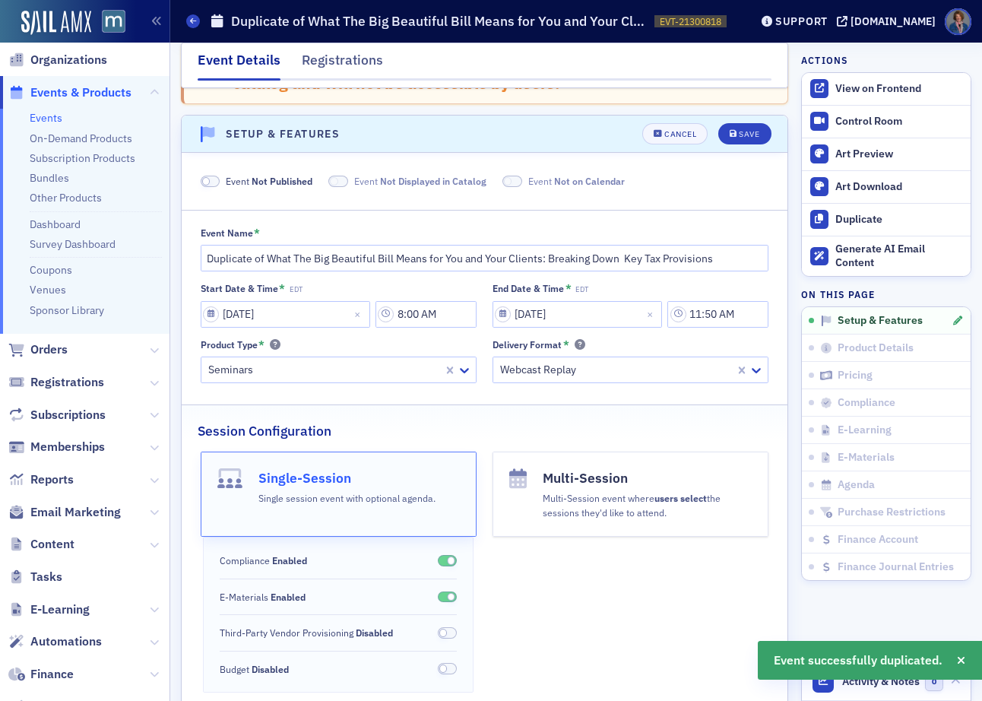
scroll to position [94, 0]
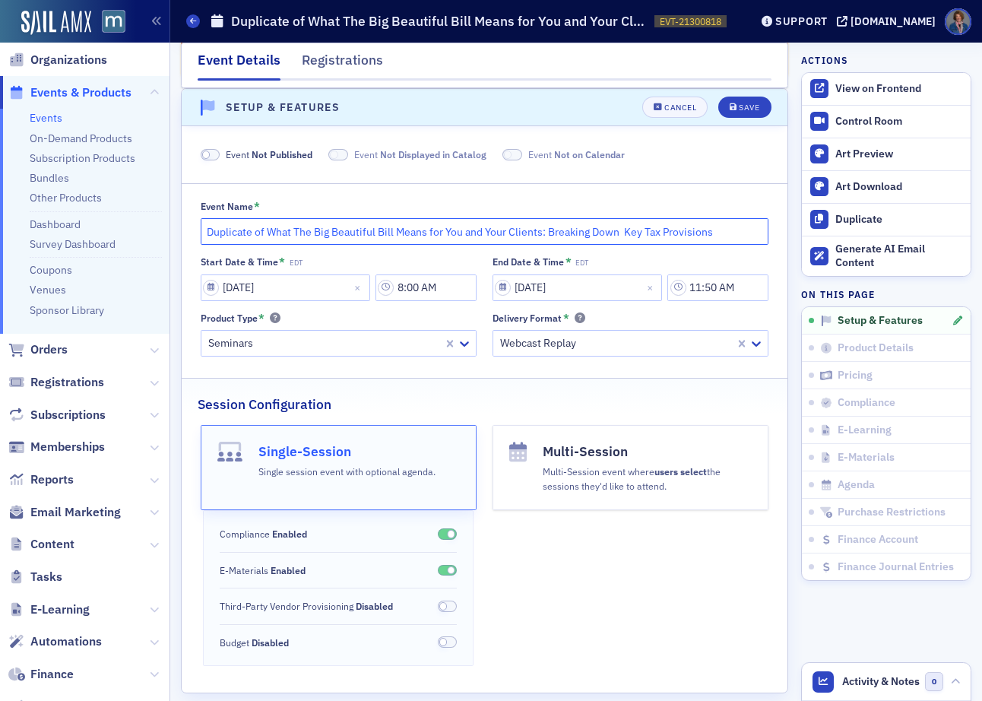
drag, startPoint x: 266, startPoint y: 232, endPoint x: 176, endPoint y: 232, distance: 89.7
click at [684, 226] on input "What The Big Beautiful Bill Means for You and Your Clients: Breaking Down Key T…" at bounding box center [485, 231] width 568 height 27
type input "What The Big Beautiful Bill Means for You and Your Clients: Breaking Down Key T…"
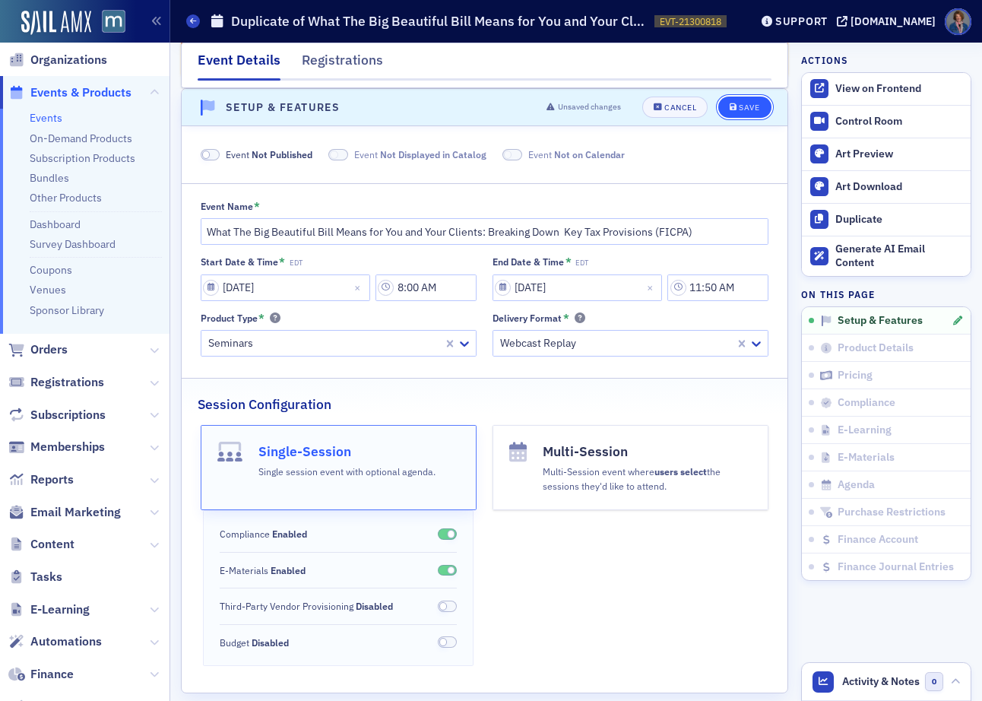
click at [739, 109] on div "Save" at bounding box center [749, 107] width 21 height 8
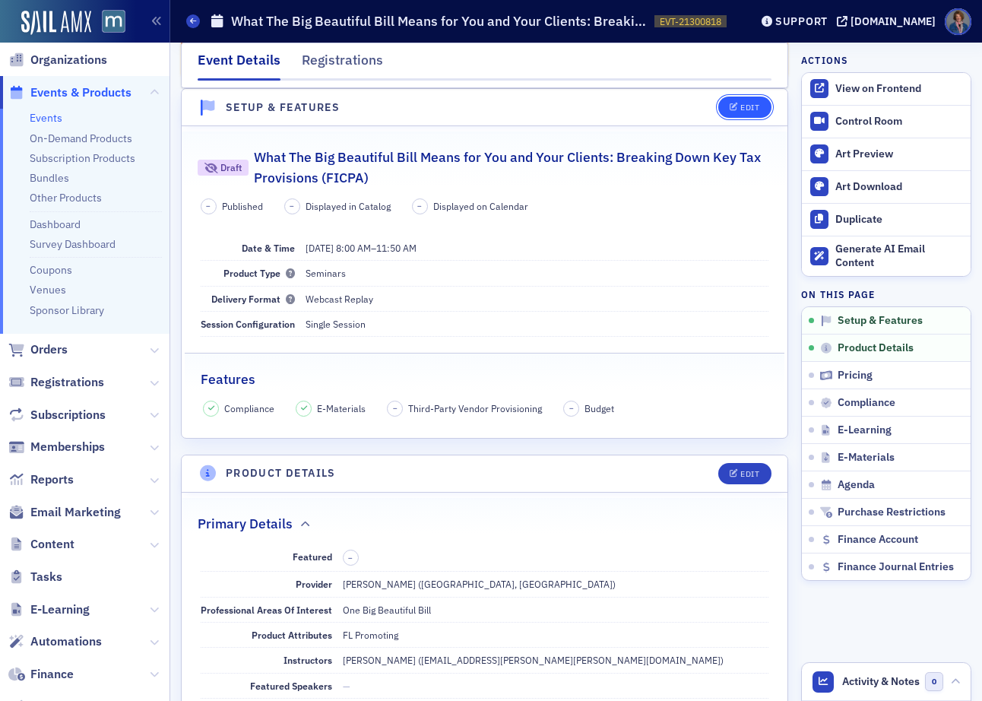
click at [748, 111] on div "Edit" at bounding box center [749, 107] width 19 height 8
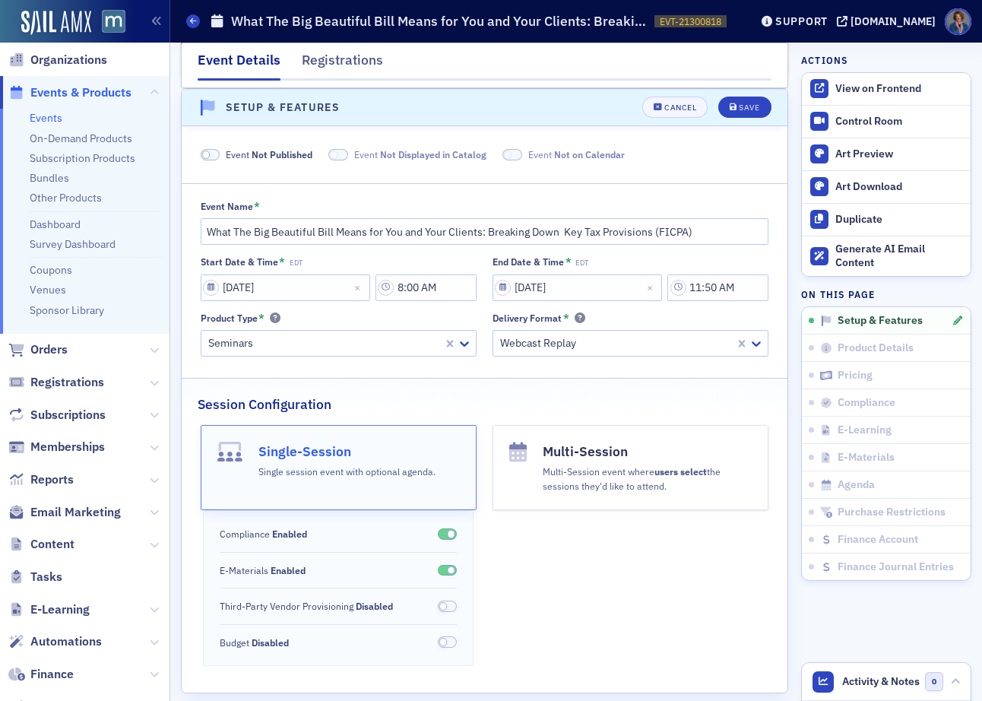
click at [216, 157] on span at bounding box center [211, 154] width 20 height 11
click at [318, 156] on span at bounding box center [320, 154] width 20 height 11
click at [491, 154] on span at bounding box center [494, 154] width 20 height 11
click at [739, 107] on div "Save" at bounding box center [749, 107] width 21 height 8
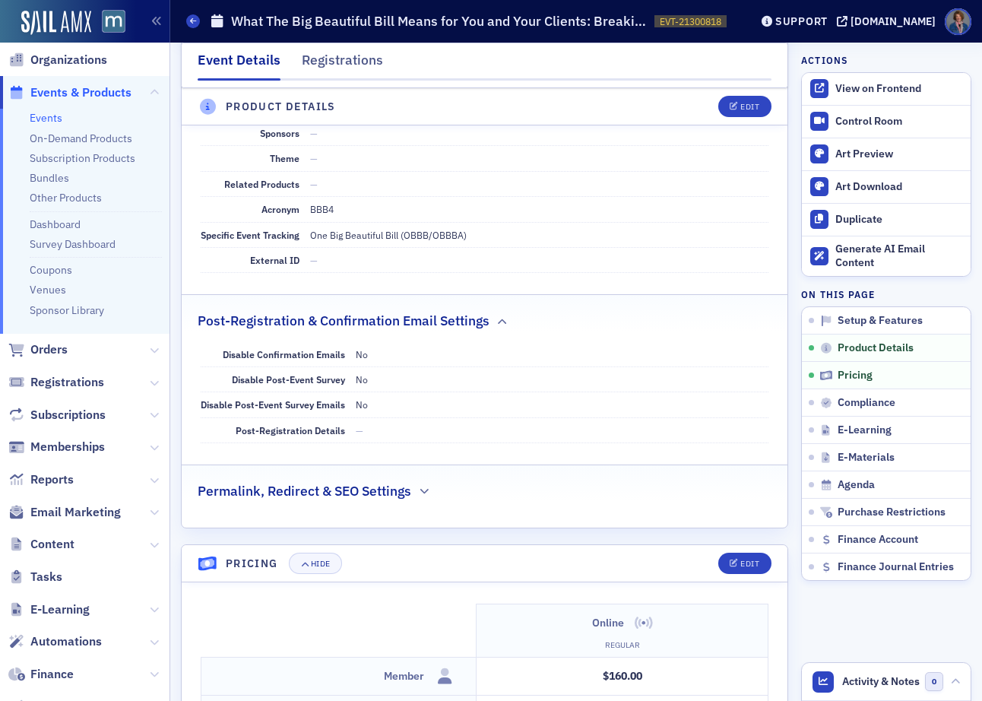
scroll to position [836, 0]
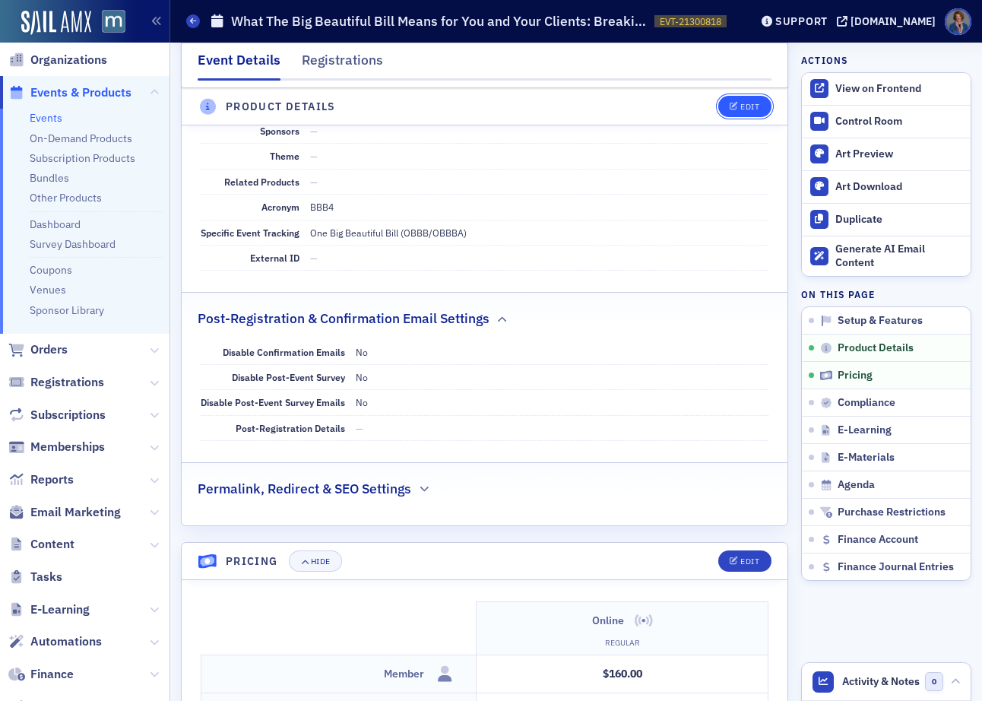
click at [742, 114] on button "Edit" at bounding box center [744, 106] width 52 height 21
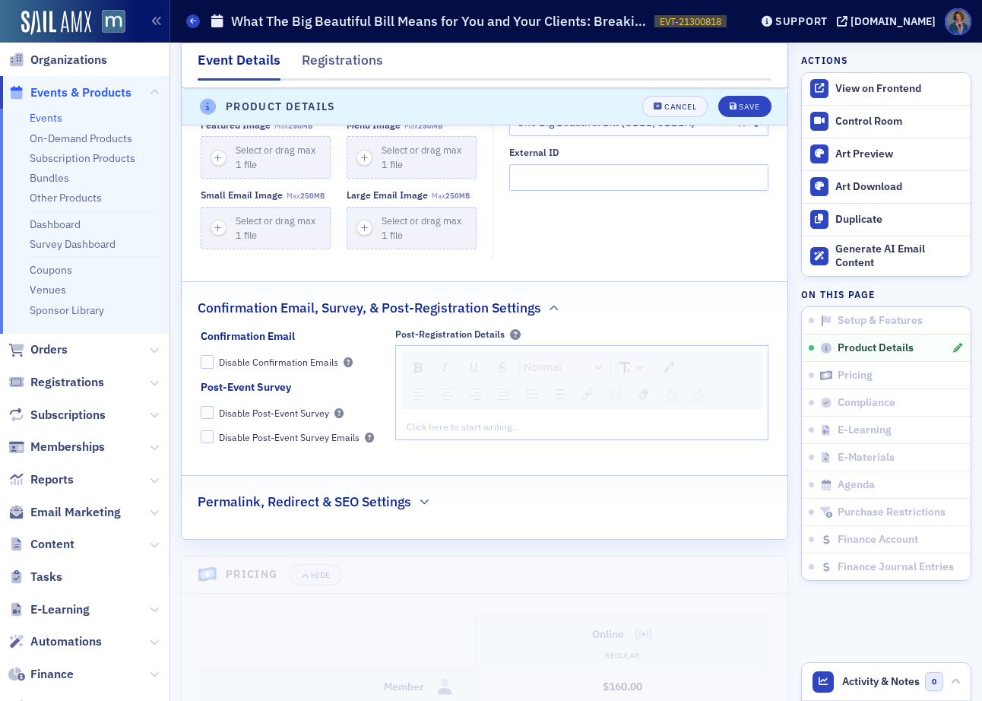
scroll to position [1416, 0]
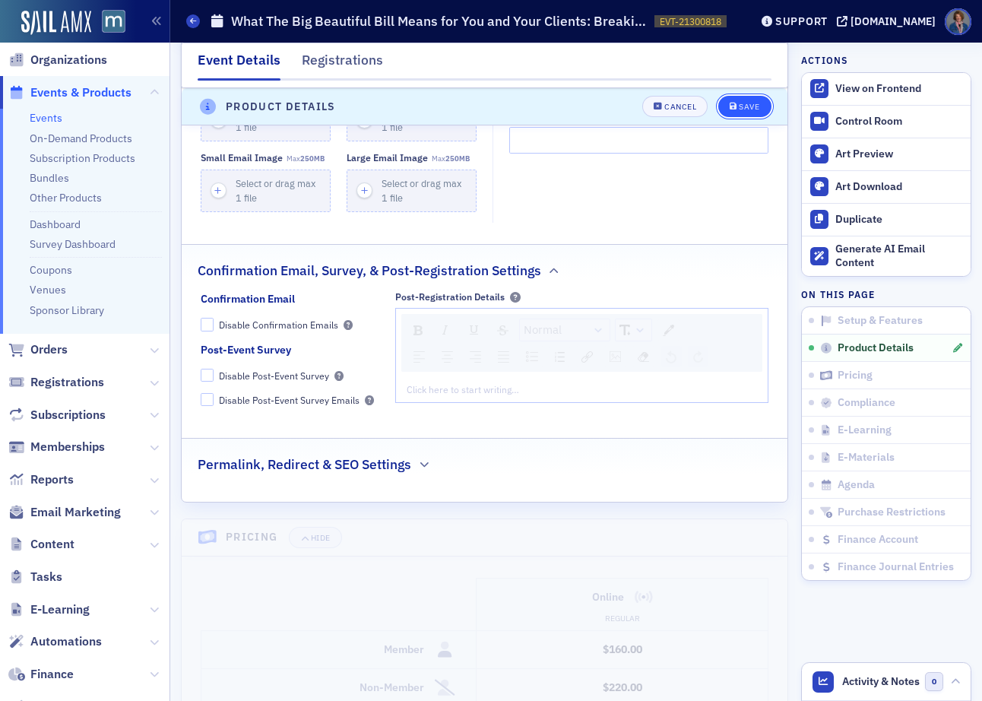
click at [741, 110] on div "Save" at bounding box center [749, 107] width 21 height 8
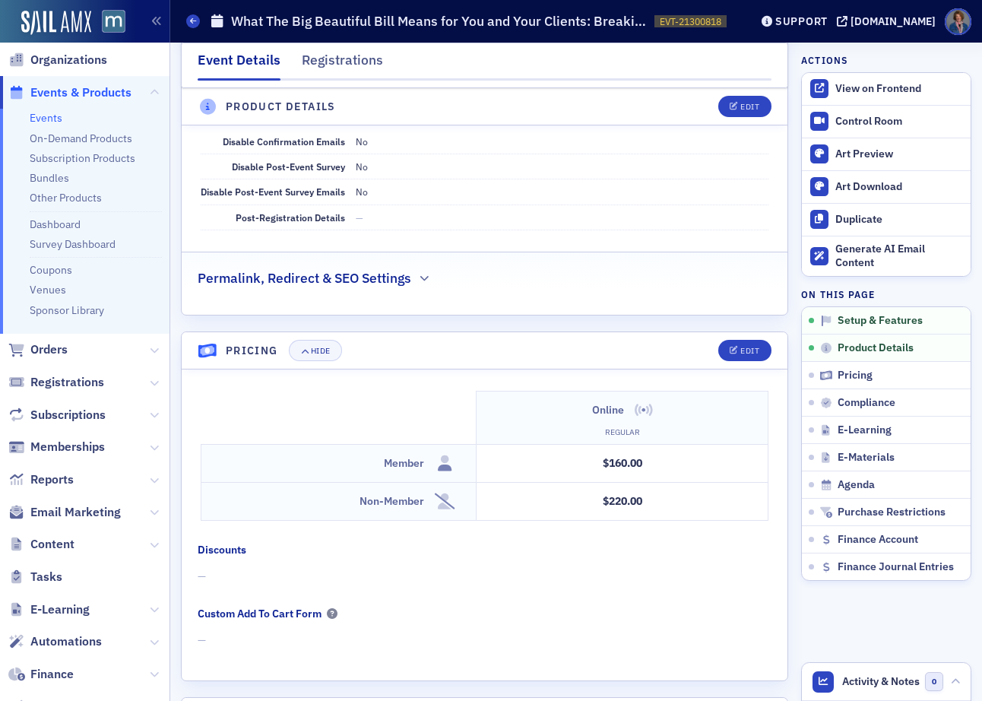
scroll to position [33, 0]
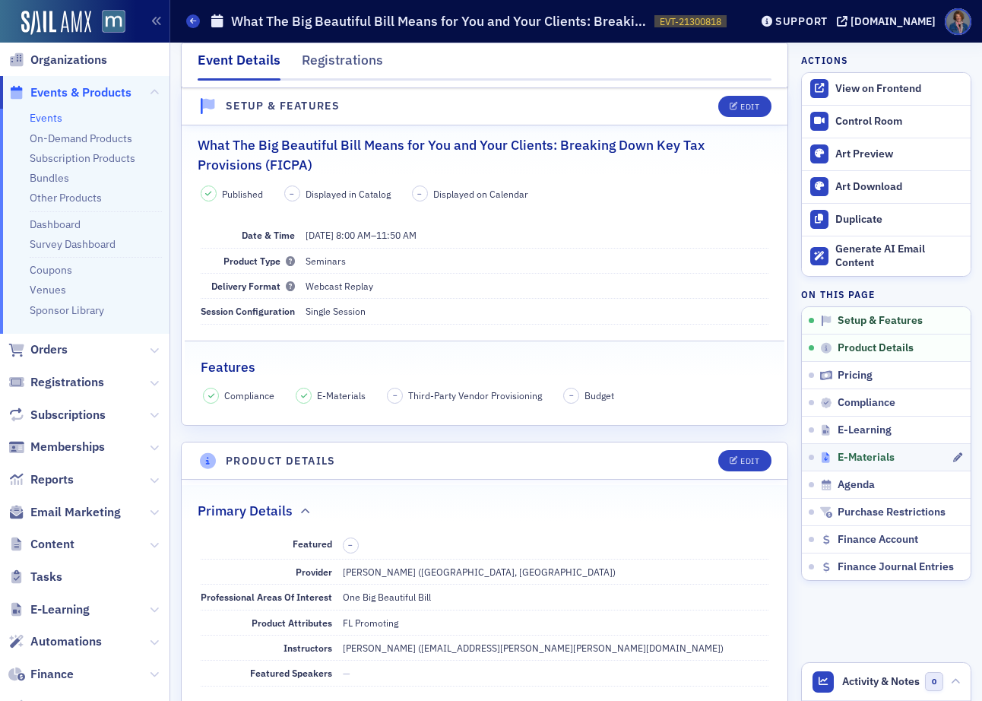
click at [876, 452] on span "E-Materials" at bounding box center [865, 458] width 57 height 14
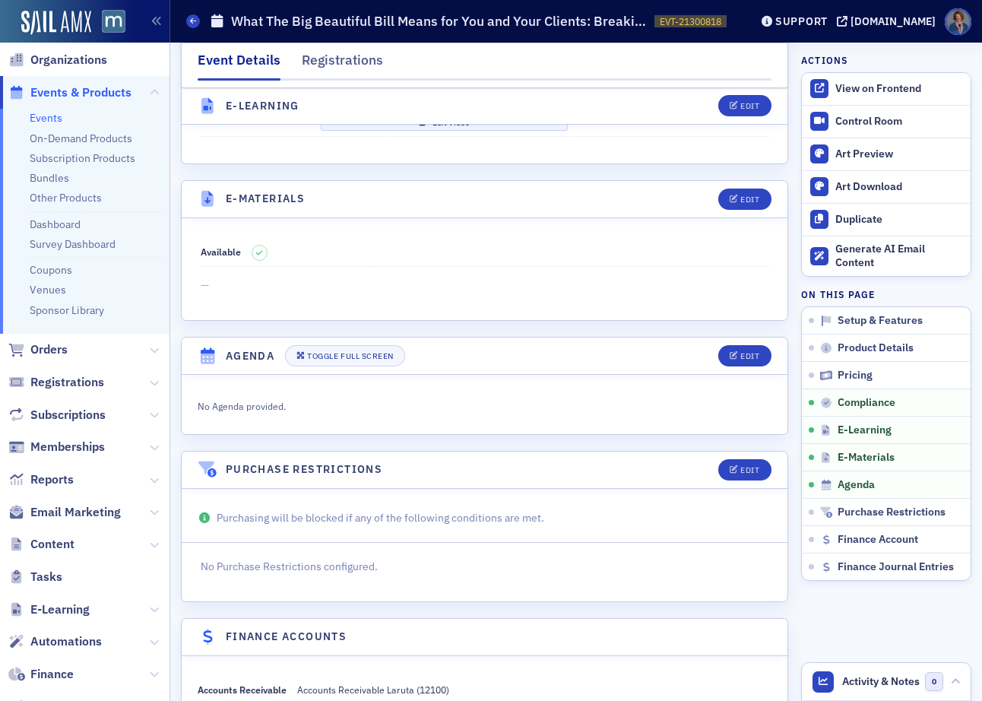
scroll to position [2269, 0]
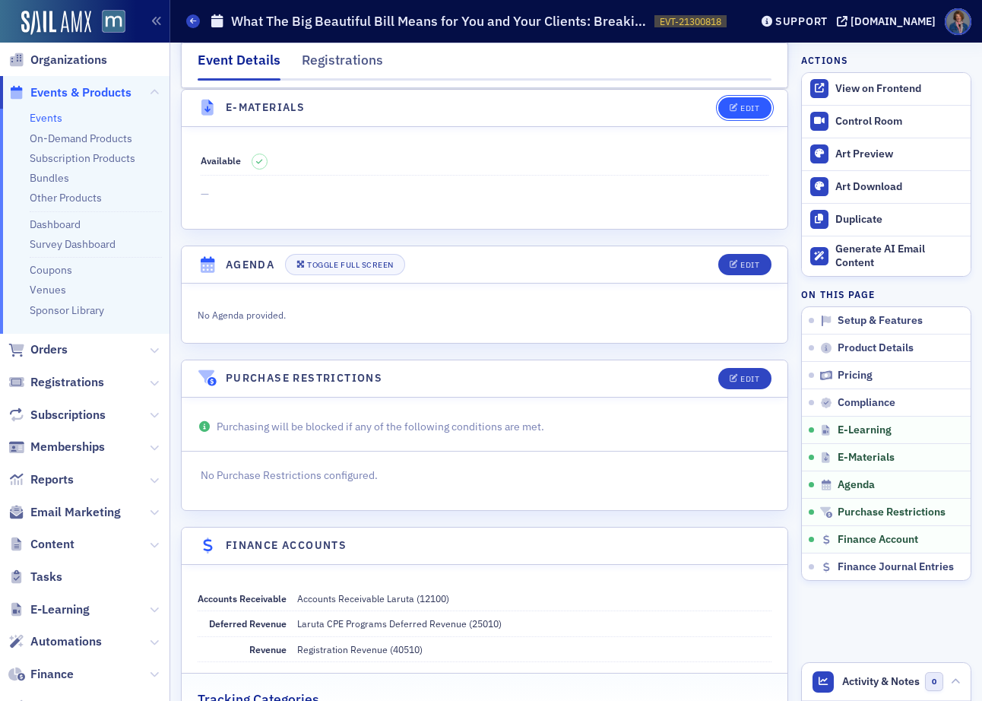
click at [746, 107] on div "Edit" at bounding box center [749, 108] width 19 height 8
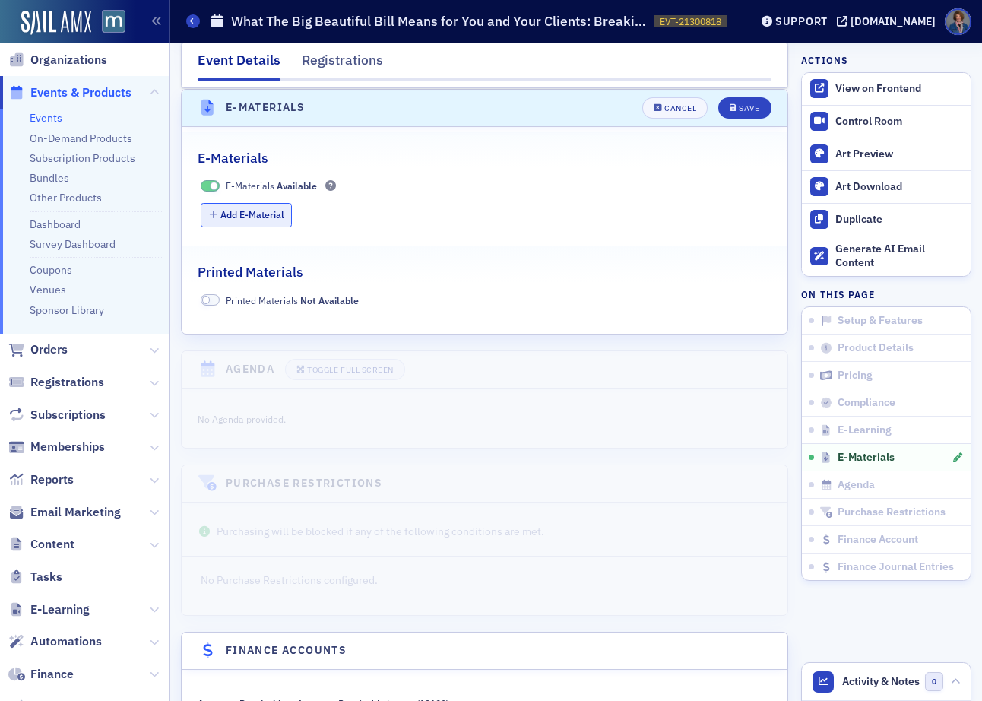
click at [250, 210] on button "Add E-Material" at bounding box center [247, 215] width 92 height 24
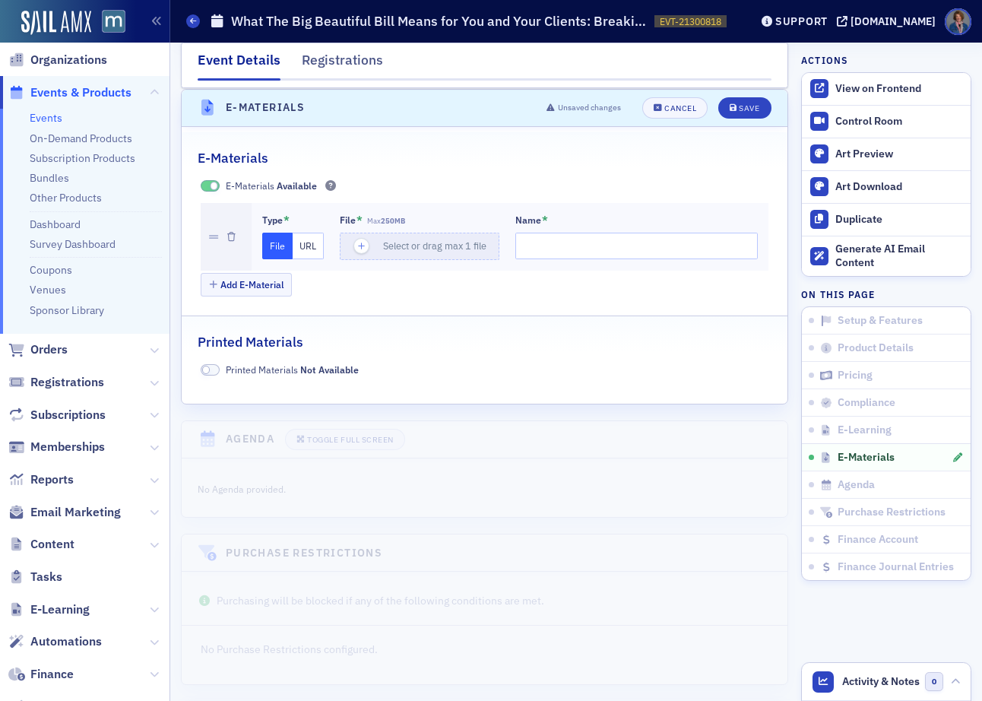
drag, startPoint x: 315, startPoint y: 246, endPoint x: 329, endPoint y: 246, distance: 14.4
click at [315, 246] on button "URL" at bounding box center [308, 245] width 31 height 27
click at [406, 244] on input "url" at bounding box center [422, 245] width 164 height 27
paste input "[URL][DOMAIN_NAME]"
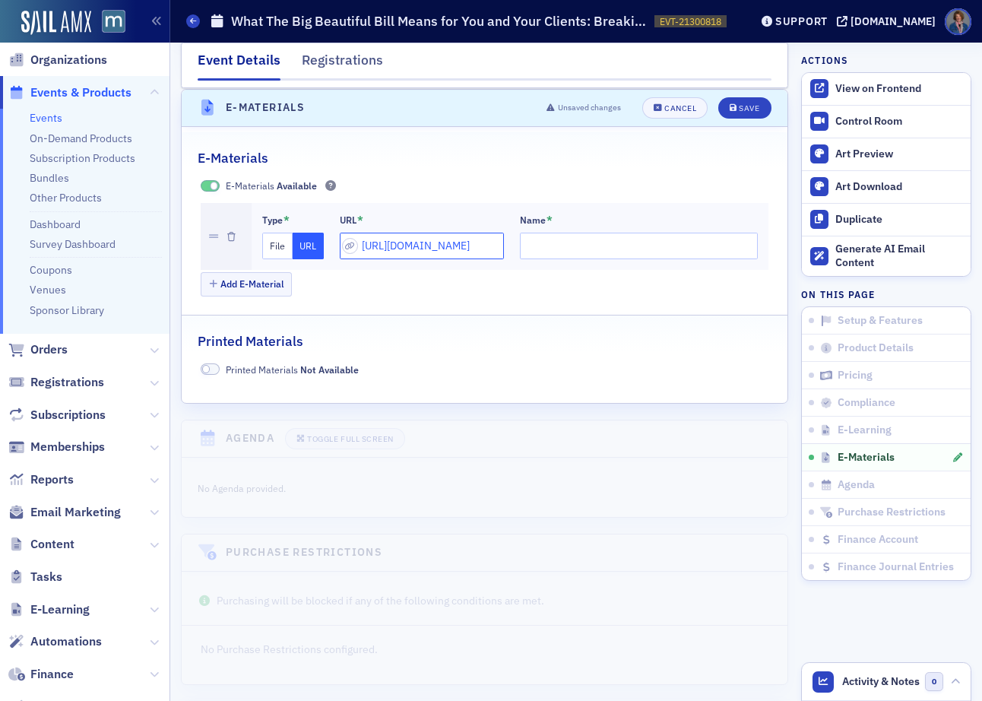
type input "[URL][DOMAIN_NAME]"
click at [539, 239] on input "Name *" at bounding box center [639, 245] width 239 height 27
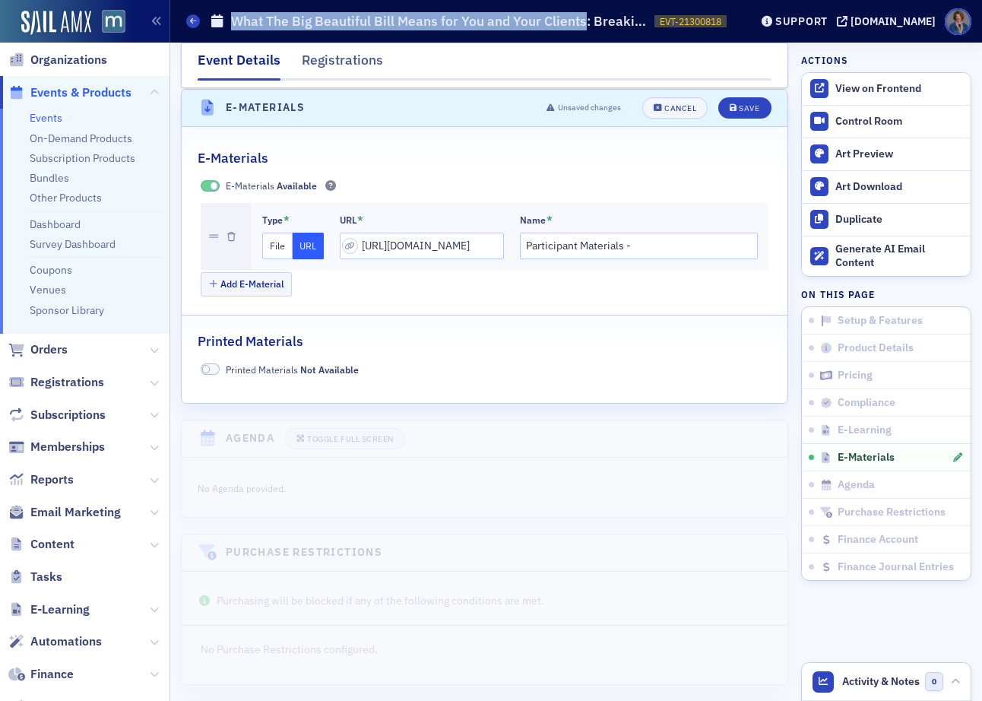
drag, startPoint x: 232, startPoint y: 17, endPoint x: 582, endPoint y: 24, distance: 350.3
click at [582, 24] on h1 "What The Big Beautiful Bill Means for You and Your Clients: Breaking Down Key T…" at bounding box center [439, 21] width 416 height 18
copy h1 "What The Big Beautiful Bill Means for You and Your Clients"
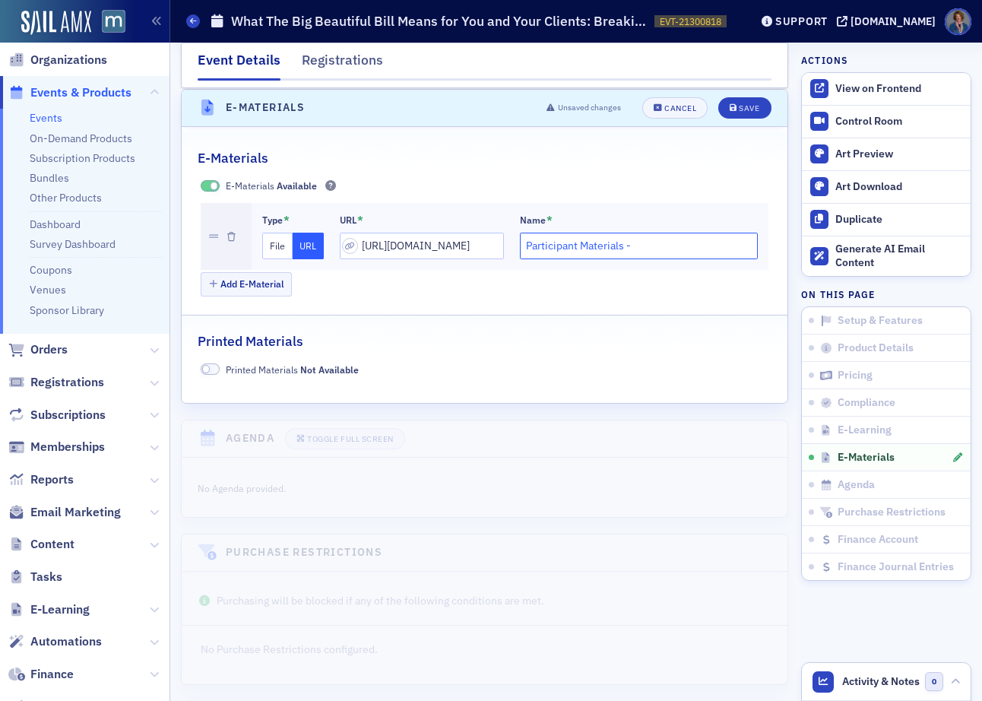
click at [628, 246] on input "Participant Materials -" at bounding box center [639, 245] width 239 height 27
paste input "What The Big Beautiful Bill Means for You and Your Clients"
type input "Participant Materials - What The Big Beautiful Bill Means for You and Your Clie…"
click at [739, 108] on div "Save" at bounding box center [749, 108] width 21 height 8
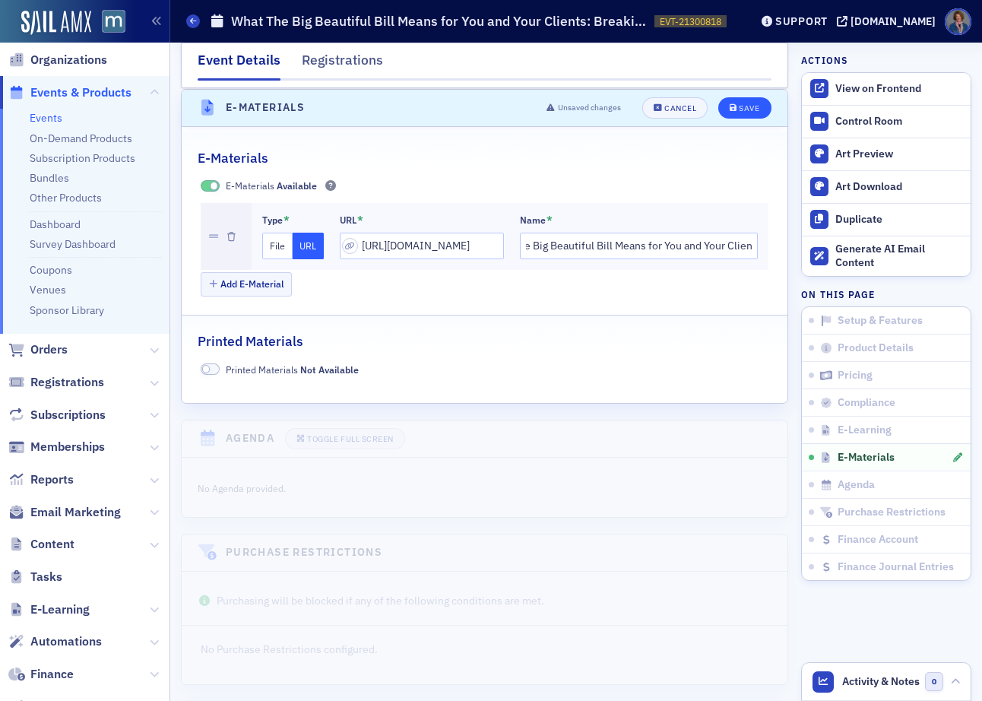
scroll to position [0, 0]
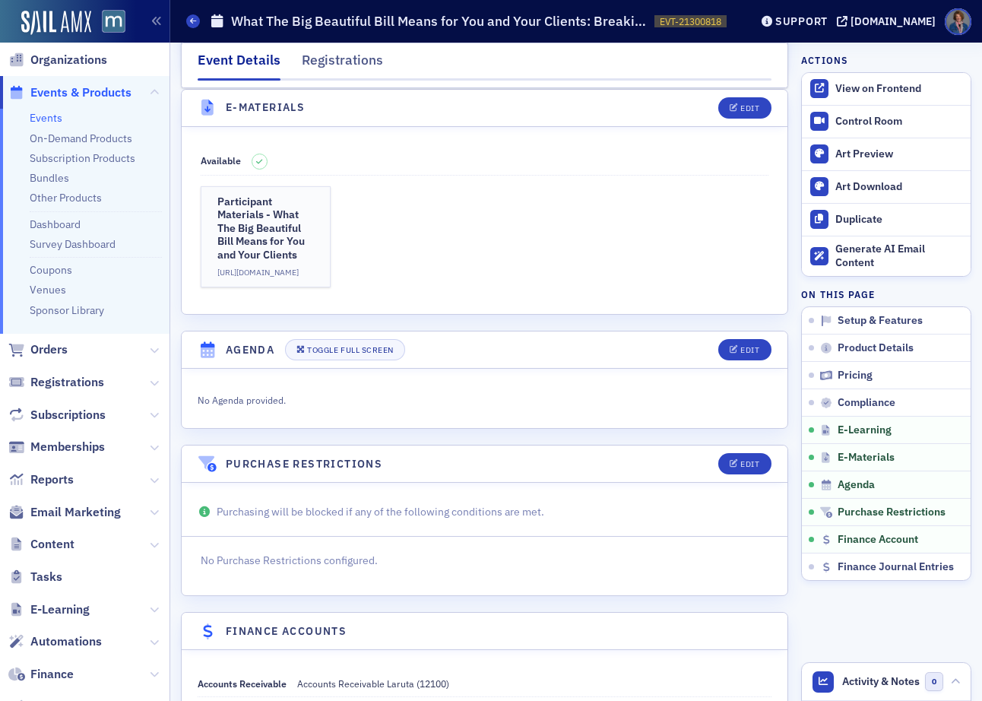
click at [47, 121] on link "Events" at bounding box center [46, 118] width 33 height 14
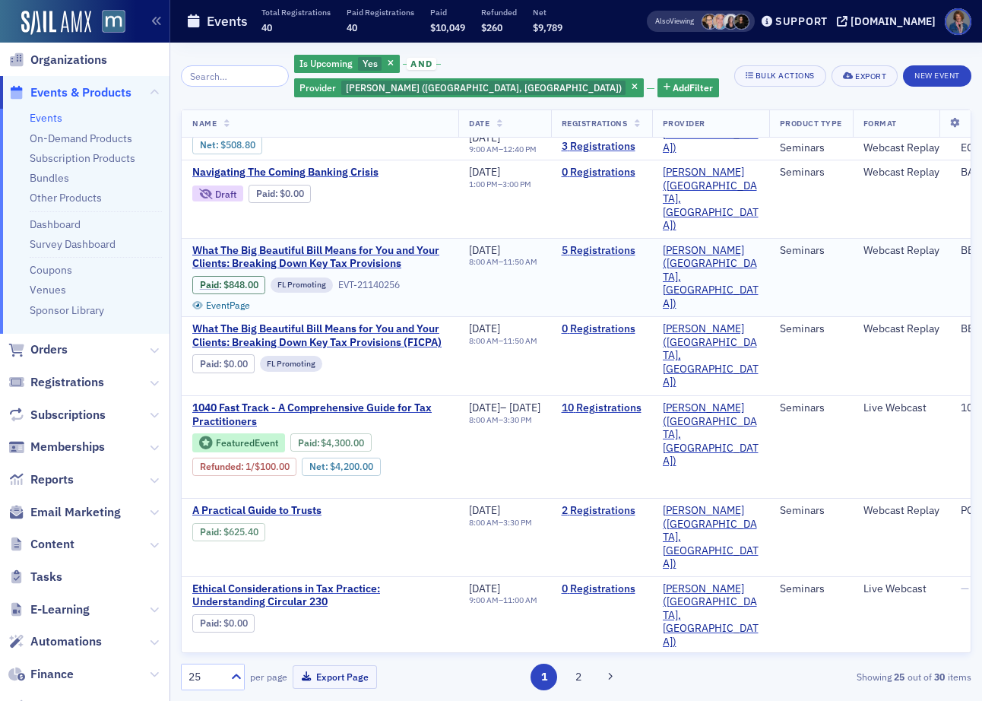
scroll to position [134, 0]
